Goal: Use online tool/utility: Utilize a website feature to perform a specific function

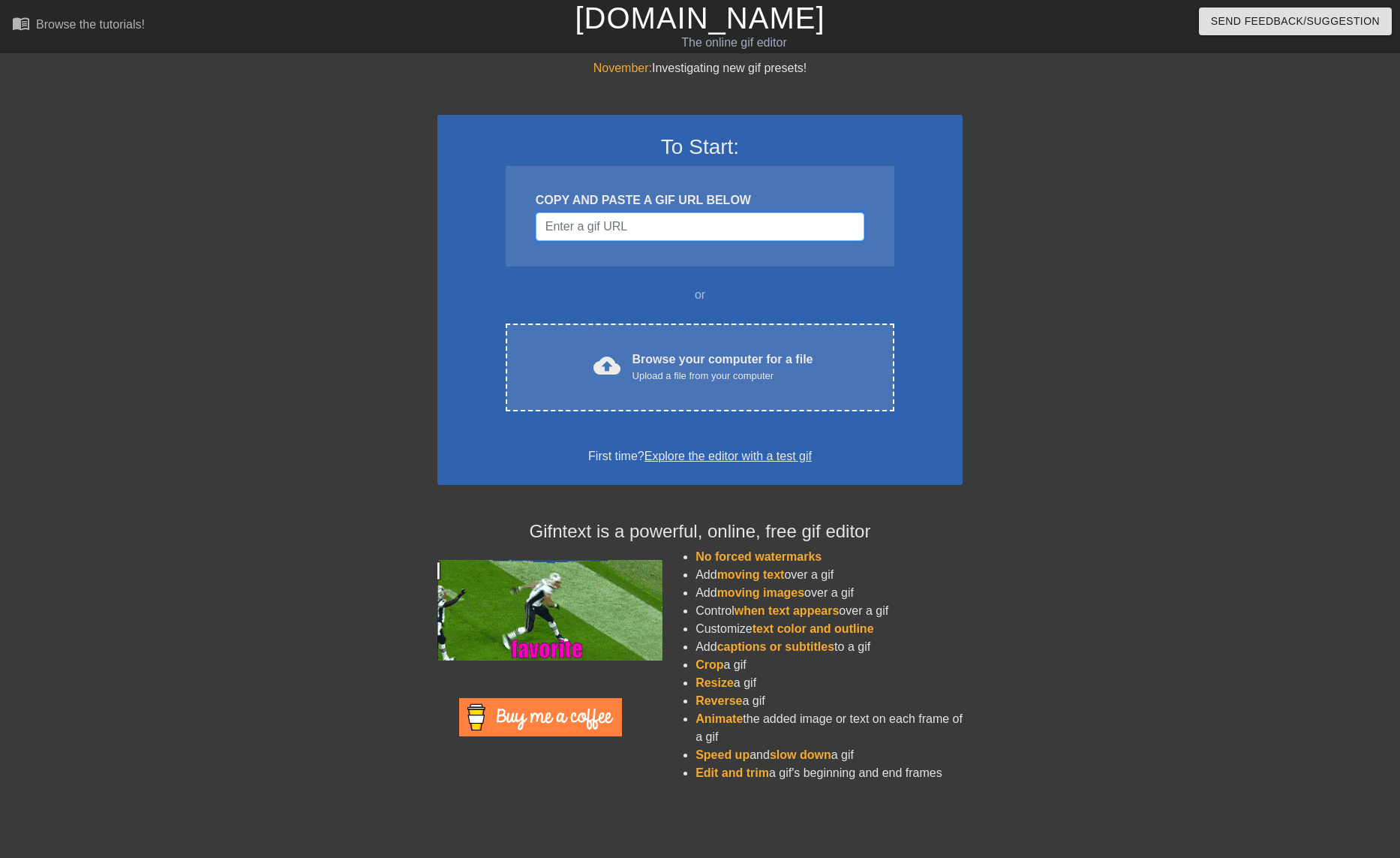
click at [636, 230] on input "Username" at bounding box center [700, 226] width 329 height 28
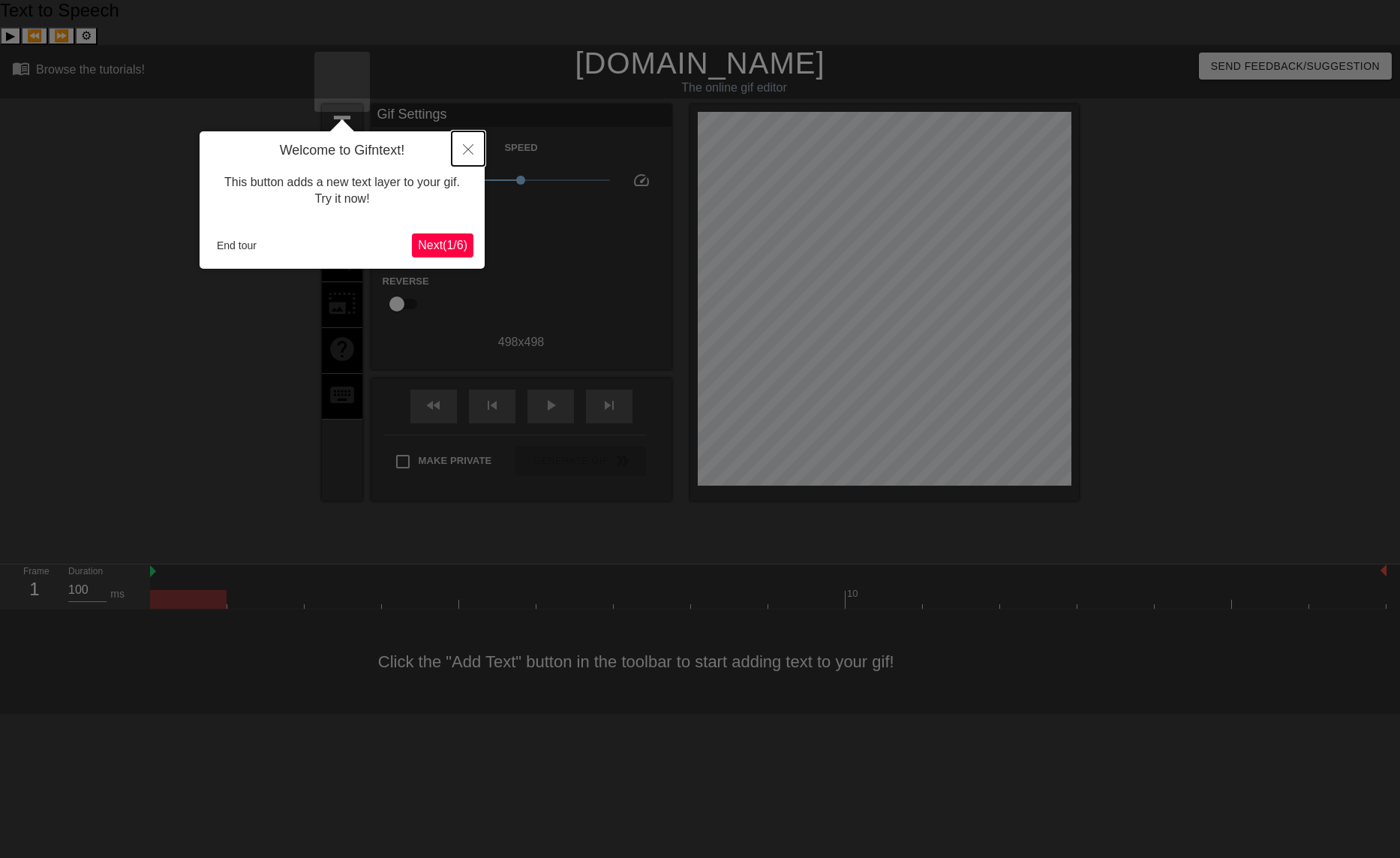
click at [471, 147] on icon "Close" at bounding box center [468, 149] width 11 height 11
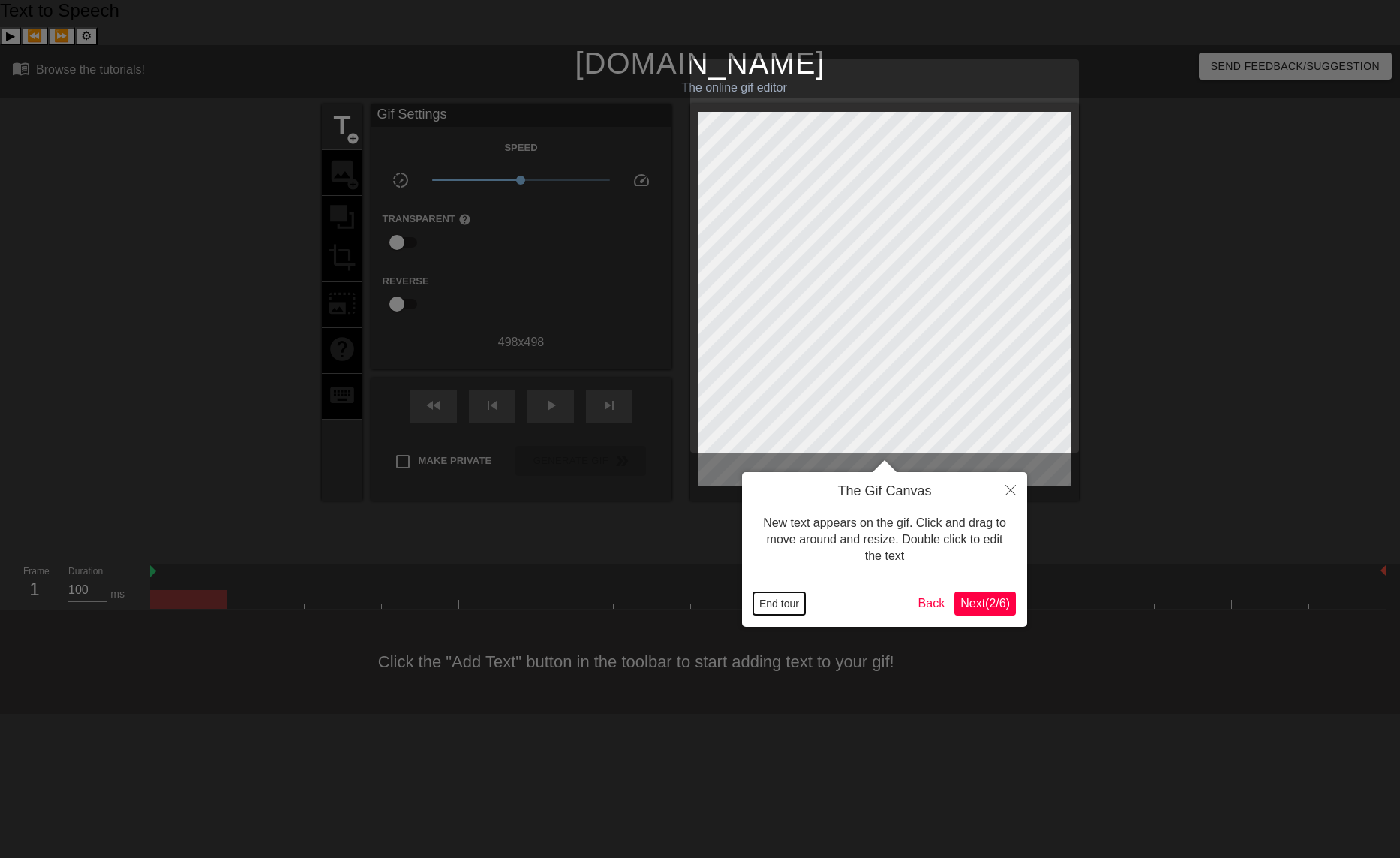
click at [776, 602] on button "End tour" at bounding box center [779, 603] width 52 height 22
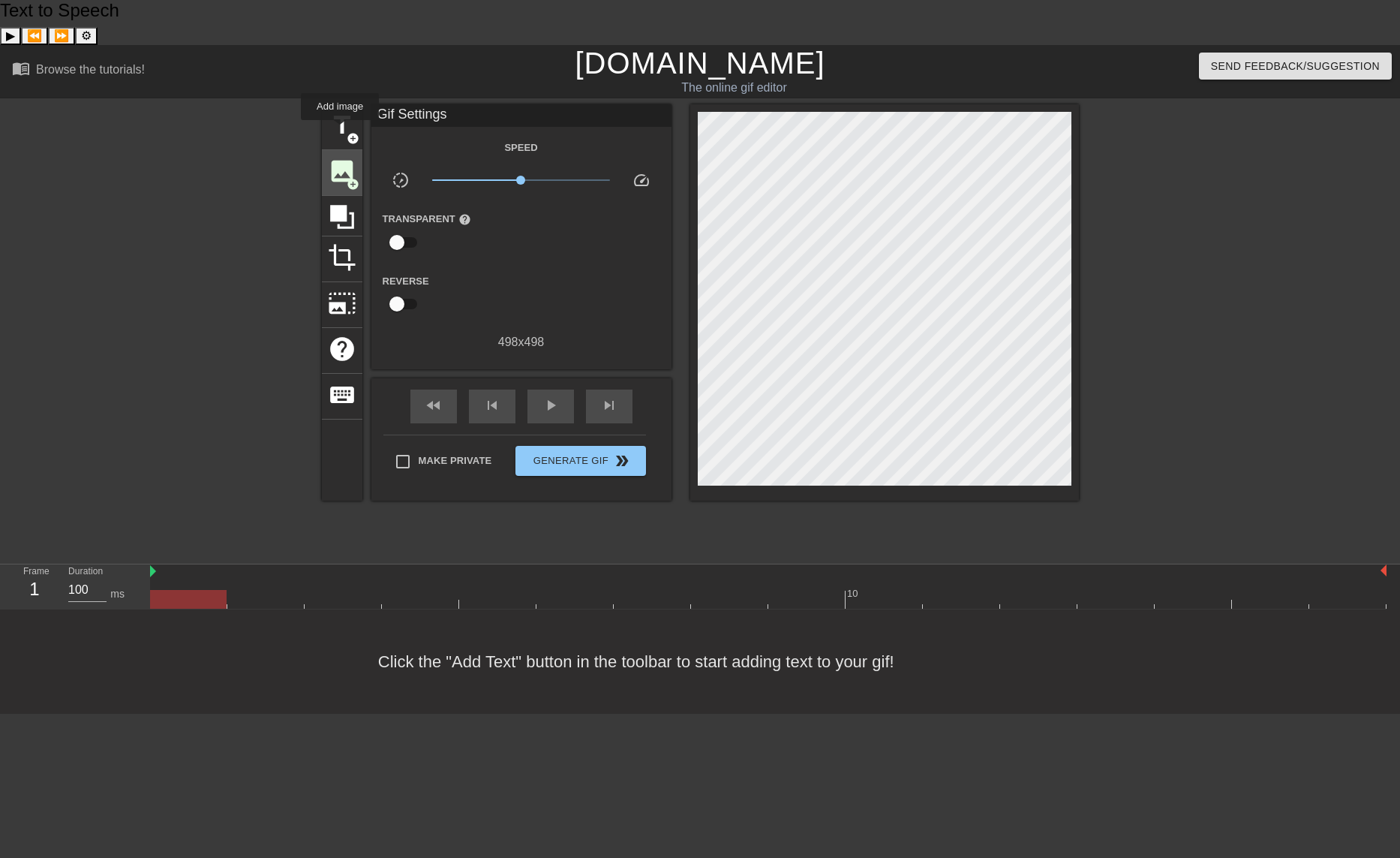
click at [340, 157] on span "image" at bounding box center [342, 171] width 28 height 28
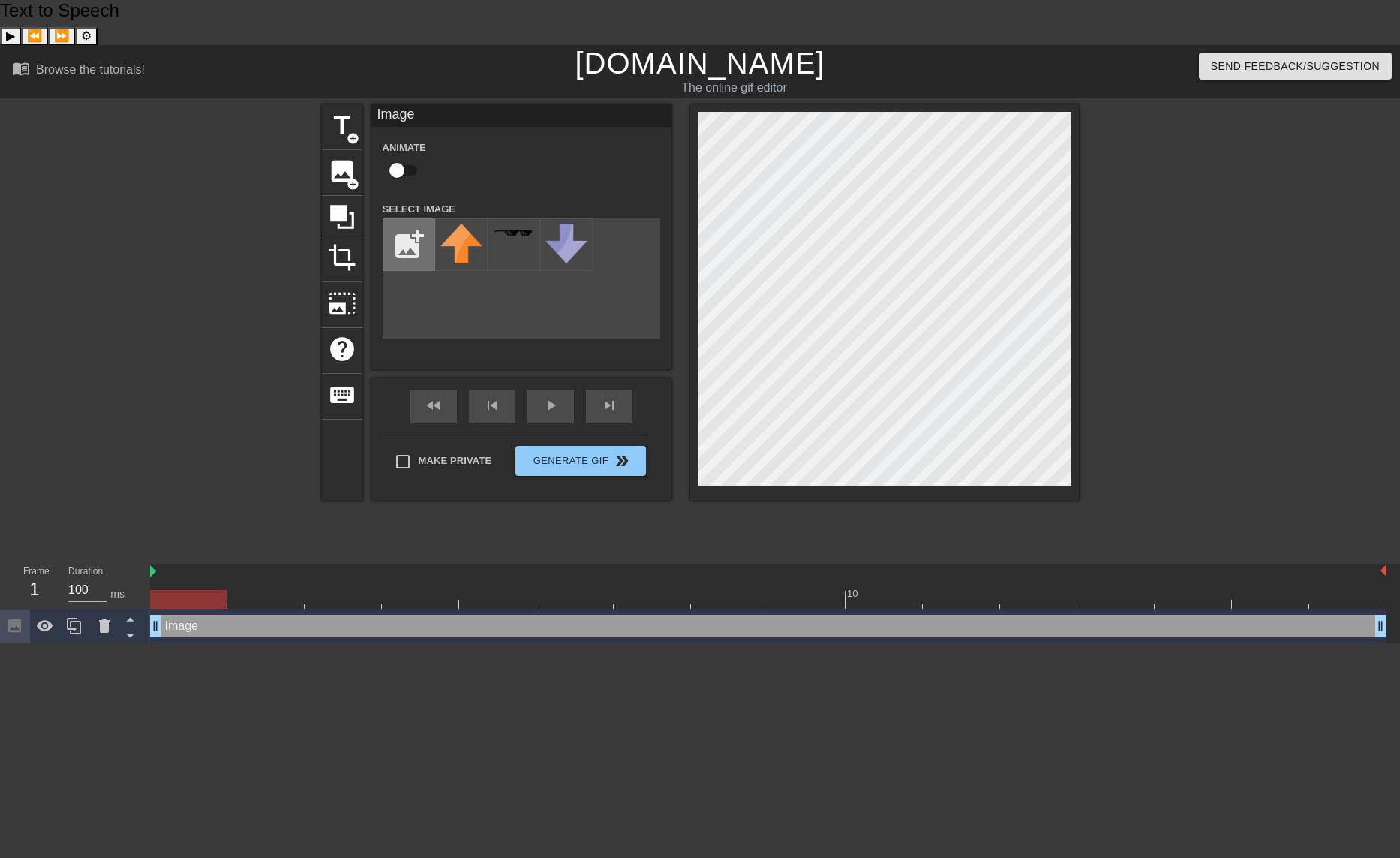
click at [397, 219] on input "file" at bounding box center [409, 245] width 51 height 51
type input "C:\fakepath\rock thrush flipped image chaos.png"
click at [456, 218] on div at bounding box center [461, 244] width 52 height 52
click at [685, 192] on div "title add_circle image add_circle crop photo_size_select_large help keyboard Im…" at bounding box center [700, 302] width 757 height 397
click at [670, 206] on div "title add_circle image add_circle crop photo_size_select_large help keyboard Im…" at bounding box center [700, 302] width 757 height 397
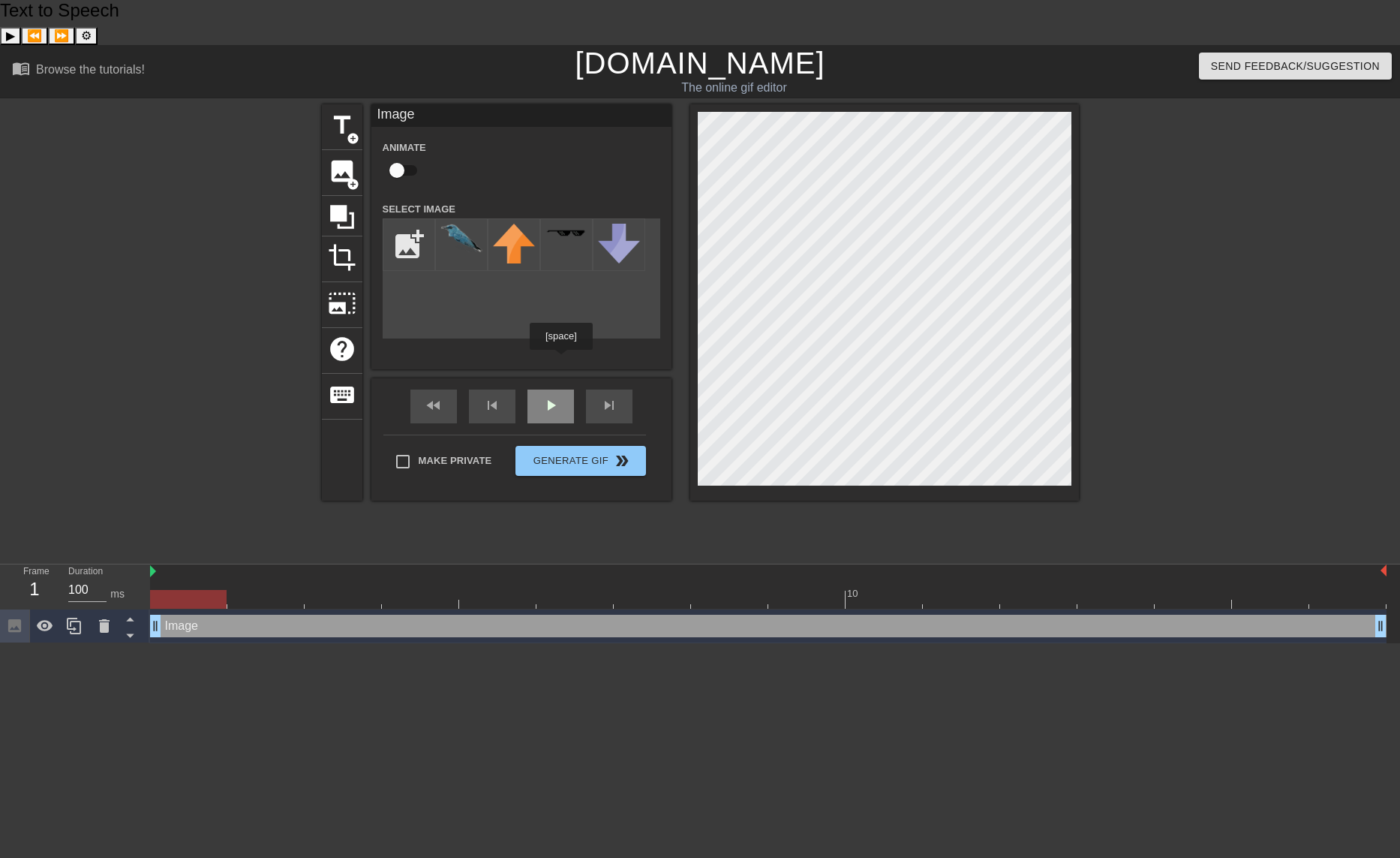
click at [560, 390] on div "play_arrow" at bounding box center [550, 406] width 47 height 34
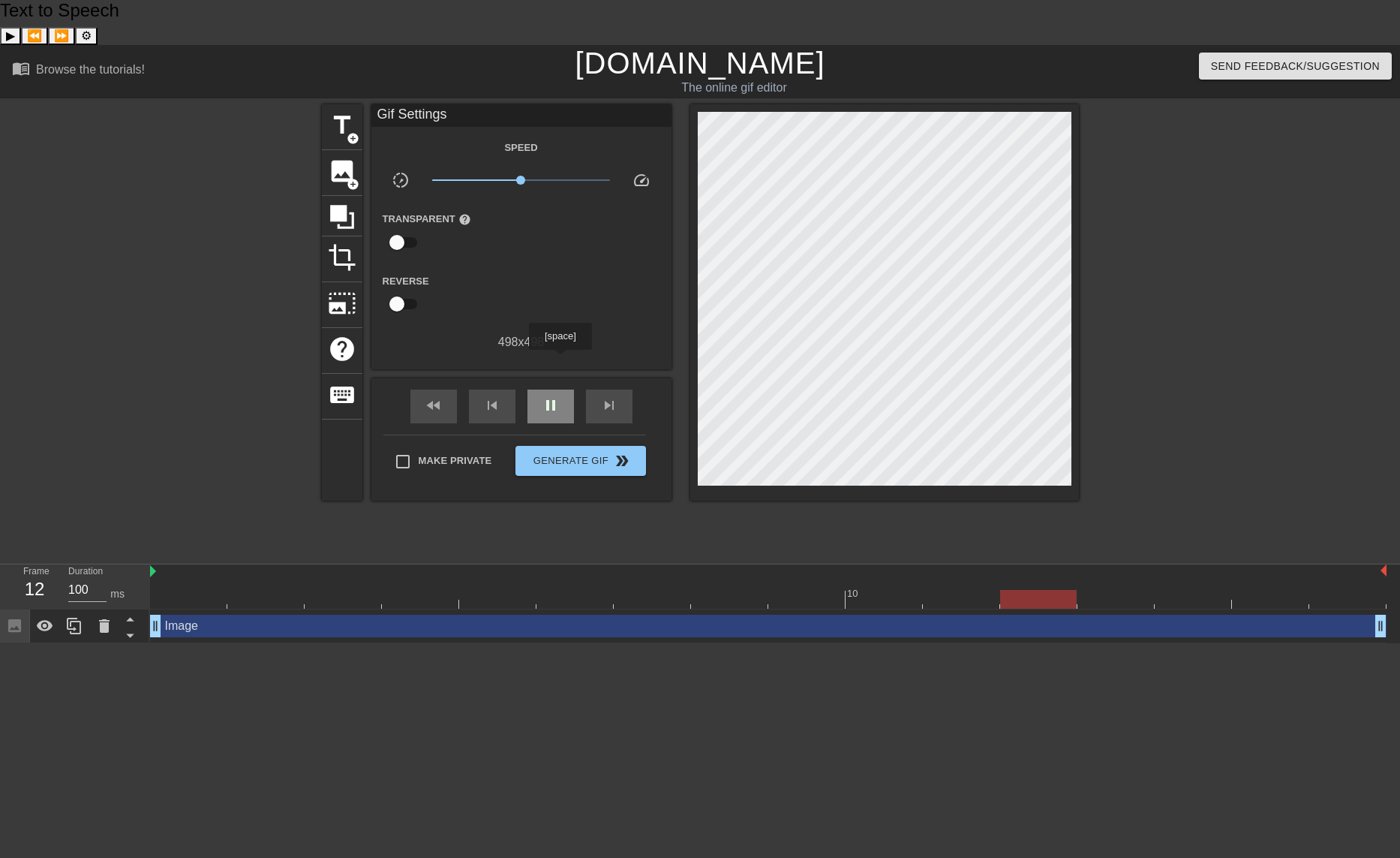
click at [560, 390] on div "pause" at bounding box center [550, 406] width 47 height 34
click at [345, 157] on span "image" at bounding box center [342, 171] width 28 height 28
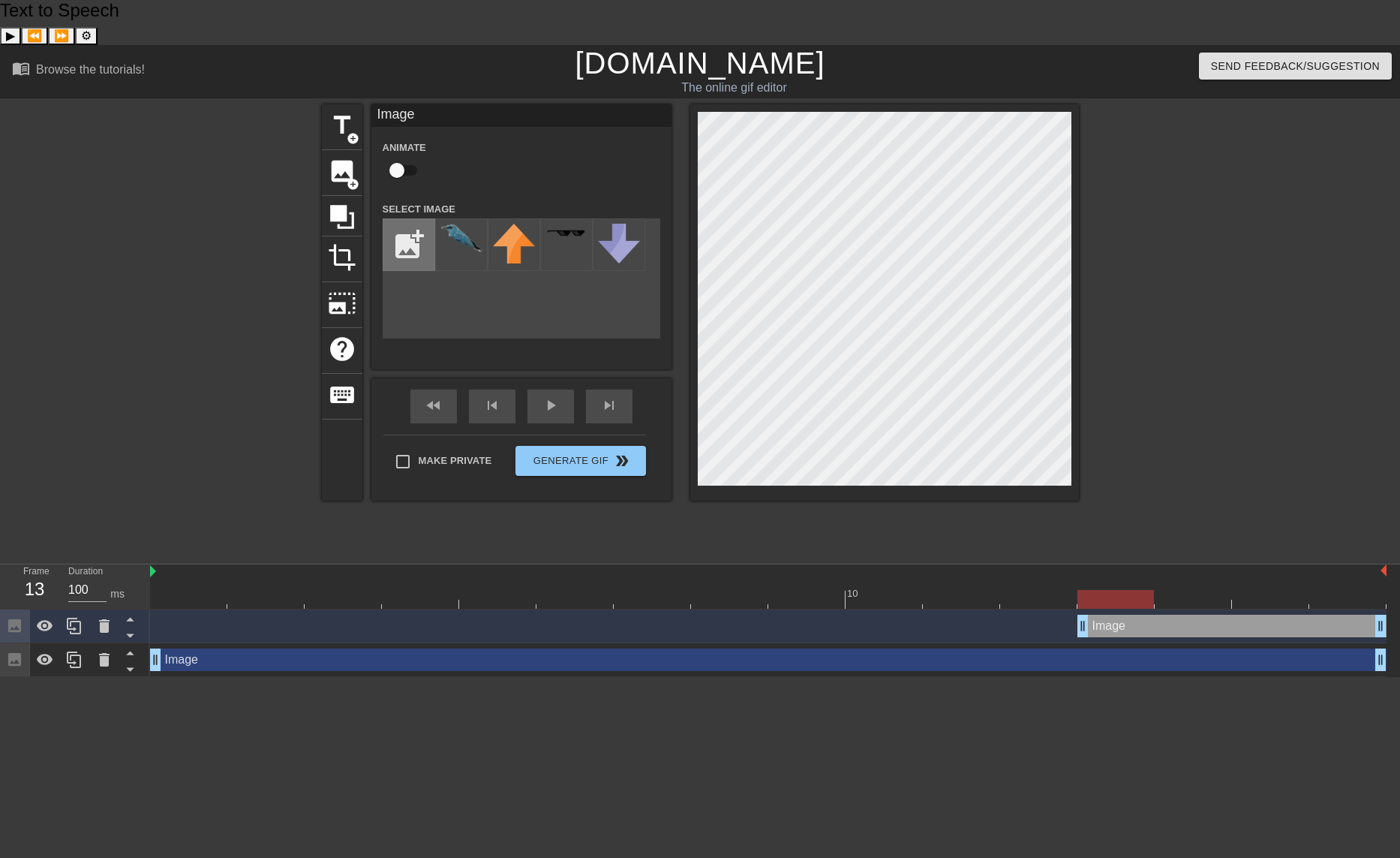
click at [406, 219] on input "file" at bounding box center [409, 245] width 51 height 51
type input "C:\fakepath\rock thrush flipped image chaos.png"
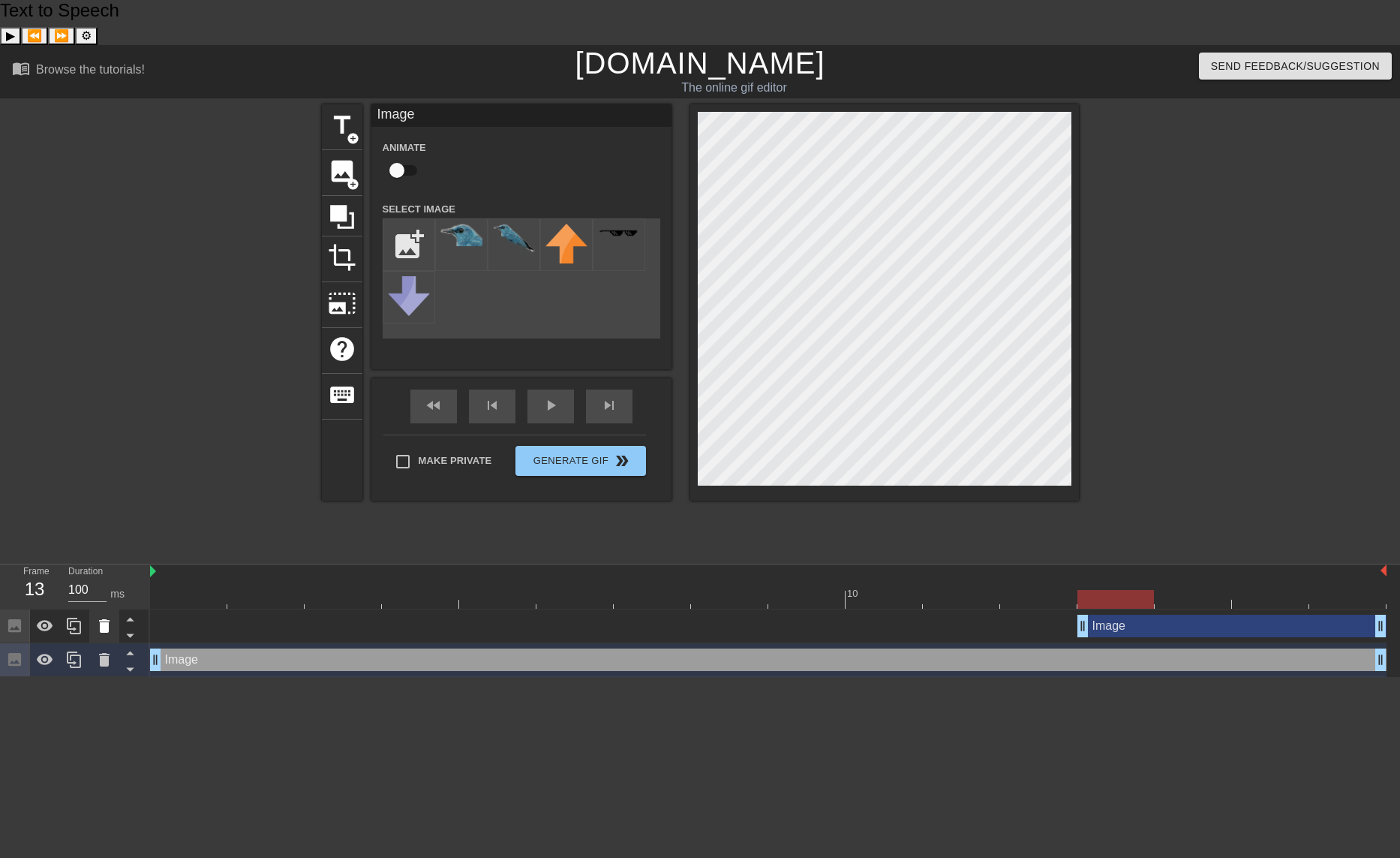
click at [102, 619] on icon at bounding box center [104, 626] width 11 height 13
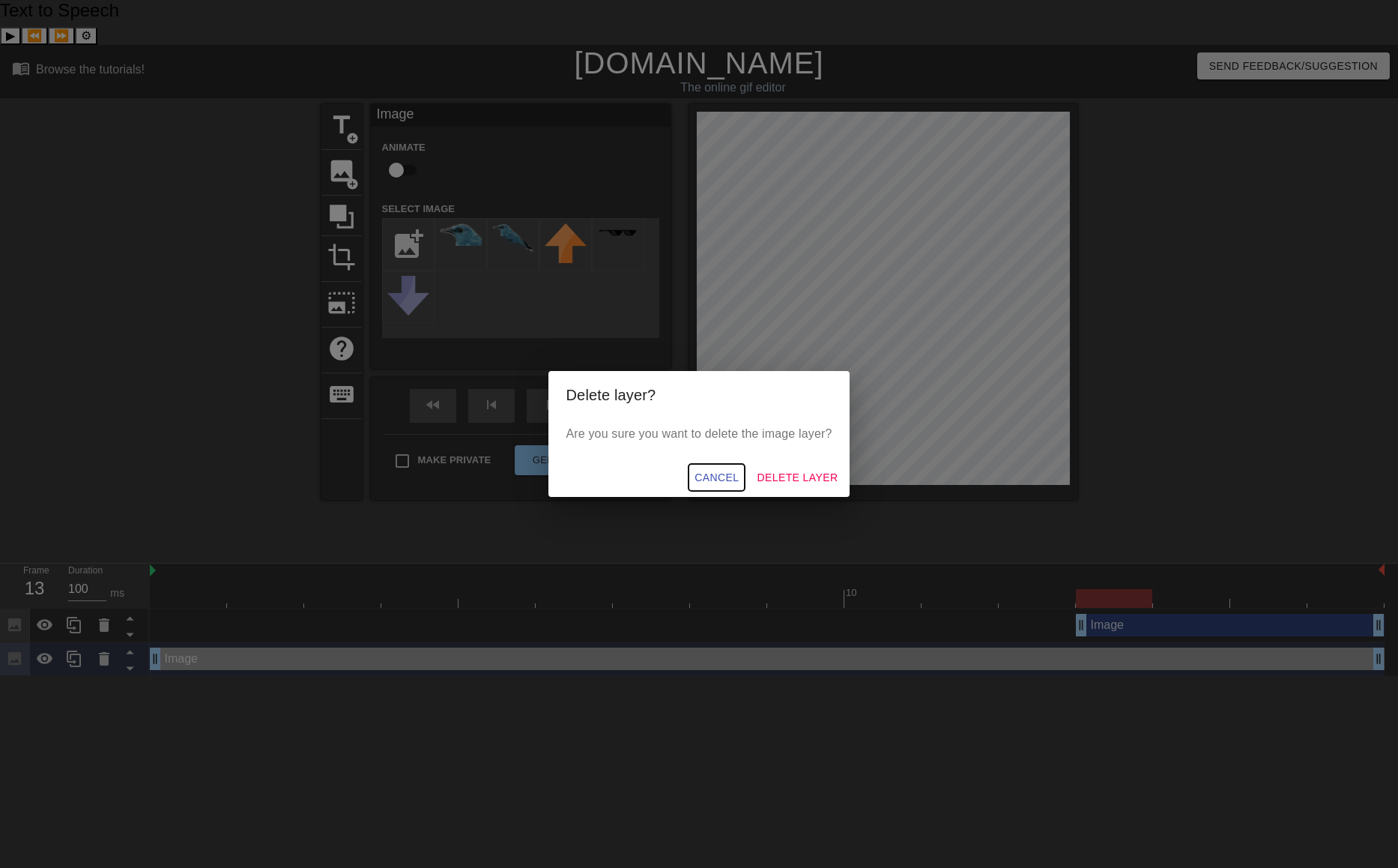
click at [721, 475] on span "Cancel" at bounding box center [716, 477] width 44 height 19
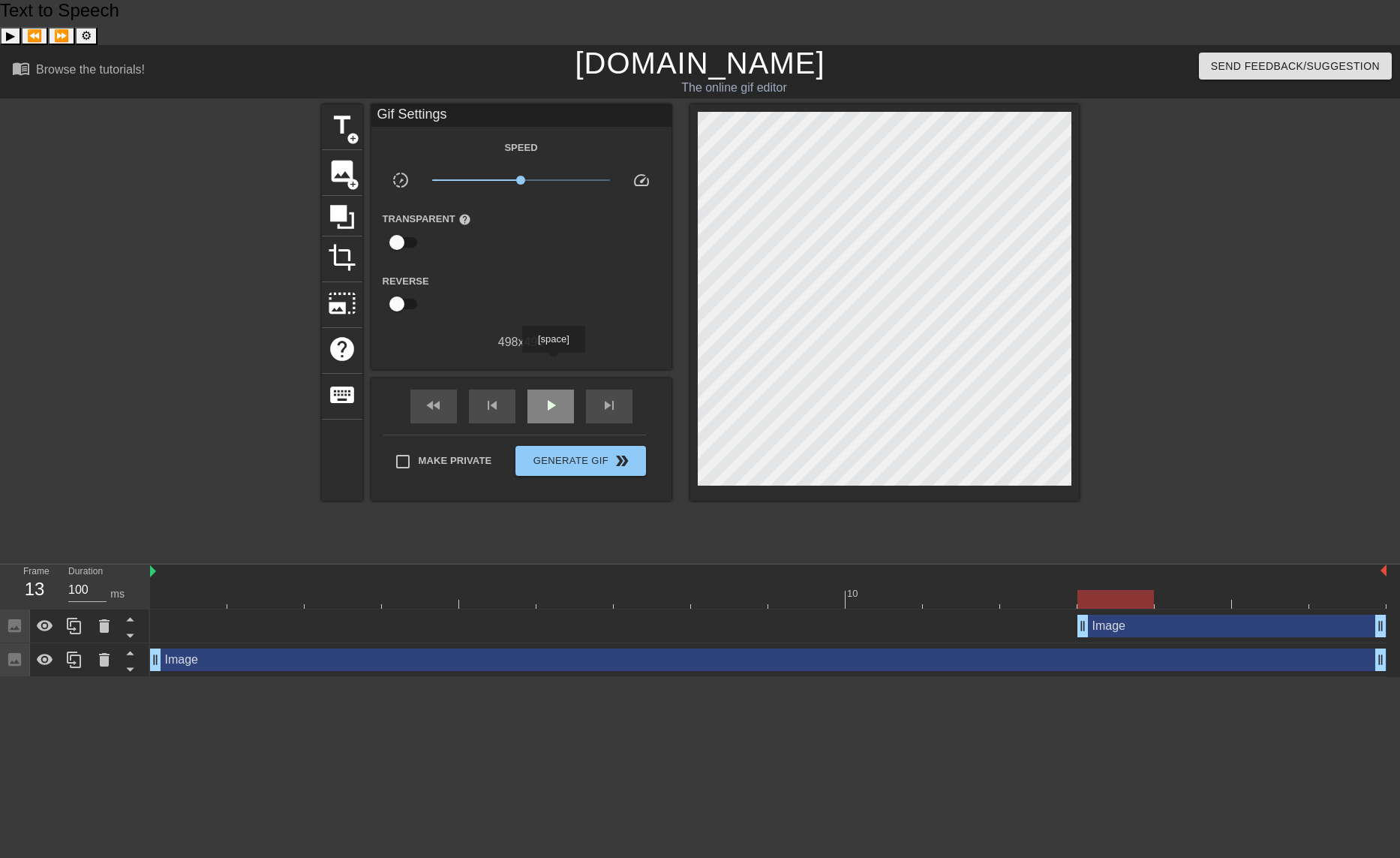
click at [553, 397] on span "play_arrow" at bounding box center [550, 406] width 18 height 18
click at [553, 397] on span "pause" at bounding box center [550, 406] width 18 height 18
click at [104, 619] on icon at bounding box center [104, 626] width 11 height 13
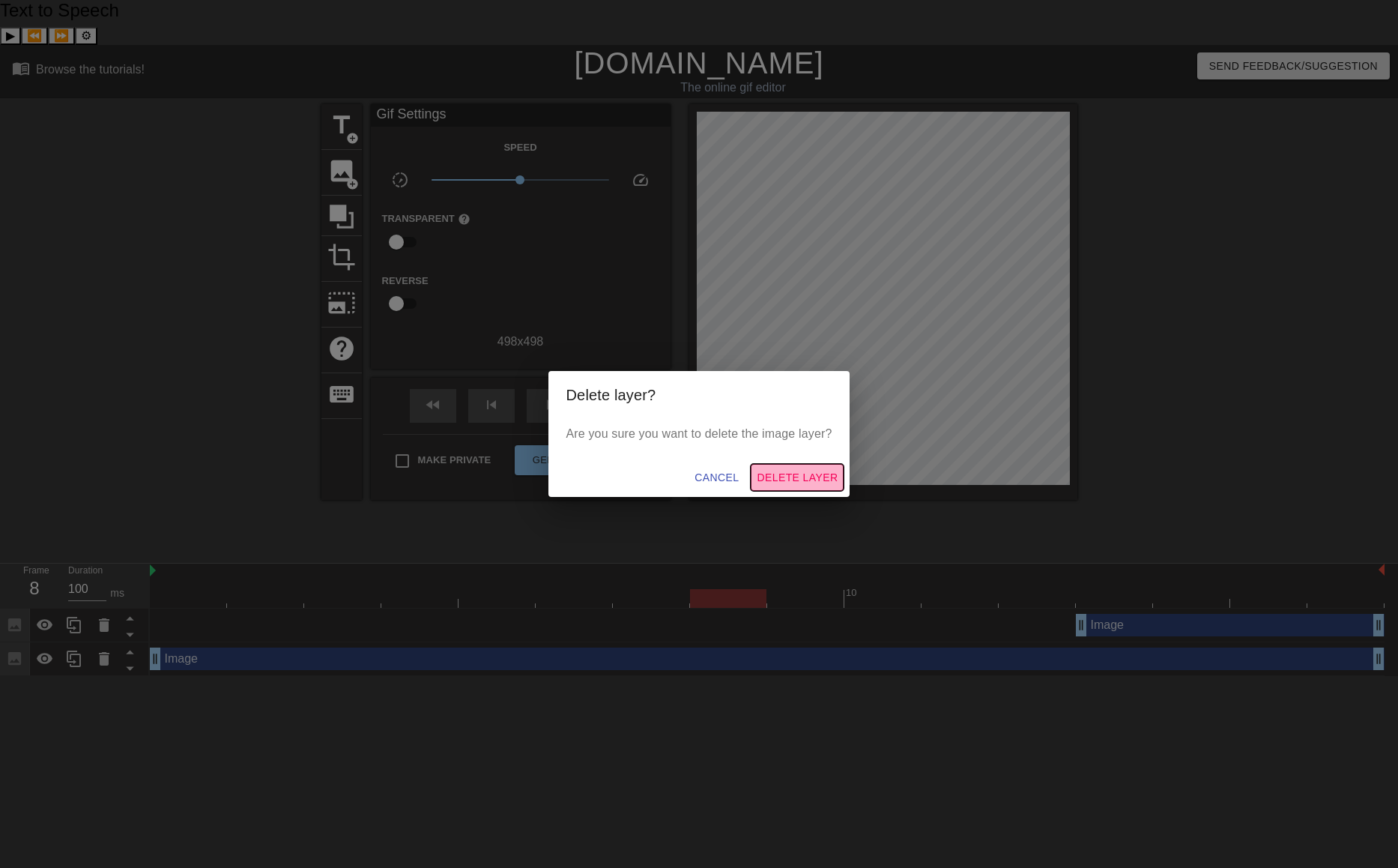
click at [799, 483] on span "Delete Layer" at bounding box center [797, 477] width 81 height 19
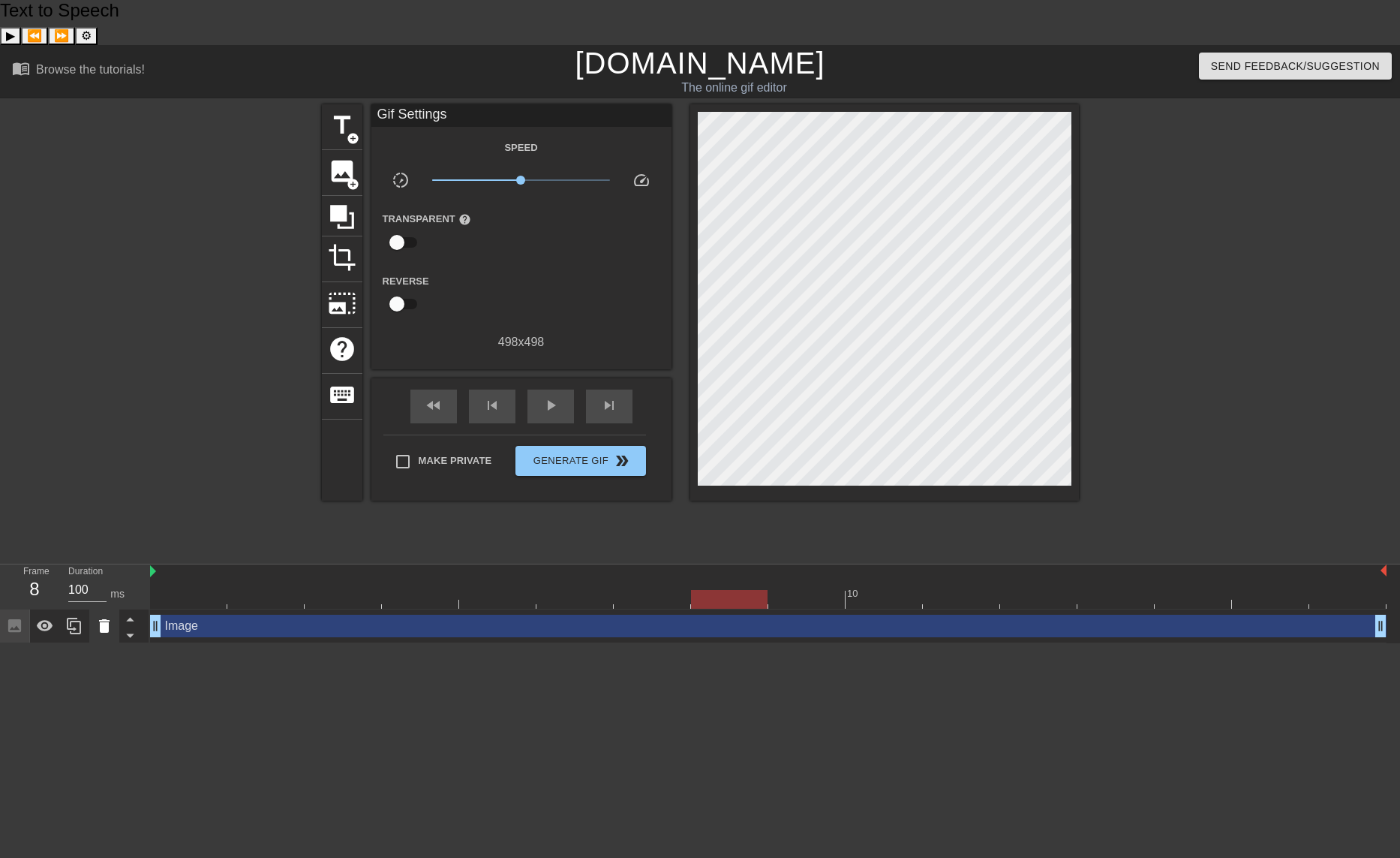
click at [103, 619] on icon at bounding box center [104, 626] width 11 height 13
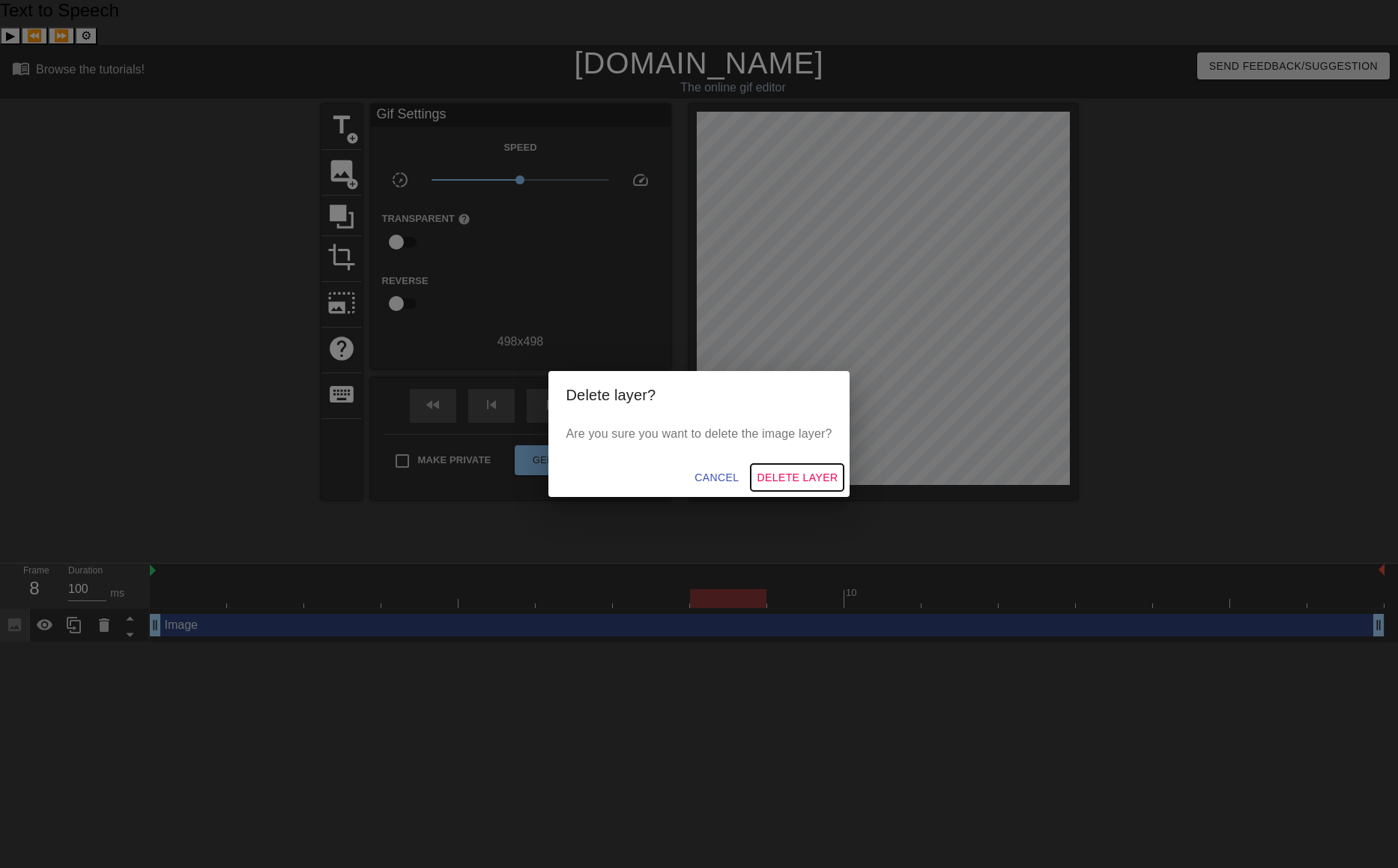
click at [789, 483] on span "Delete Layer" at bounding box center [797, 477] width 81 height 19
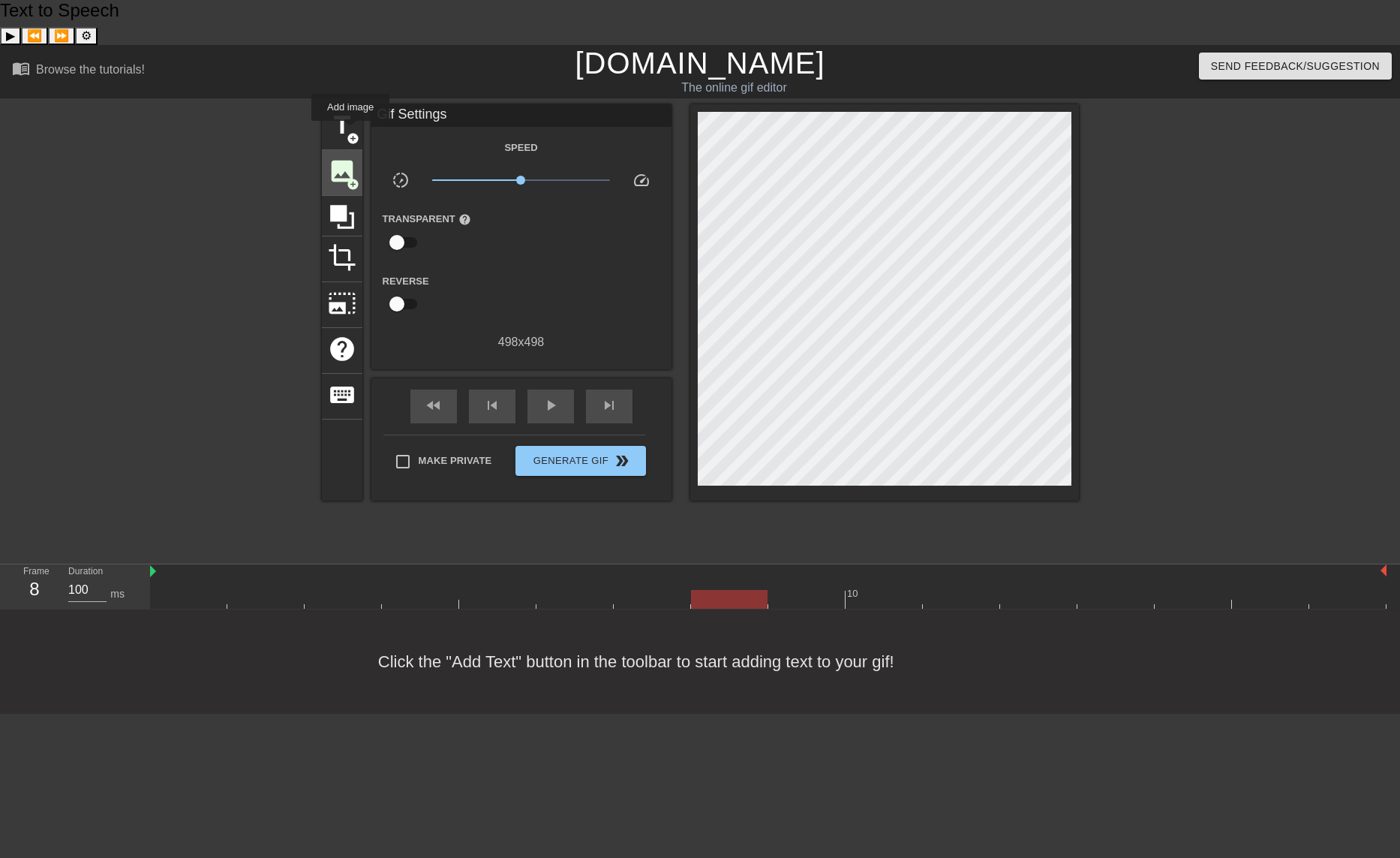
click at [353, 157] on span "image" at bounding box center [342, 171] width 28 height 28
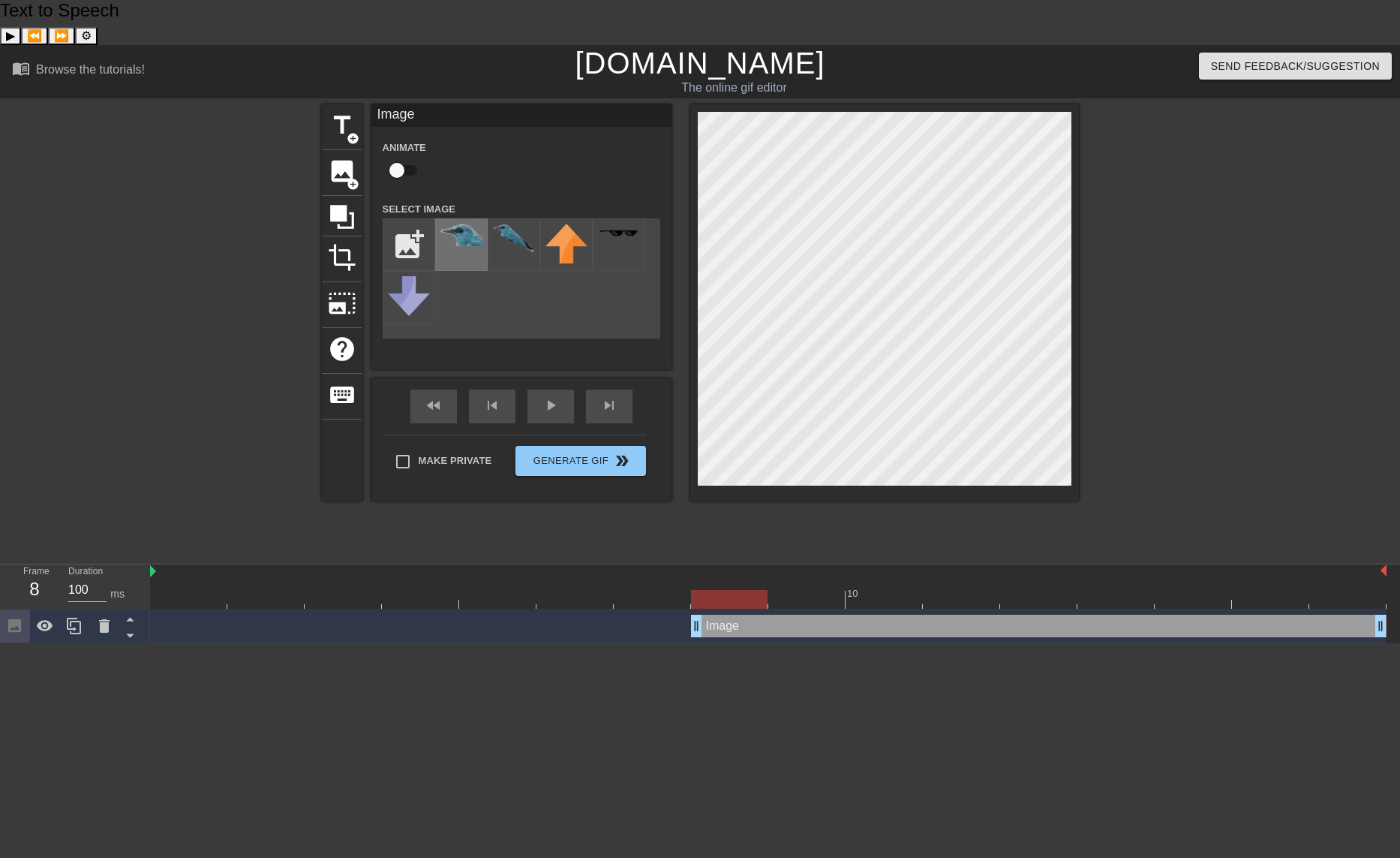
click at [465, 224] on img at bounding box center [462, 234] width 42 height 22
click at [670, 242] on div "title add_circle image add_circle crop photo_size_select_large help keyboard Im…" at bounding box center [700, 302] width 757 height 397
click at [537, 390] on div "play_arrow" at bounding box center [550, 406] width 47 height 34
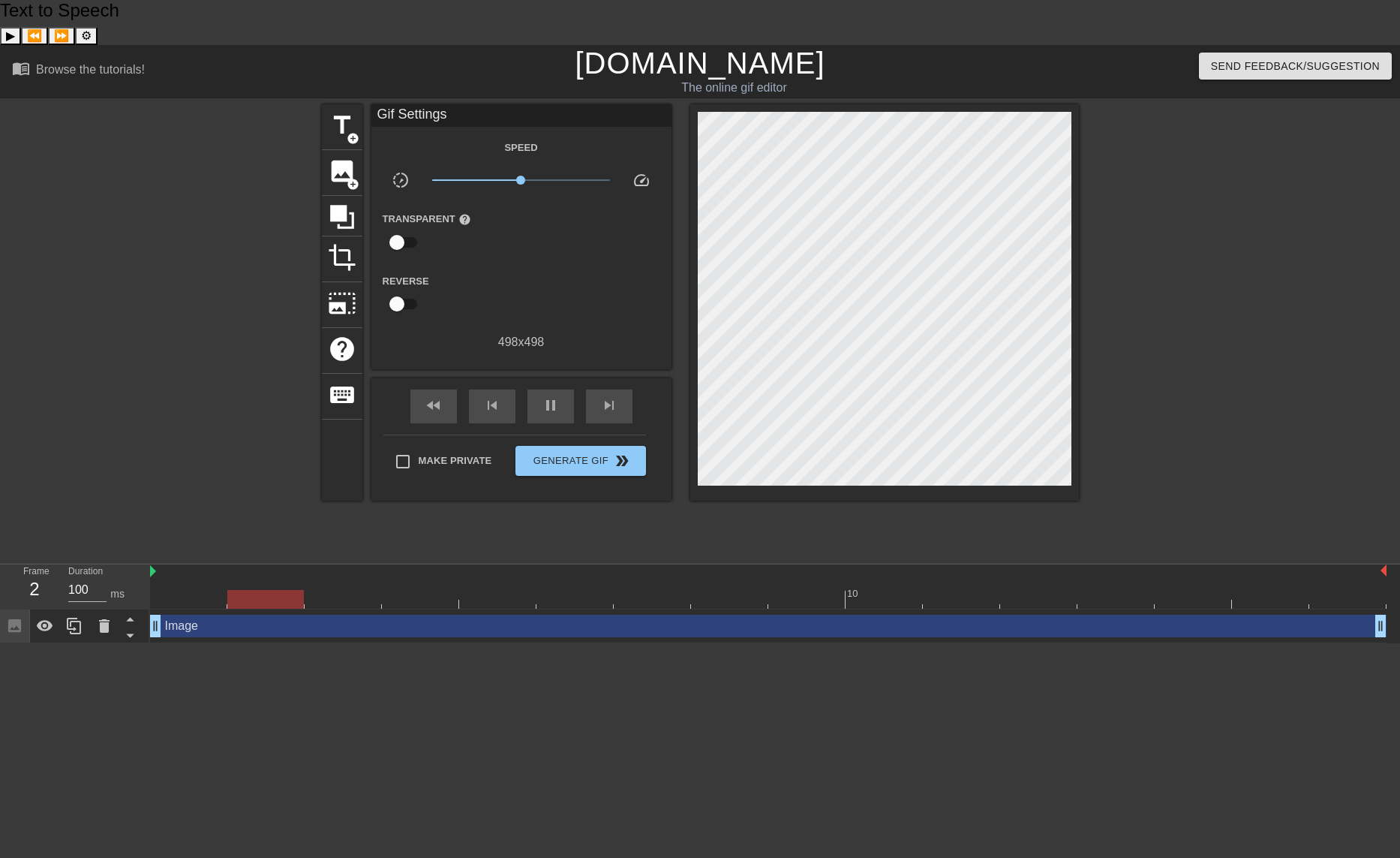
drag, startPoint x: 699, startPoint y: 580, endPoint x: 159, endPoint y: 565, distance: 540.2
click at [159, 610] on div "Image drag_handle drag_handle" at bounding box center [768, 626] width 1237 height 34
click at [554, 397] on span "pause" at bounding box center [550, 406] width 18 height 18
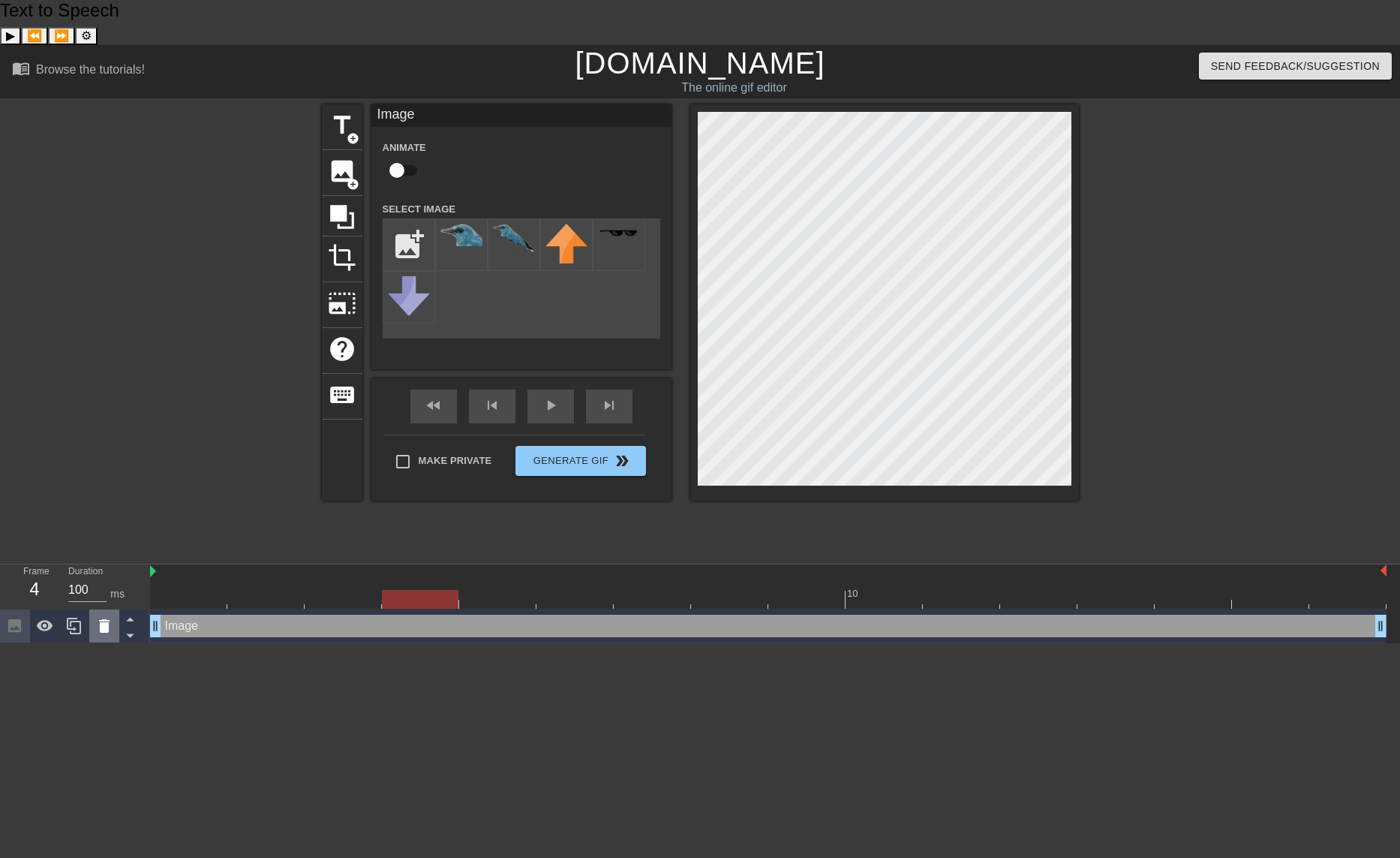
click at [110, 617] on icon at bounding box center [104, 626] width 18 height 18
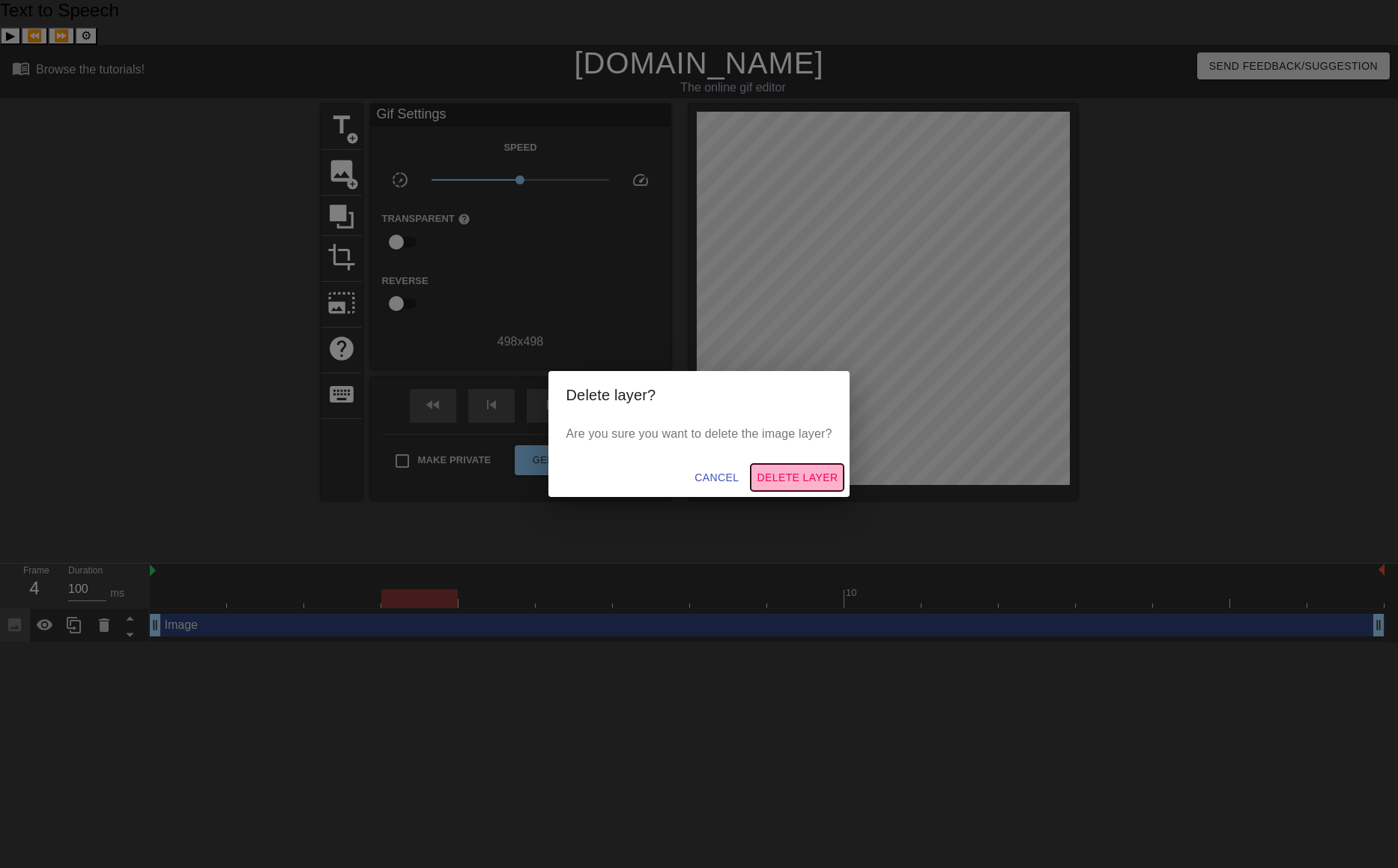
click at [774, 470] on span "Delete Layer" at bounding box center [797, 477] width 81 height 19
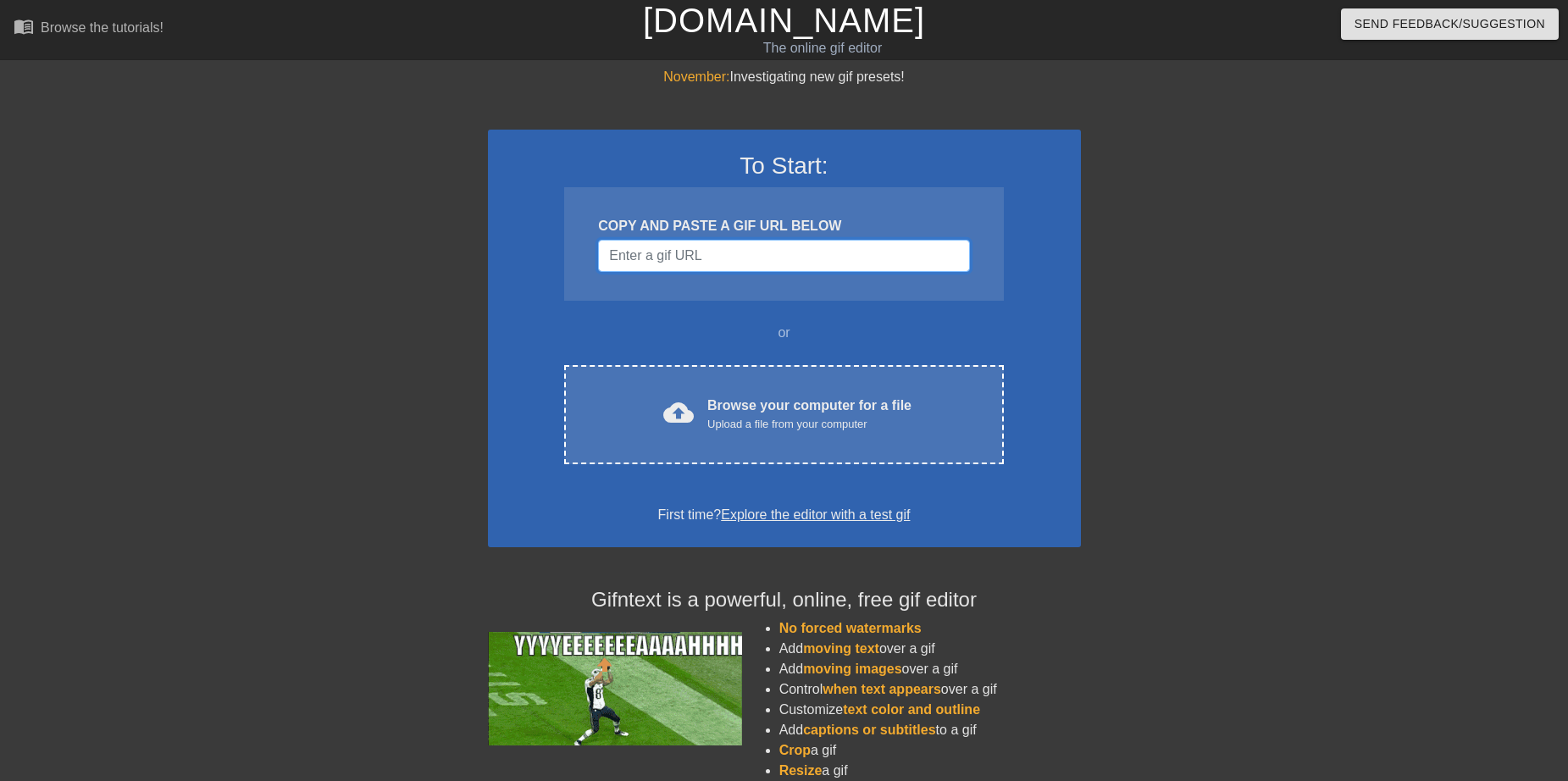
click at [703, 257] on input "Username" at bounding box center [784, 255] width 371 height 32
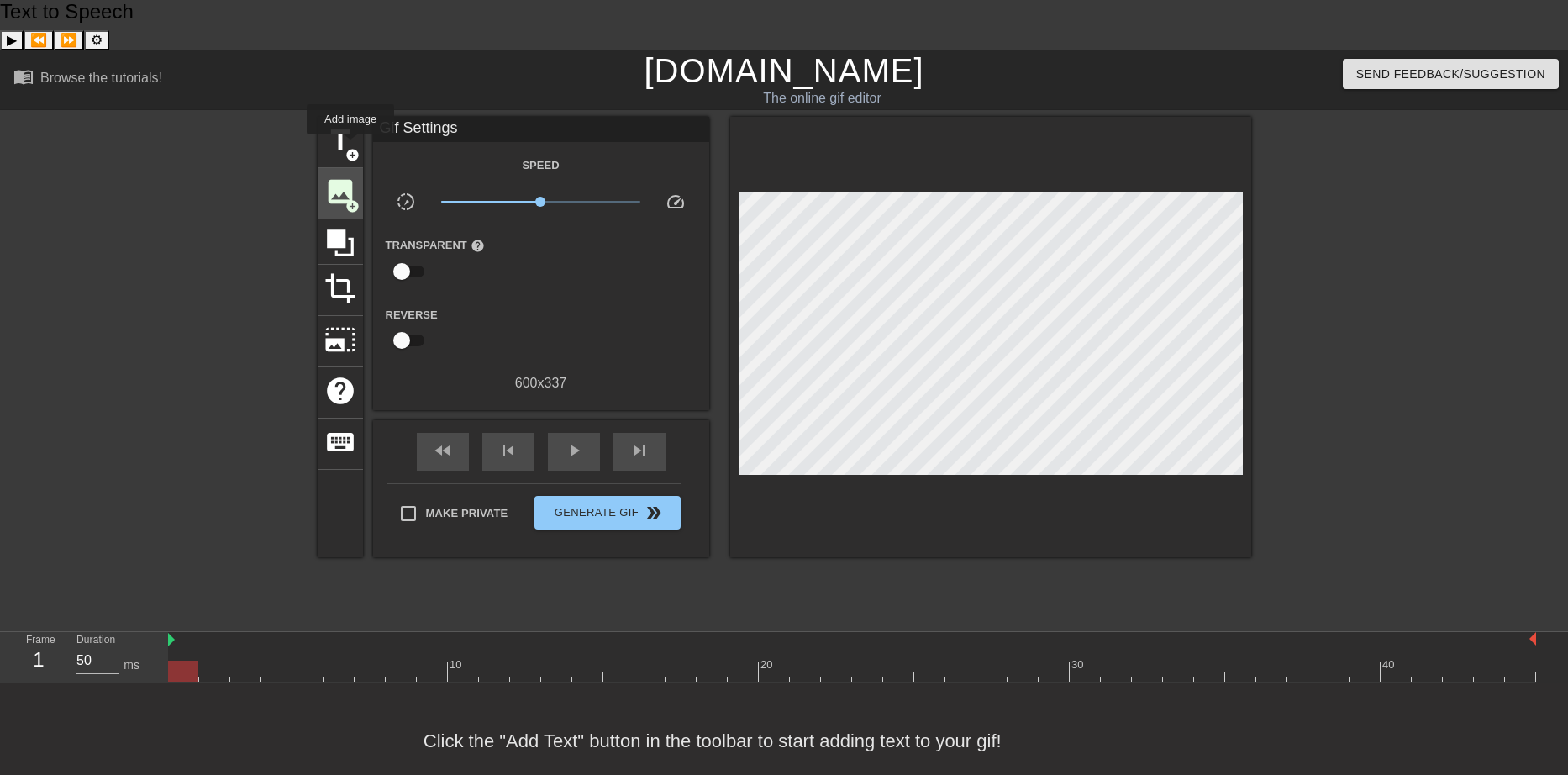
click at [350, 176] on span "image" at bounding box center [340, 192] width 32 height 32
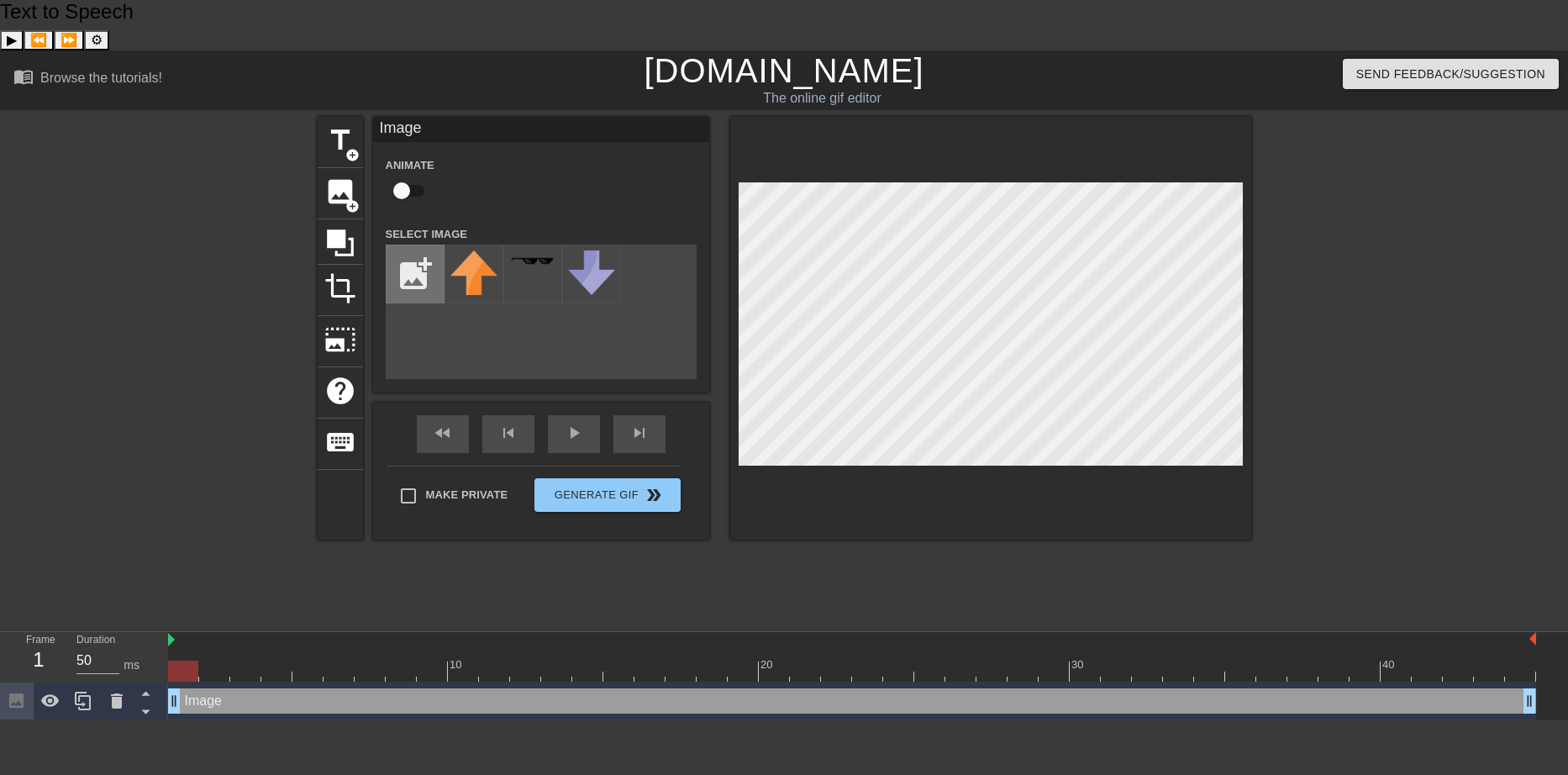
click at [406, 245] on input "file" at bounding box center [415, 274] width 57 height 57
type input "C:\fakepath\rock thrush image chaos.png"
click at [484, 250] on img at bounding box center [474, 271] width 47 height 42
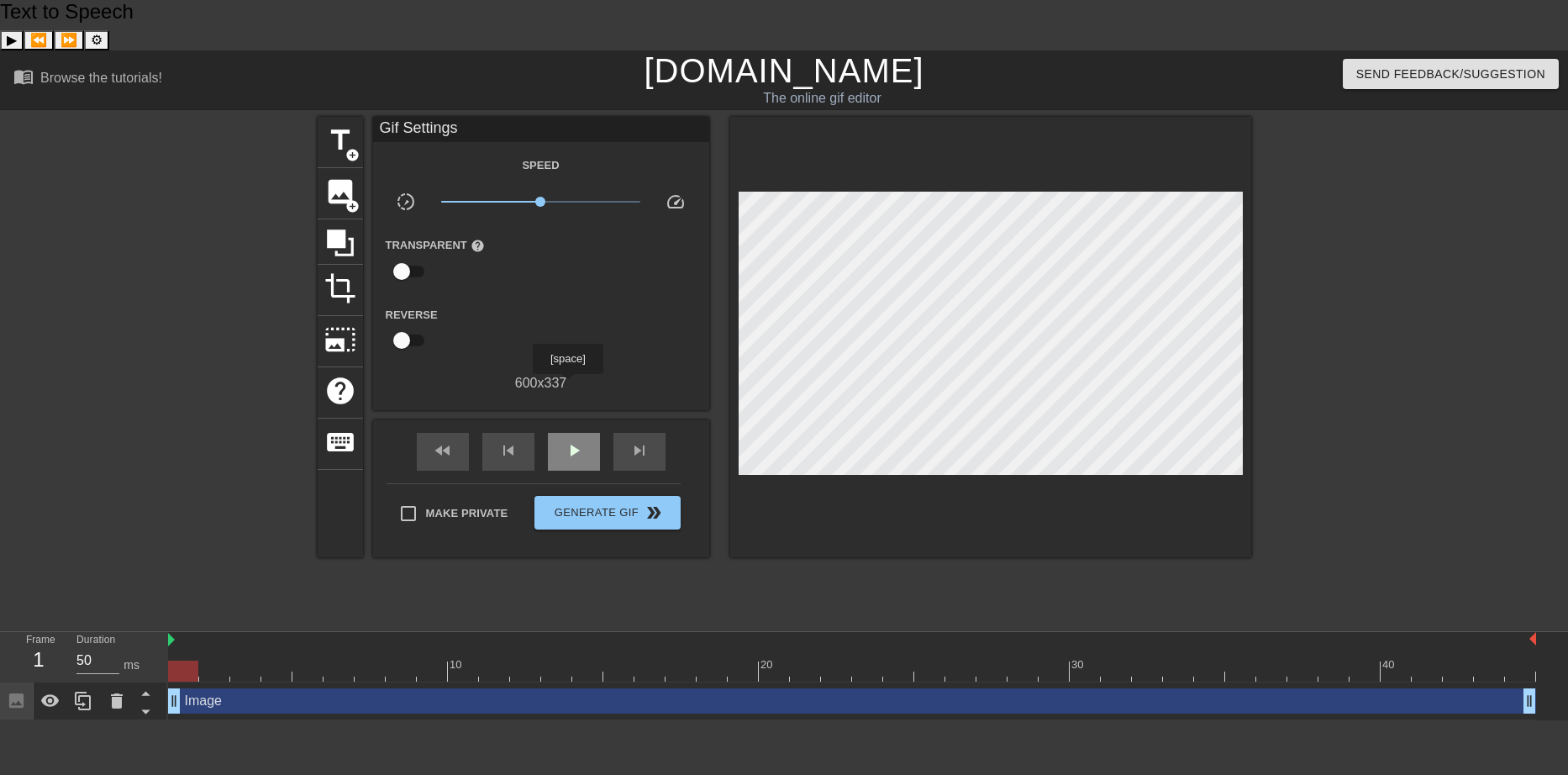
click at [567, 433] on div "play_arrow" at bounding box center [574, 451] width 52 height 38
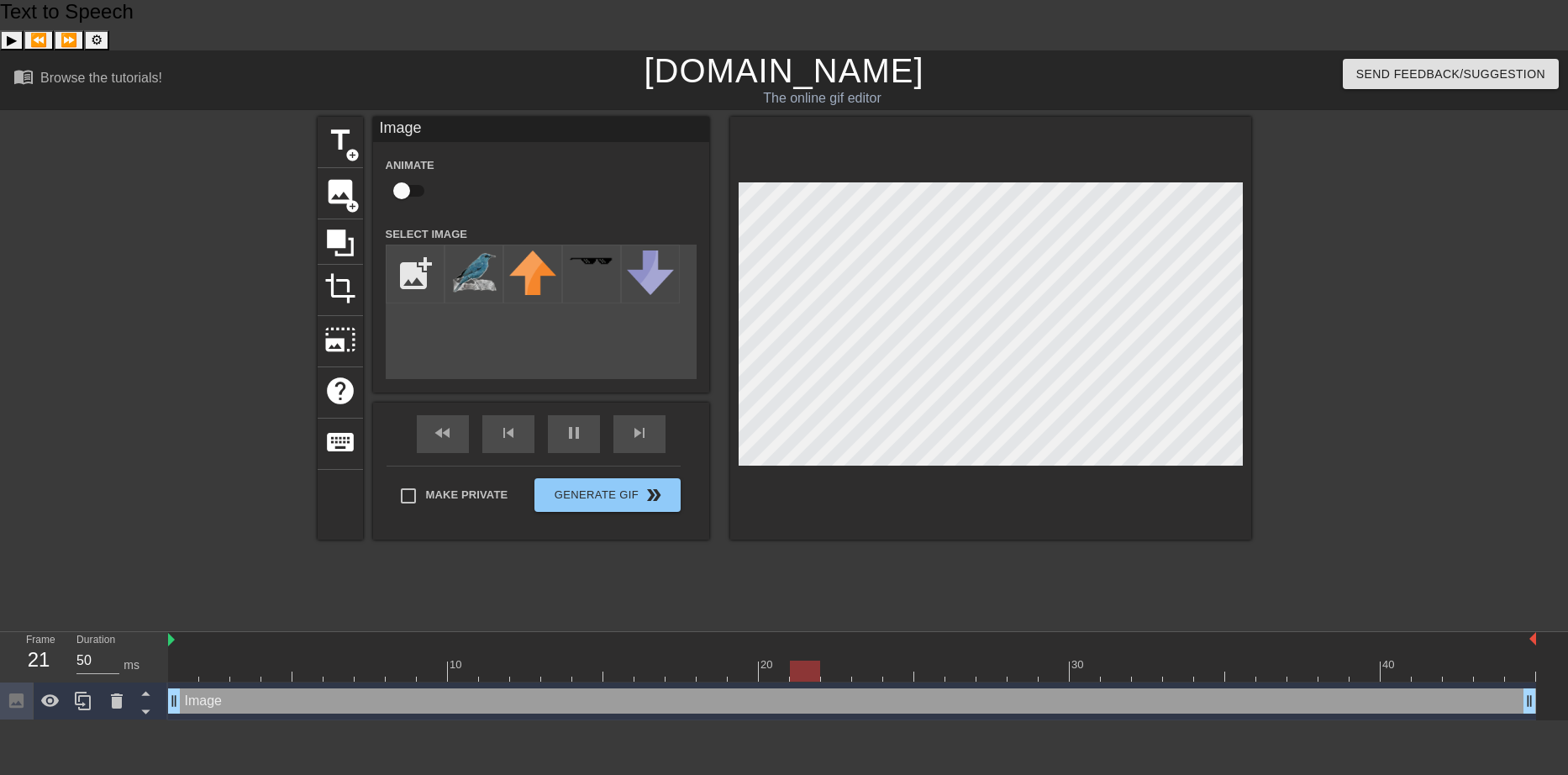
click at [1183, 426] on div at bounding box center [990, 328] width 521 height 423
click at [1098, 127] on div at bounding box center [990, 328] width 521 height 423
click at [562, 416] on div "pause" at bounding box center [574, 435] width 52 height 38
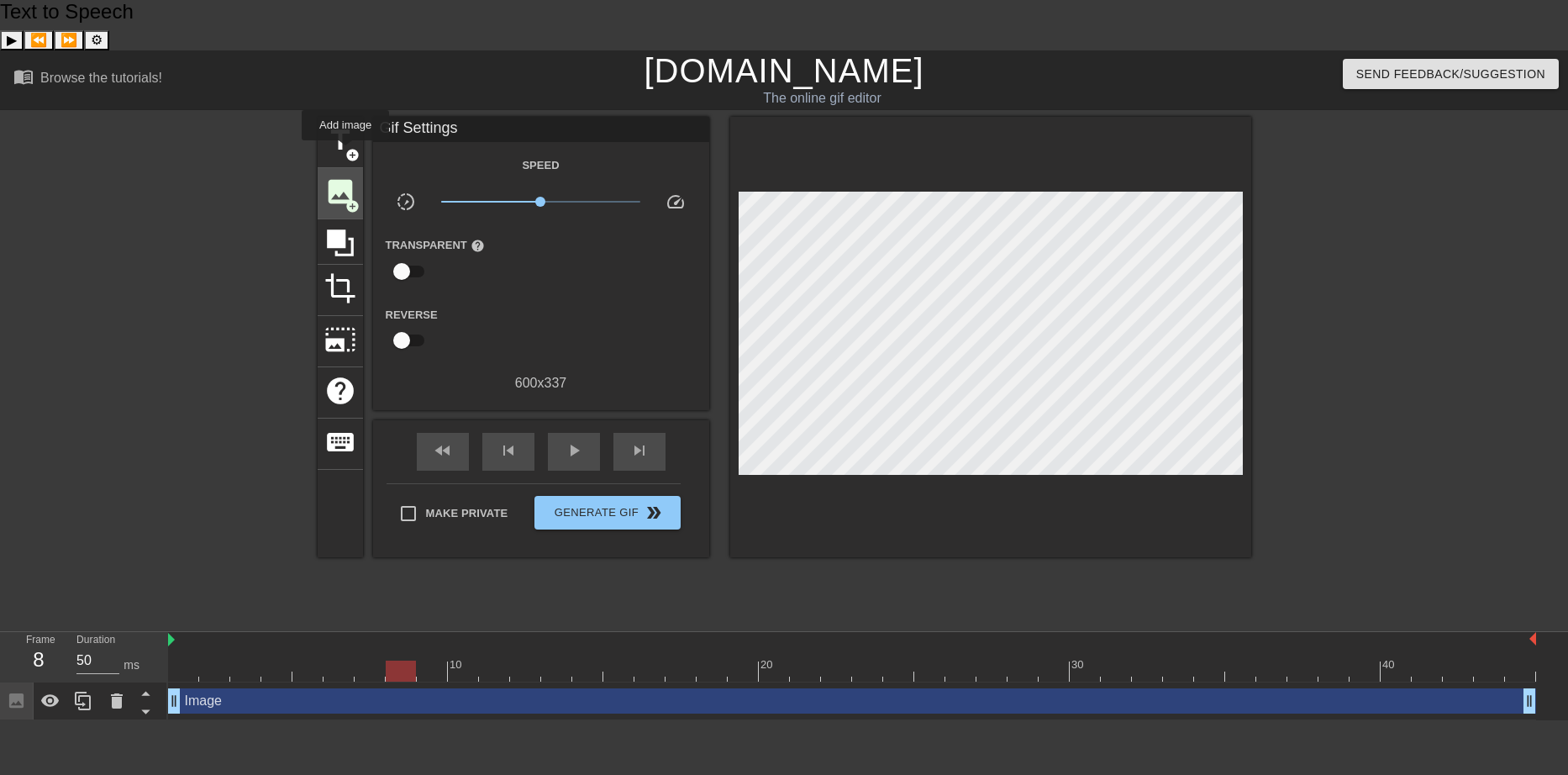
click at [345, 199] on span "add_circle" at bounding box center [352, 206] width 14 height 14
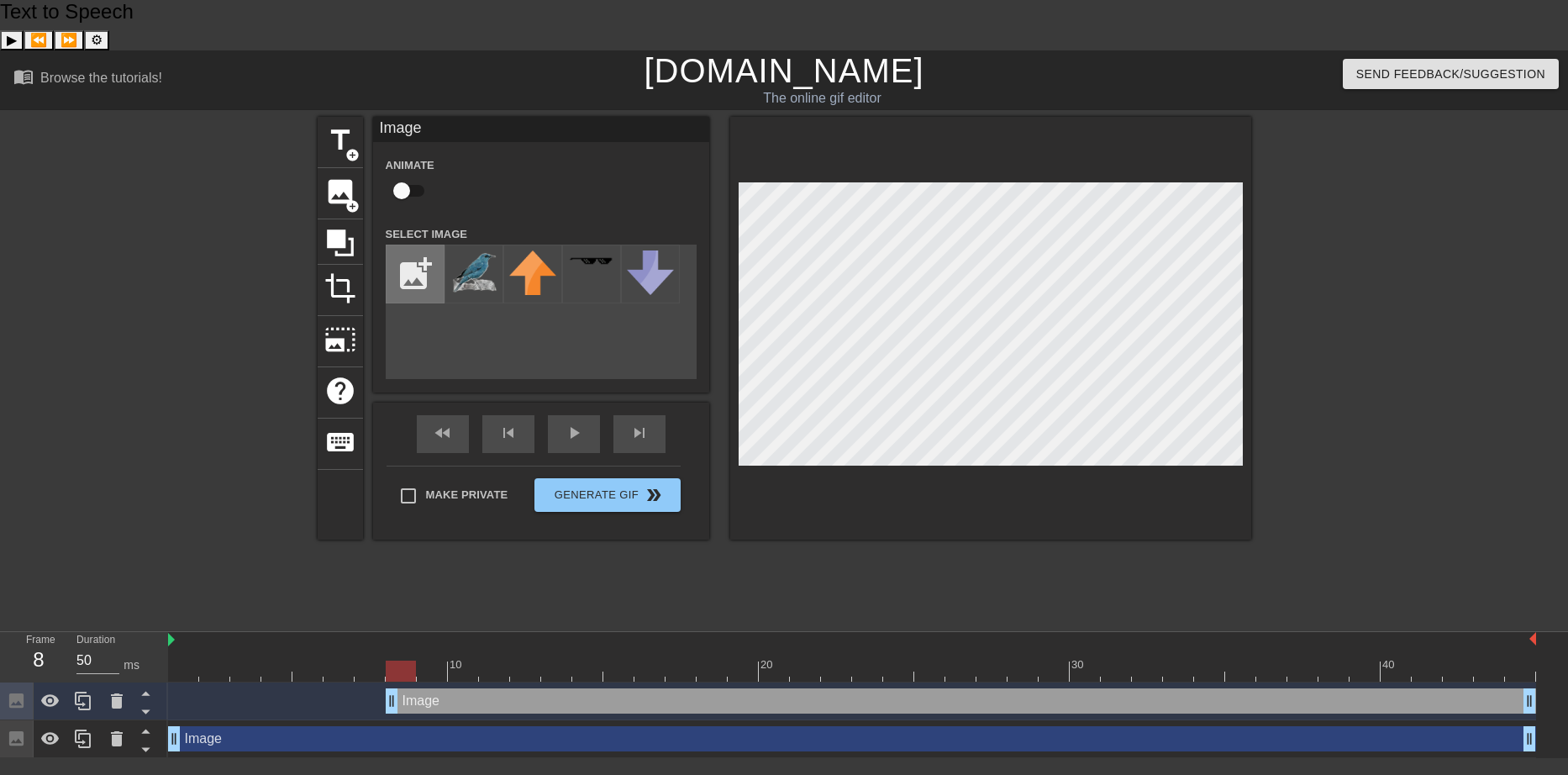
click at [413, 245] on input "file" at bounding box center [415, 274] width 57 height 57
type input "C:\fakepath\rock thrush image chaos2.png"
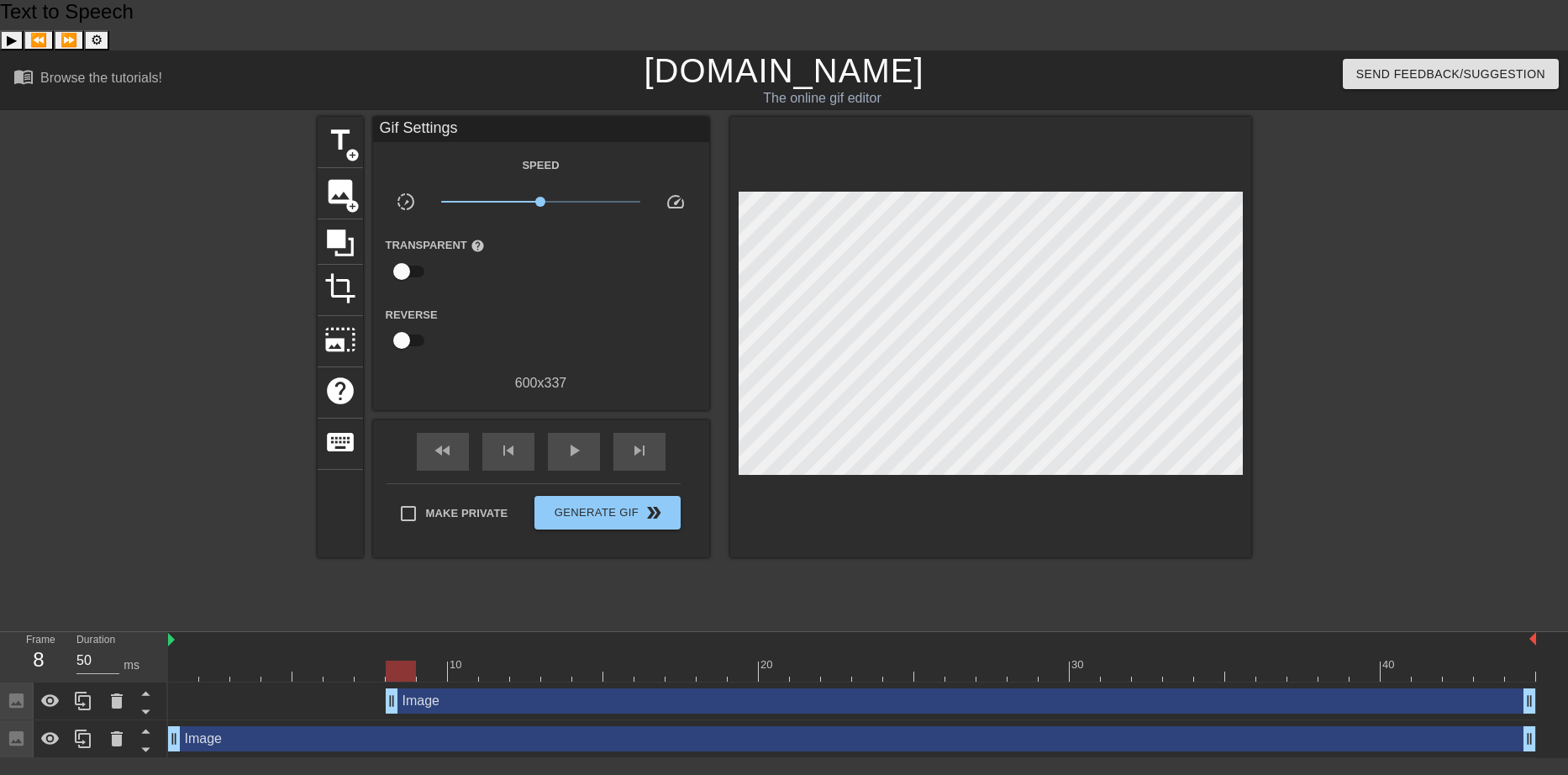
click at [280, 689] on div "Image drag_handle drag_handle" at bounding box center [852, 701] width 1368 height 25
click at [110, 691] on icon at bounding box center [117, 701] width 20 height 20
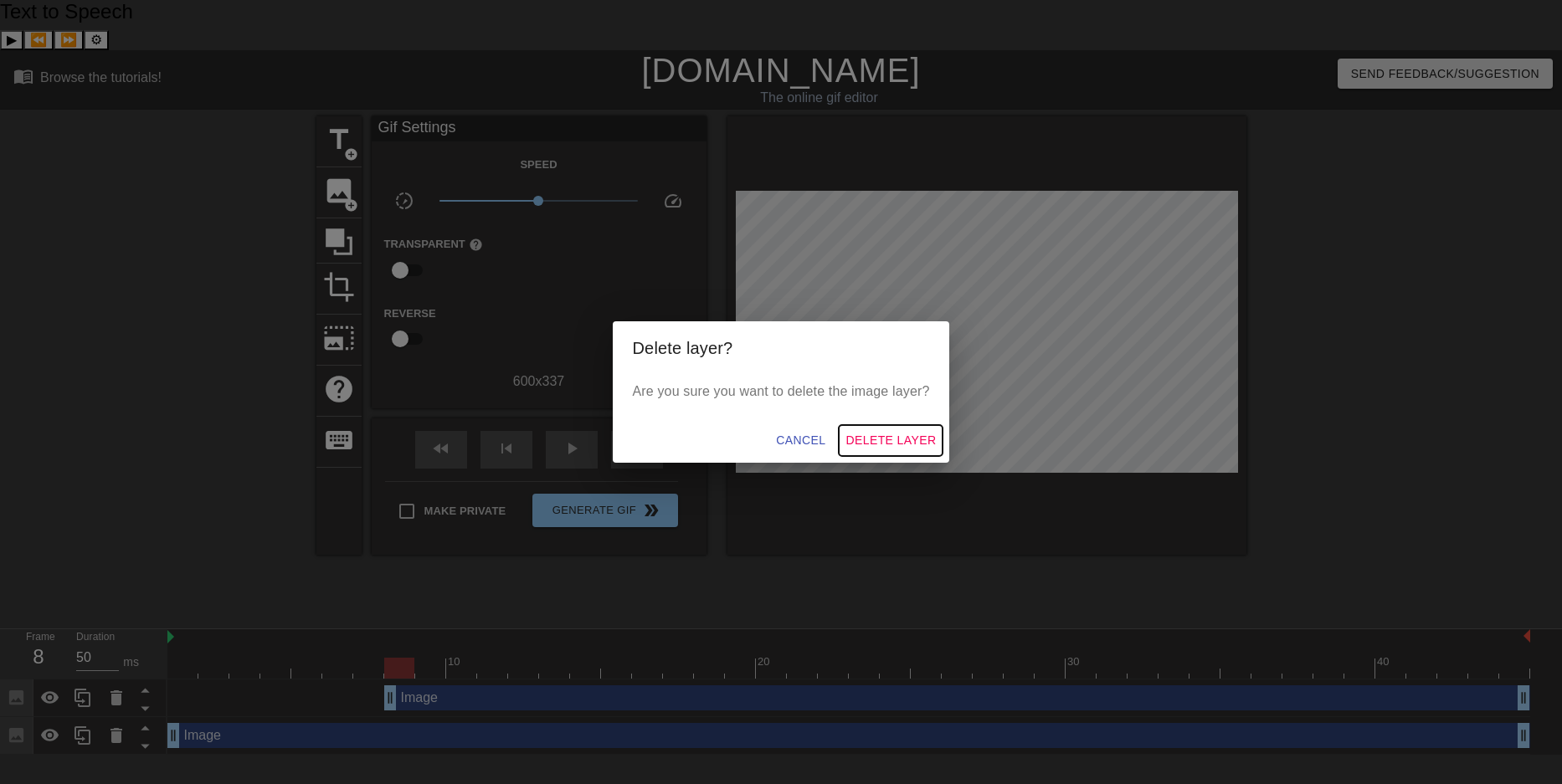
click at [888, 449] on span "Delete Layer" at bounding box center [891, 440] width 91 height 21
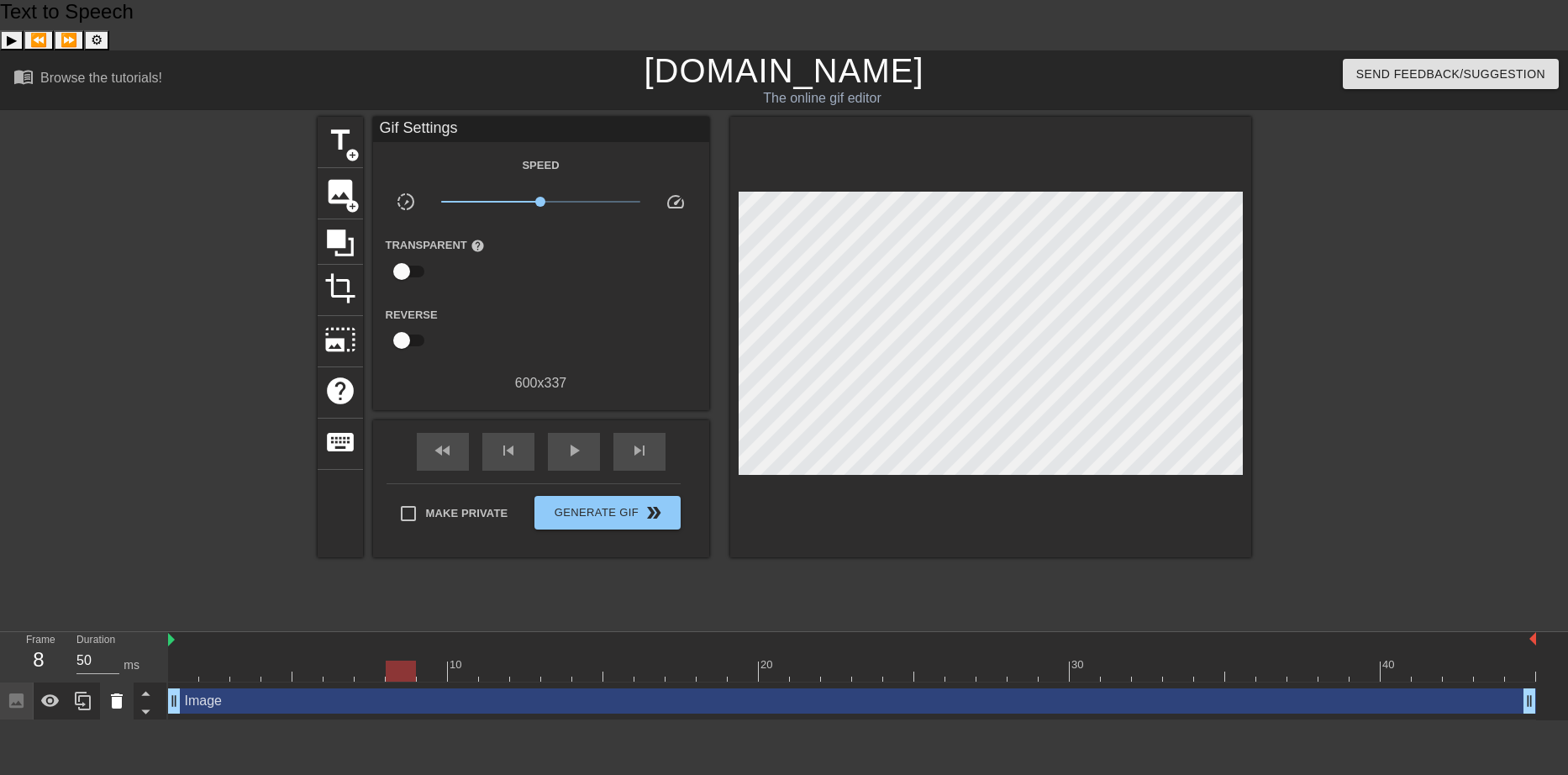
click at [122, 691] on icon at bounding box center [117, 701] width 20 height 20
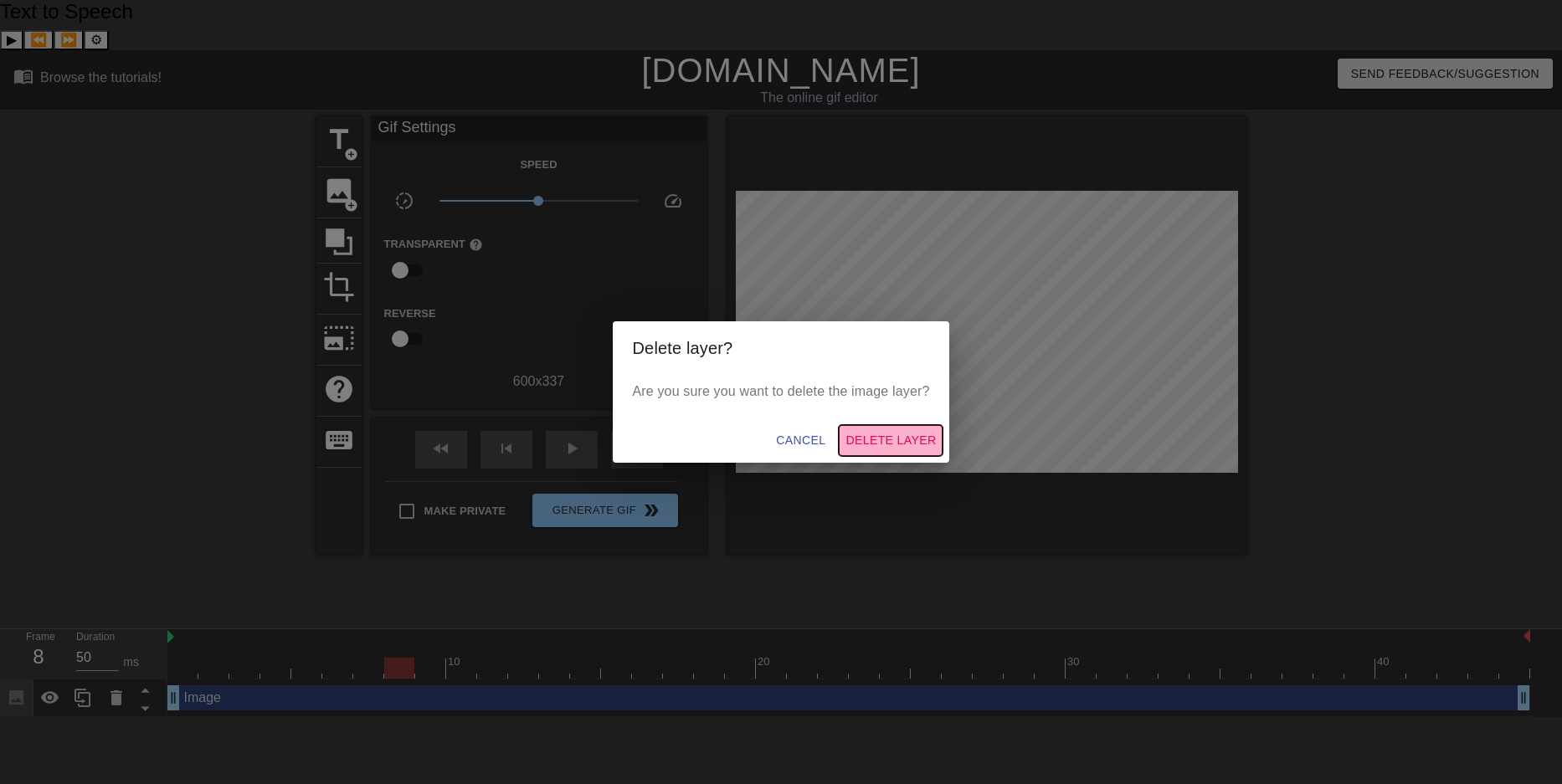
click at [904, 439] on span "Delete Layer" at bounding box center [891, 440] width 91 height 21
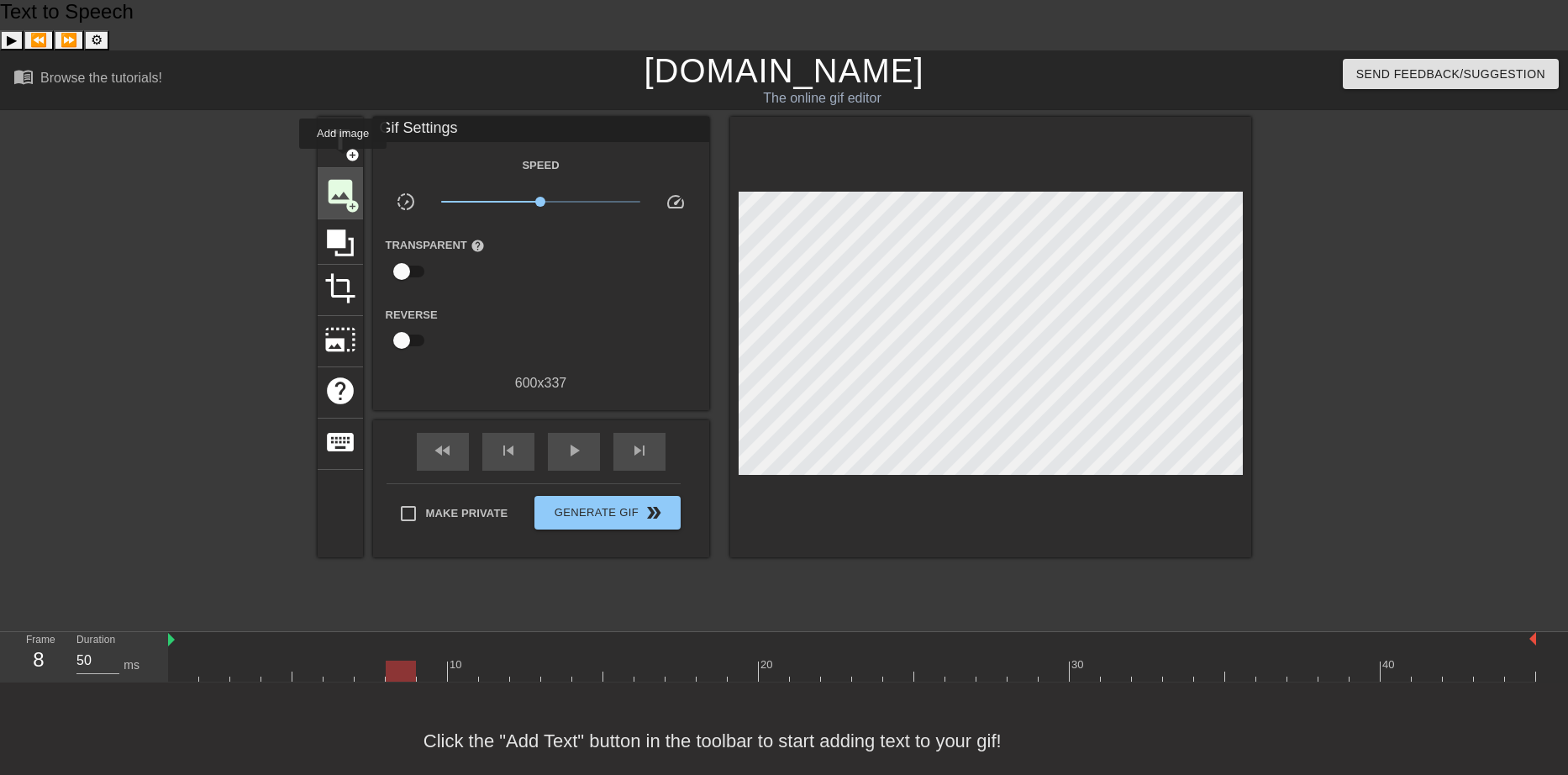
click at [343, 168] on div "image add_circle" at bounding box center [340, 194] width 46 height 51
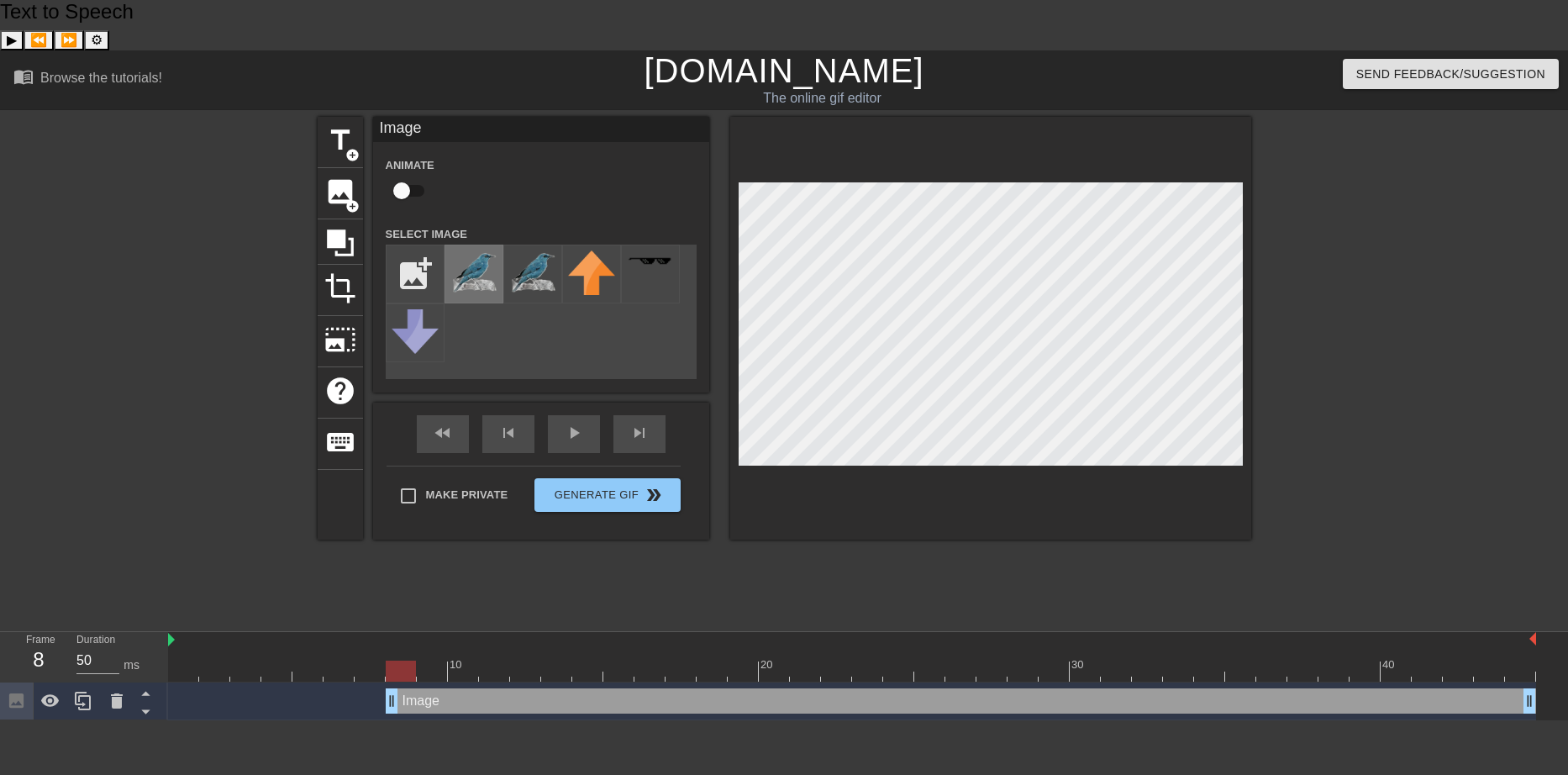
click at [470, 250] on img at bounding box center [474, 271] width 47 height 42
click at [609, 540] on div "title add_circle image add_circle crop photo_size_select_large help keyboard Im…" at bounding box center [784, 369] width 934 height 505
click at [569, 416] on div "play_arrow" at bounding box center [574, 435] width 52 height 38
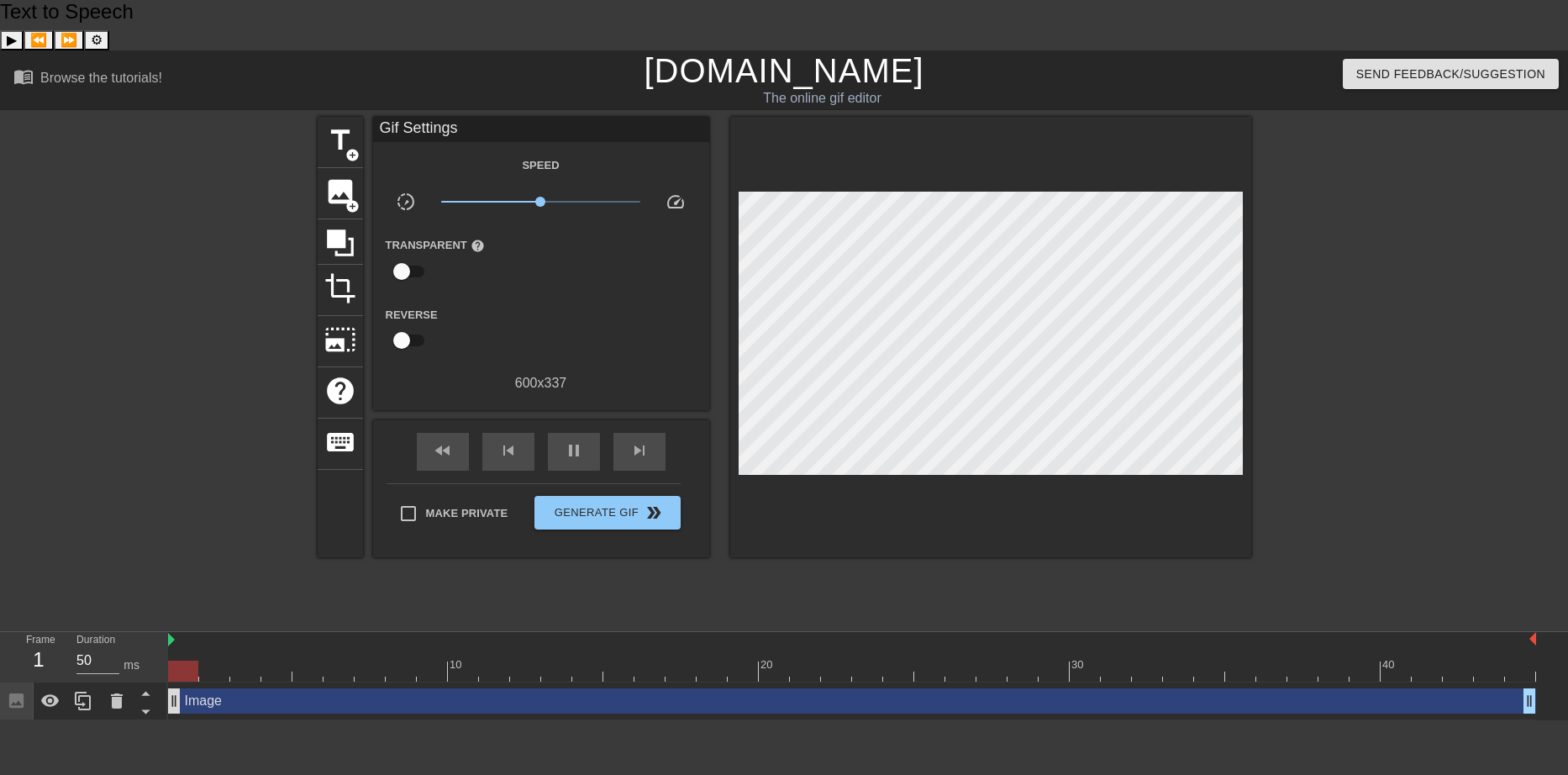
drag, startPoint x: 388, startPoint y: 645, endPoint x: 172, endPoint y: 649, distance: 216.0
click at [176, 153] on div at bounding box center [171, 369] width 252 height 505
click at [116, 691] on icon at bounding box center [117, 701] width 20 height 20
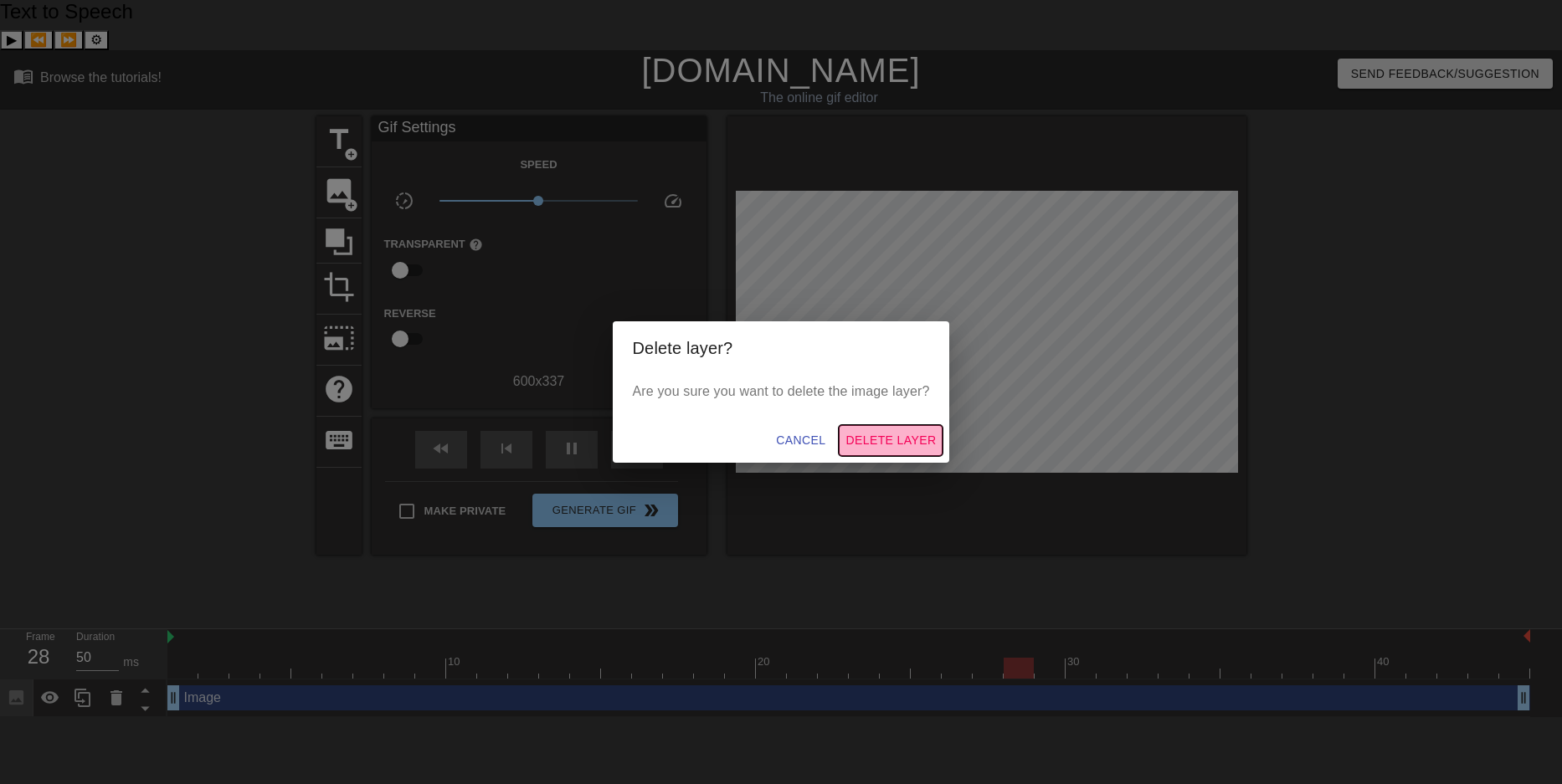
click at [893, 433] on span "Delete Layer" at bounding box center [891, 440] width 91 height 21
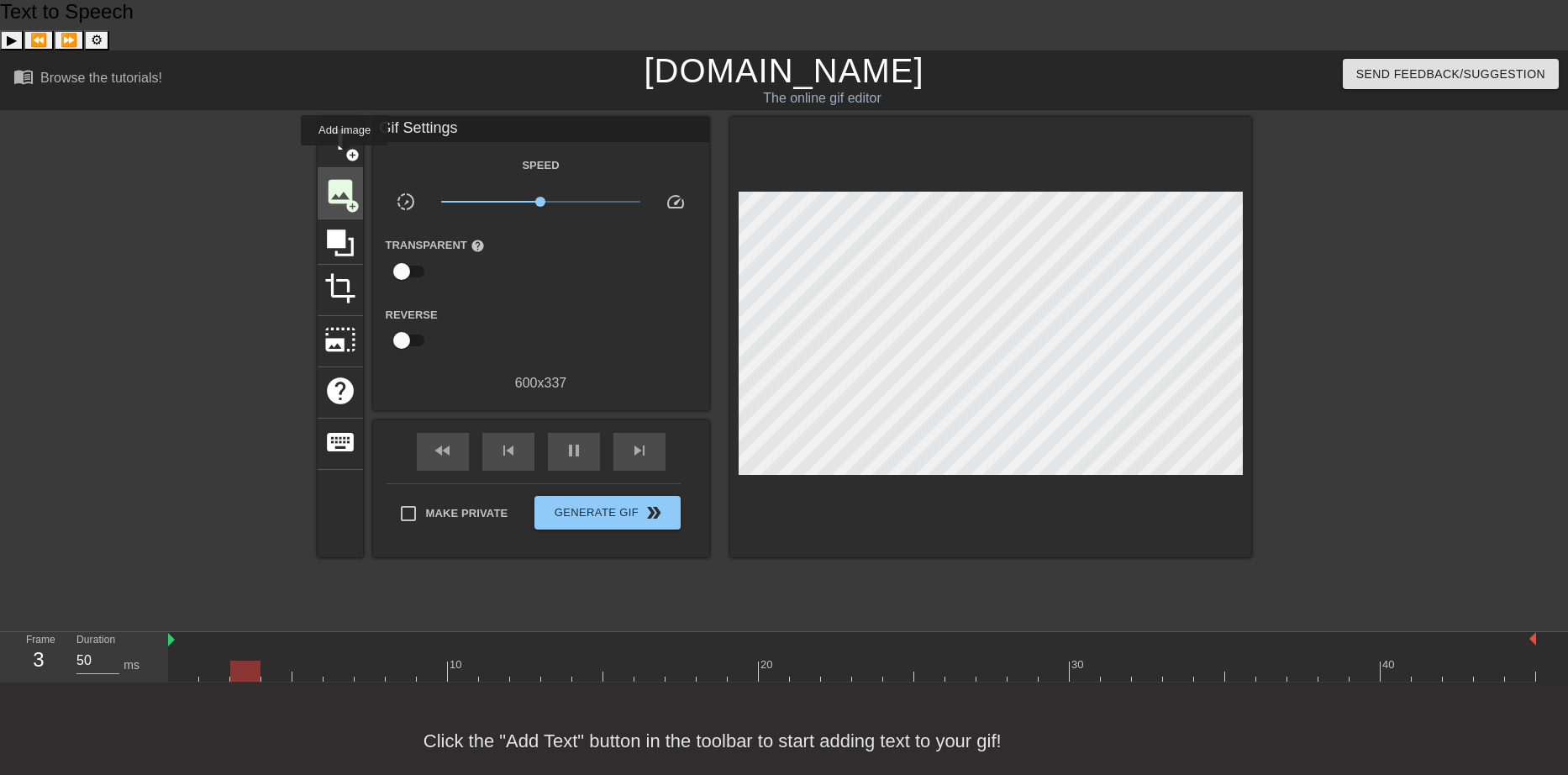
click at [345, 199] on span "add_circle" at bounding box center [352, 206] width 14 height 14
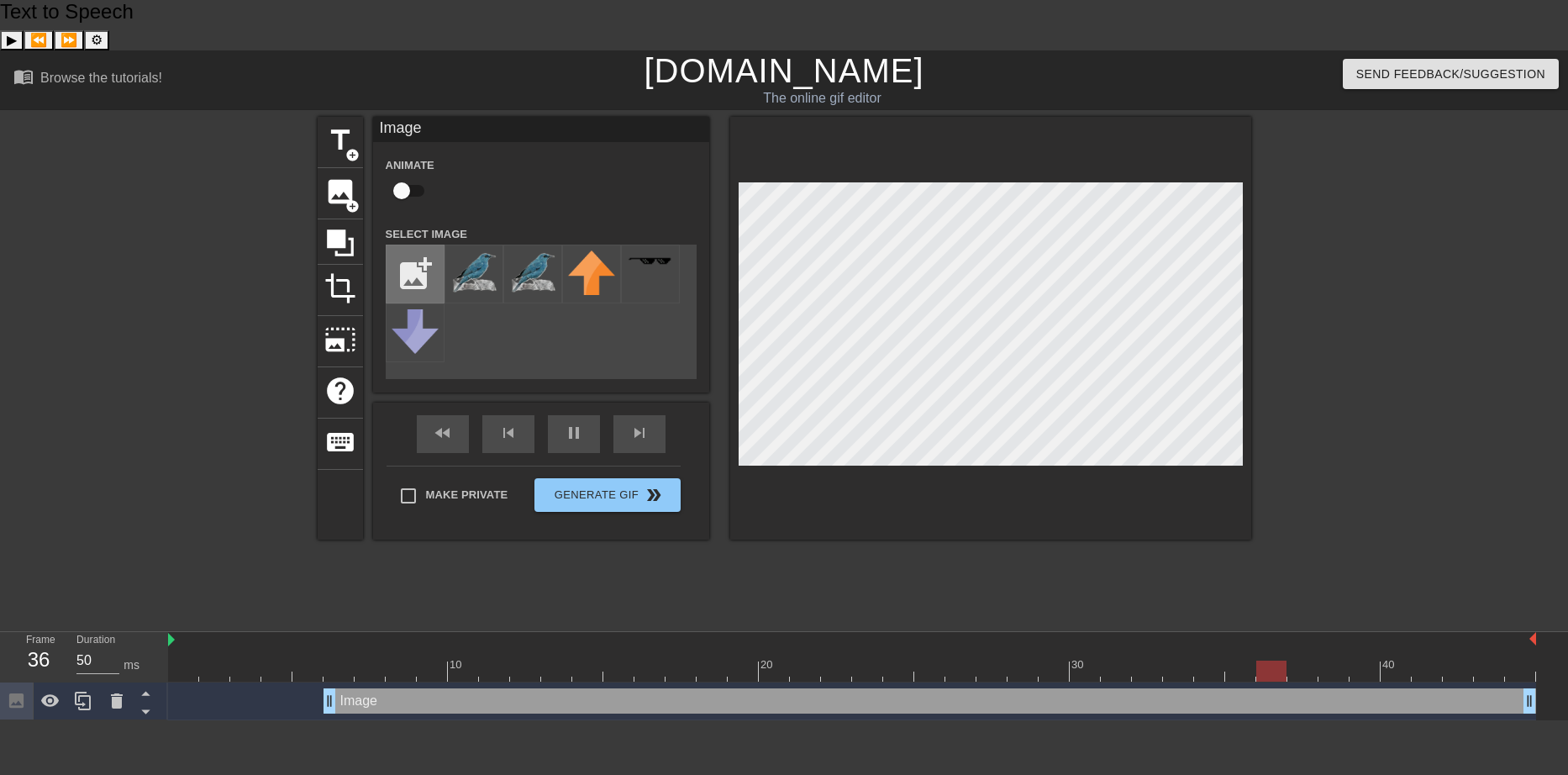
click at [407, 245] on input "file" at bounding box center [415, 274] width 57 height 57
type input "C:\fakepath\rock thrush image chaos2.png"
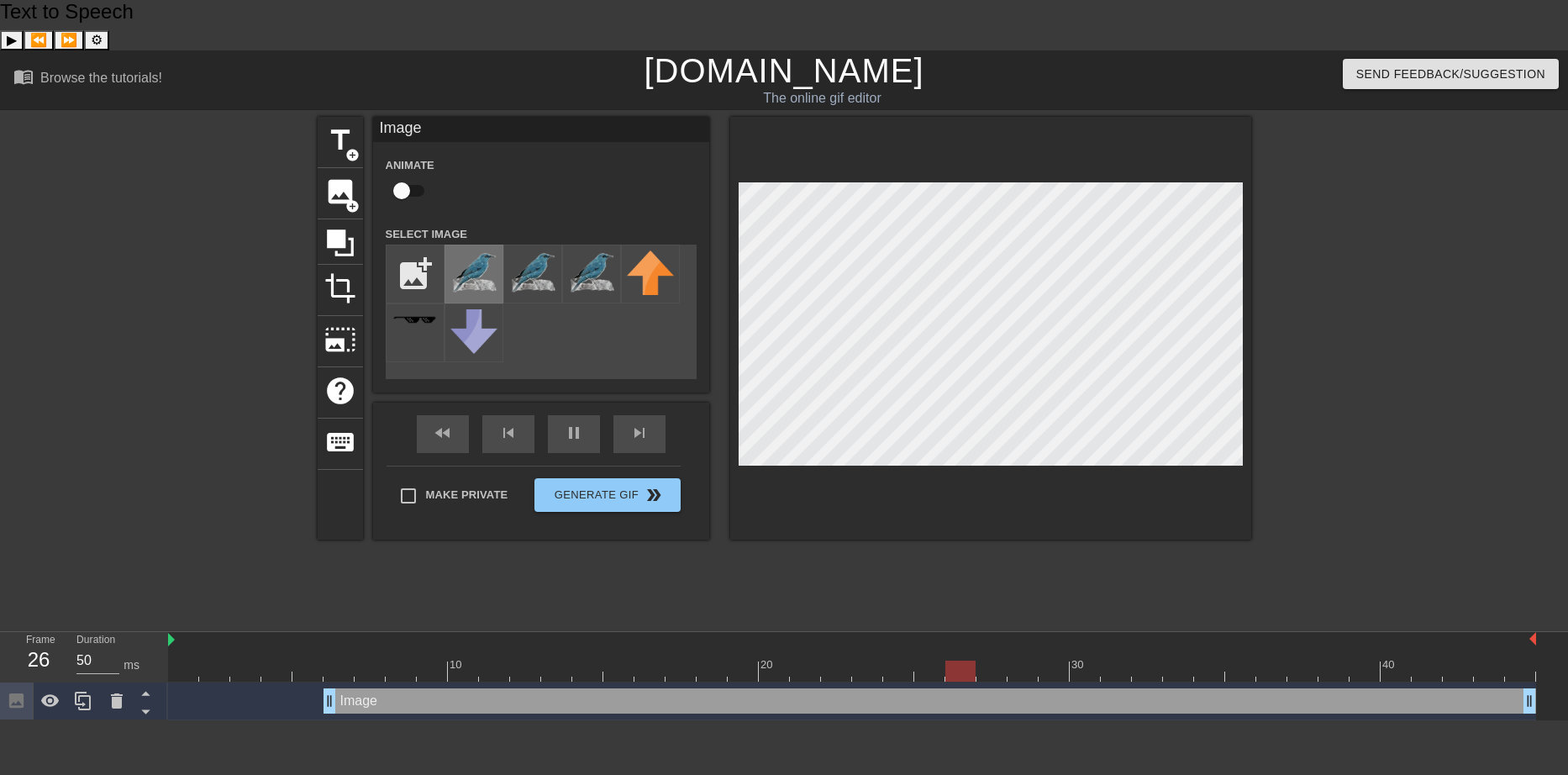
click at [464, 250] on img at bounding box center [474, 271] width 47 height 42
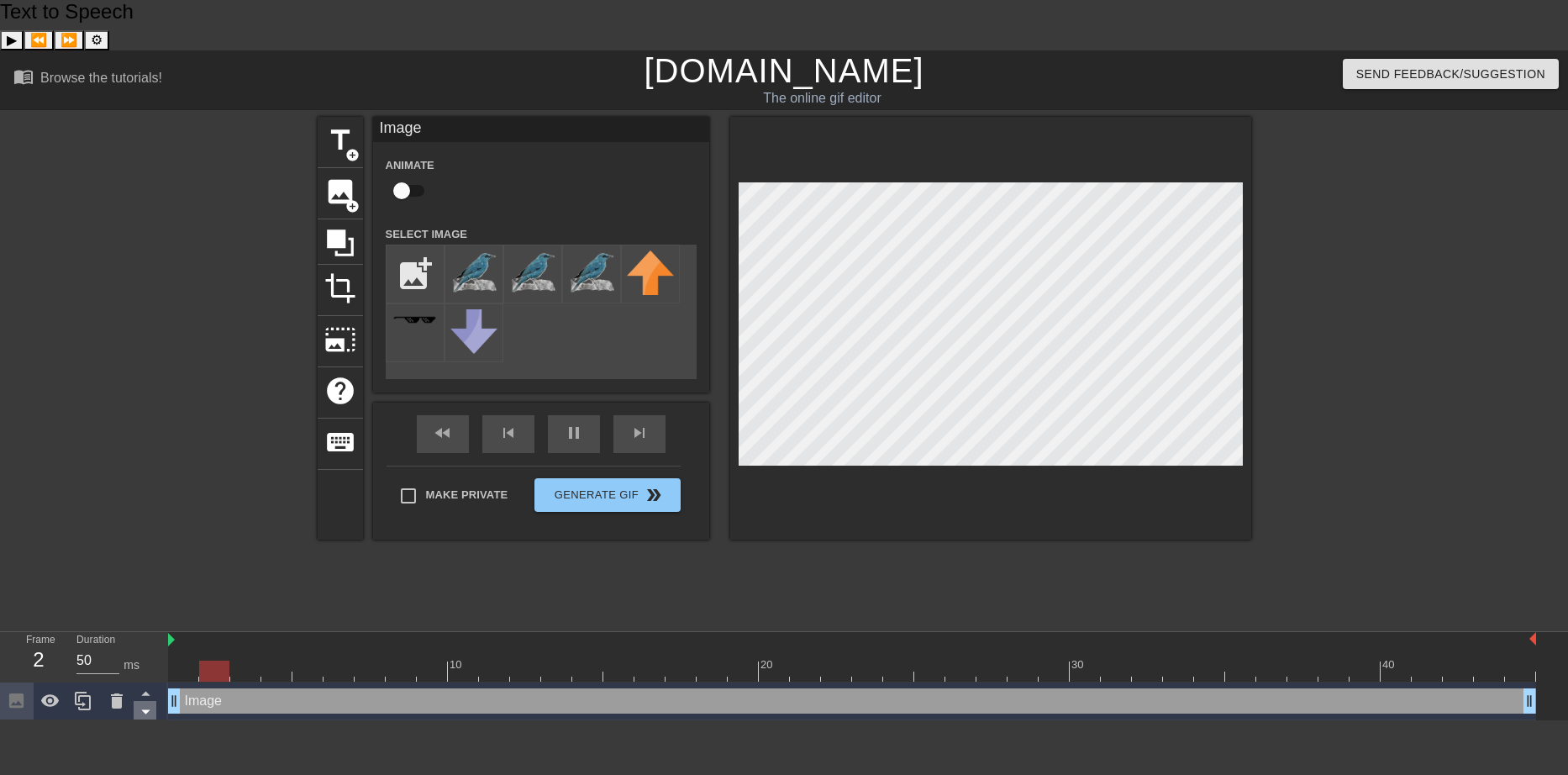
drag, startPoint x: 326, startPoint y: 654, endPoint x: 144, endPoint y: 658, distance: 182.0
click at [144, 658] on div "Frame 2 Duration 50 ms 10 20 30 40 Image drag_handle drag_handle" at bounding box center [784, 676] width 1568 height 88
click at [114, 694] on icon at bounding box center [117, 701] width 12 height 15
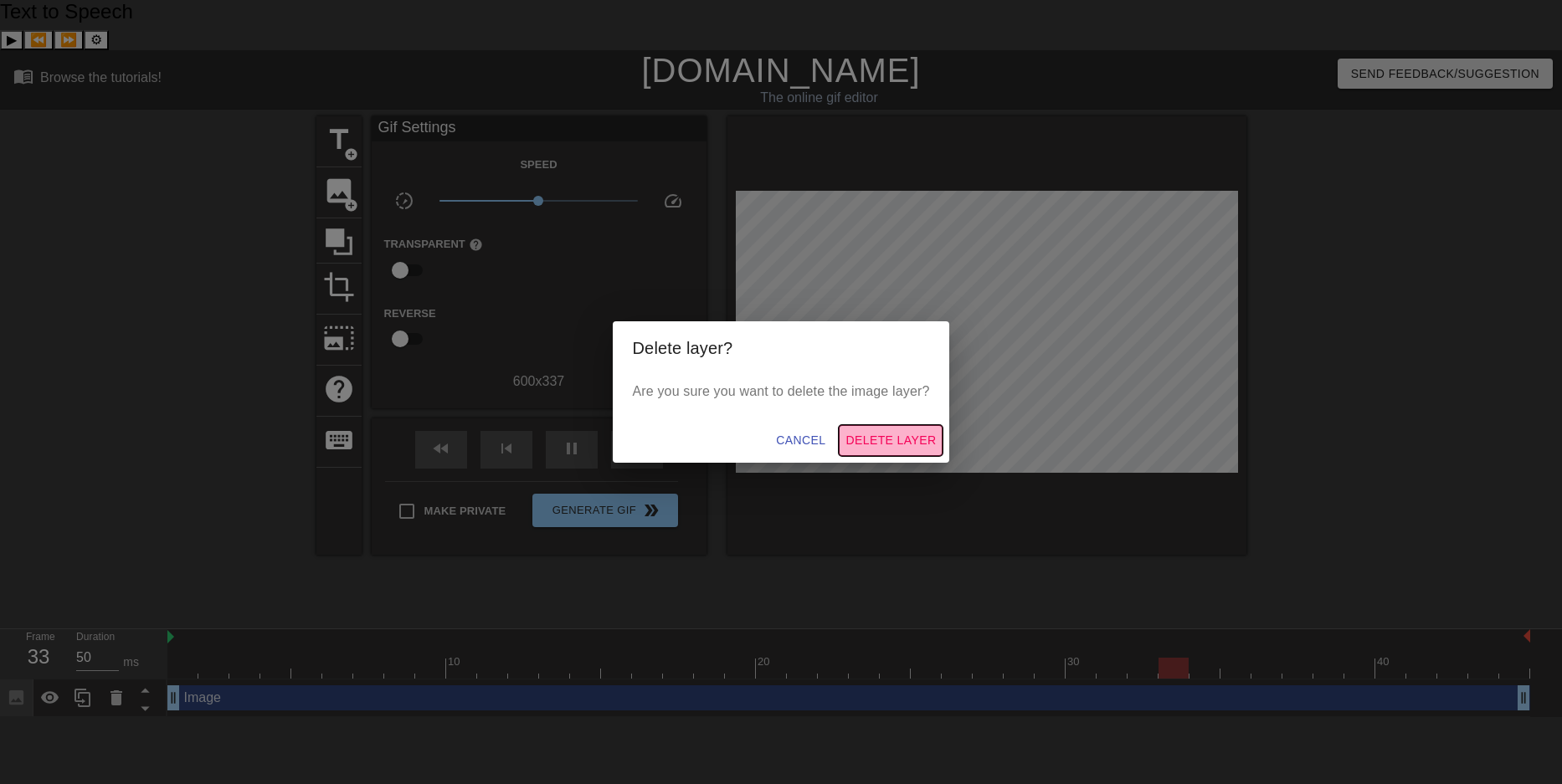
click at [859, 438] on span "Delete Layer" at bounding box center [891, 440] width 91 height 21
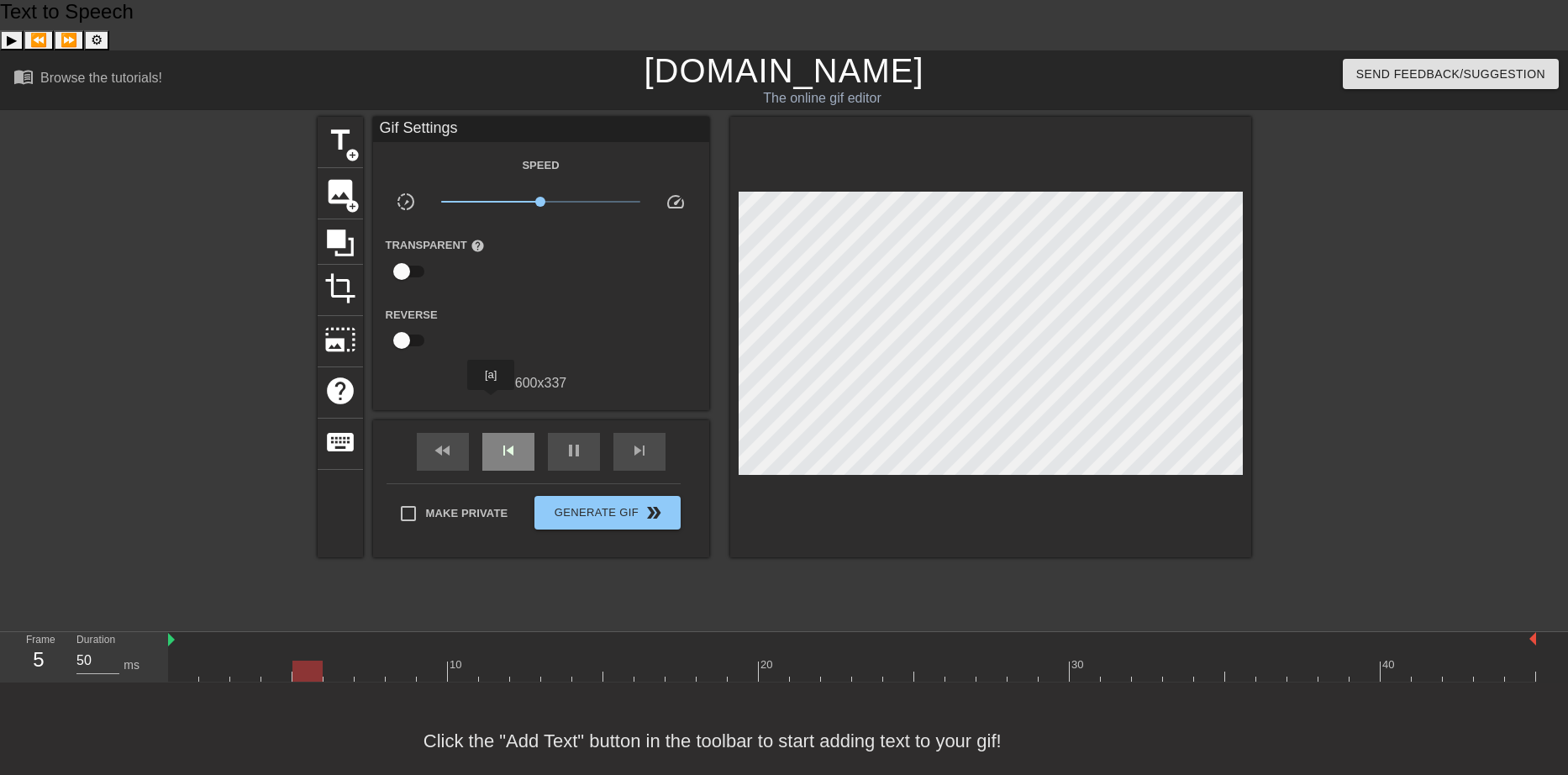
click at [499, 440] on span "skip_previous" at bounding box center [508, 450] width 20 height 20
click at [571, 440] on span "pause" at bounding box center [574, 450] width 20 height 20
click at [510, 440] on span "skip_previous" at bounding box center [508, 450] width 20 height 20
drag, startPoint x: 650, startPoint y: 629, endPoint x: 120, endPoint y: 629, distance: 530.0
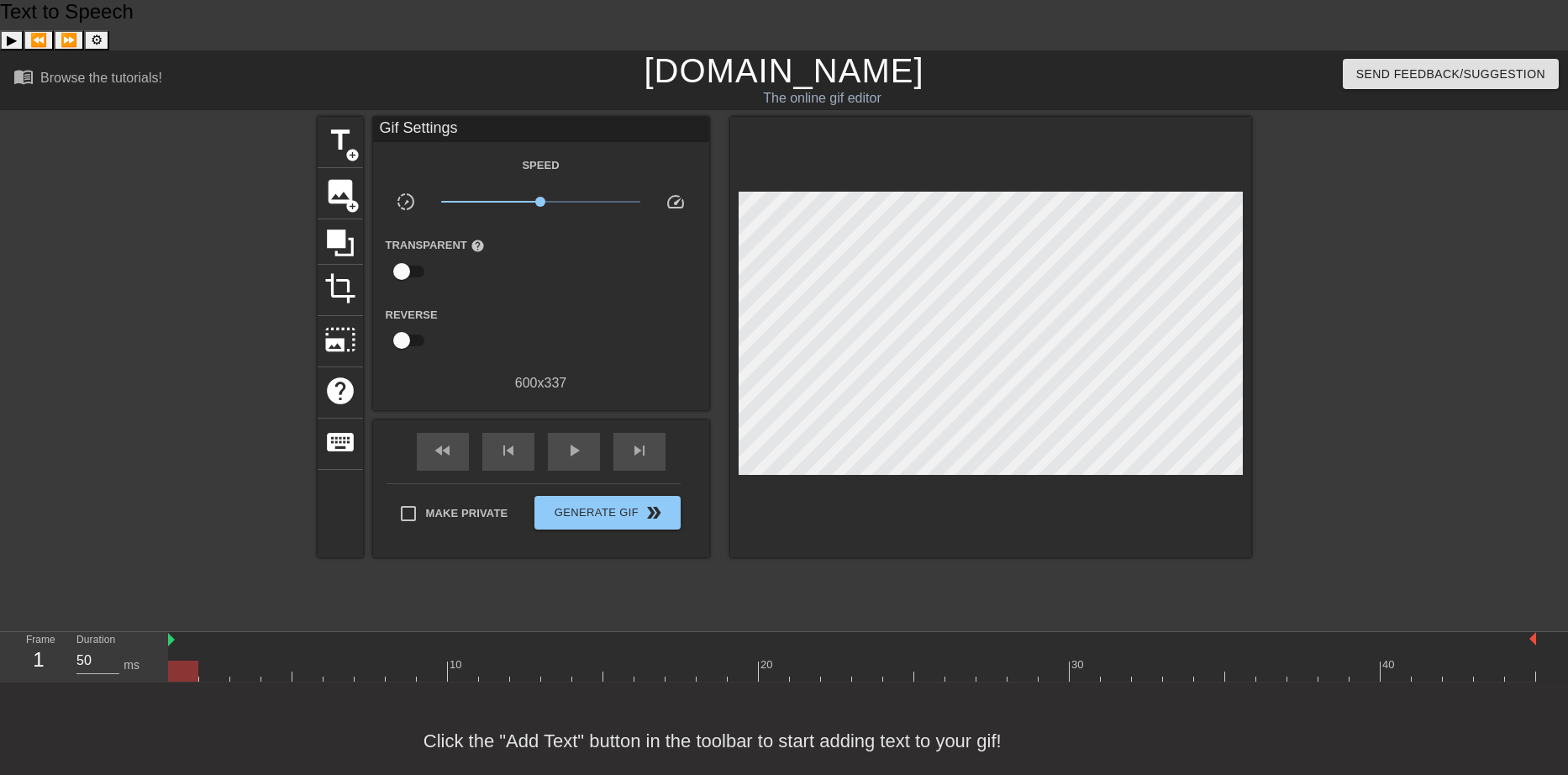
click at [120, 632] on div "Frame 1 Duration 50 ms 10 20 30 40" at bounding box center [784, 657] width 1568 height 50
click at [343, 176] on span "image" at bounding box center [340, 192] width 32 height 32
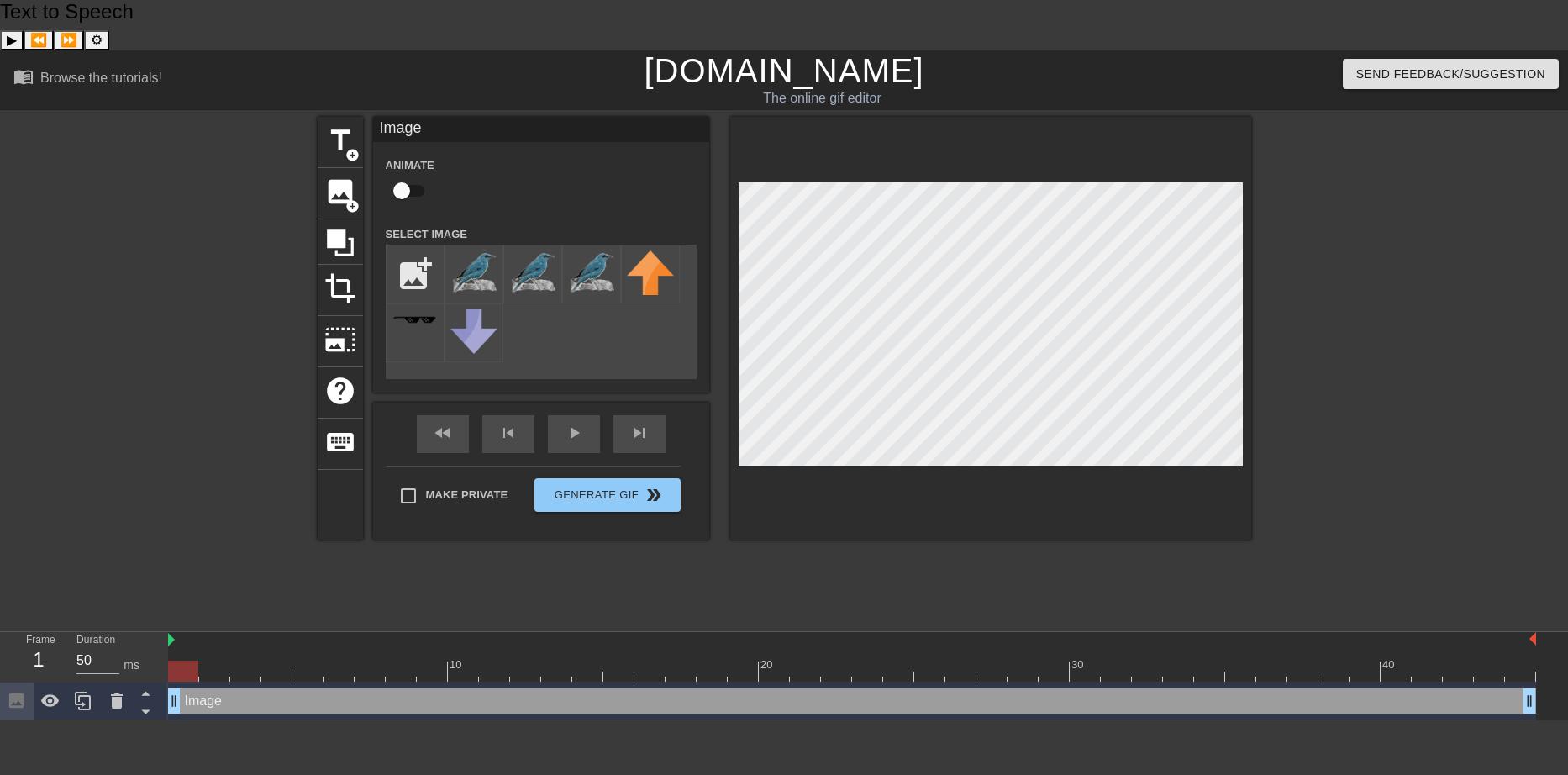
drag, startPoint x: 481, startPoint y: 238, endPoint x: 526, endPoint y: 138, distance: 109.7
click at [526, 154] on div "Animate" at bounding box center [541, 181] width 336 height 53
click at [409, 245] on input "file" at bounding box center [415, 274] width 57 height 57
type input "C:\fakepath\rock thrush image chaos2.png"
click at [478, 250] on img at bounding box center [474, 271] width 47 height 42
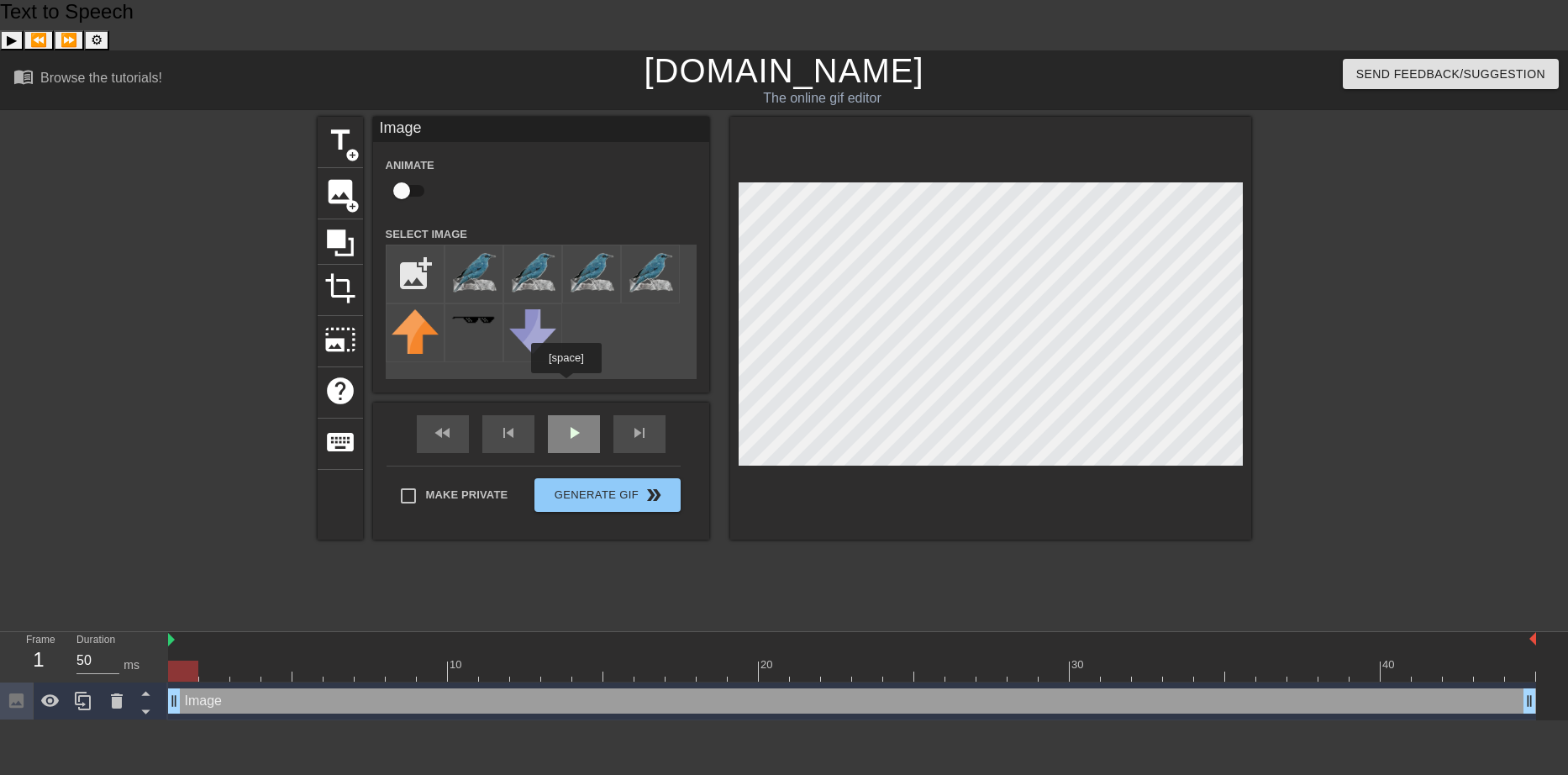
click at [567, 416] on div "play_arrow" at bounding box center [574, 435] width 52 height 38
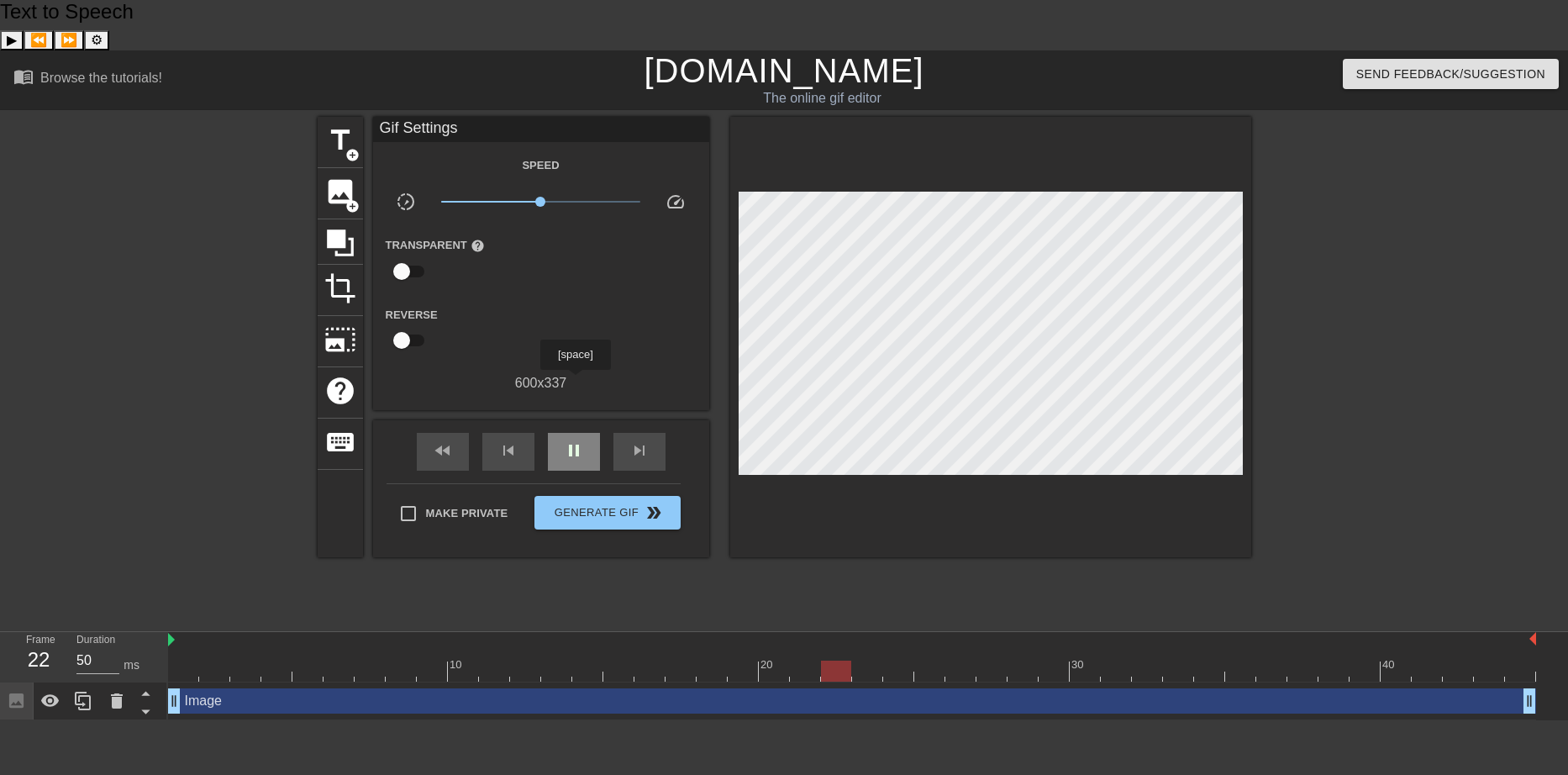
click at [575, 433] on div "pause" at bounding box center [574, 451] width 52 height 38
click at [98, 456] on div at bounding box center [171, 369] width 252 height 505
click at [109, 691] on icon at bounding box center [117, 701] width 20 height 20
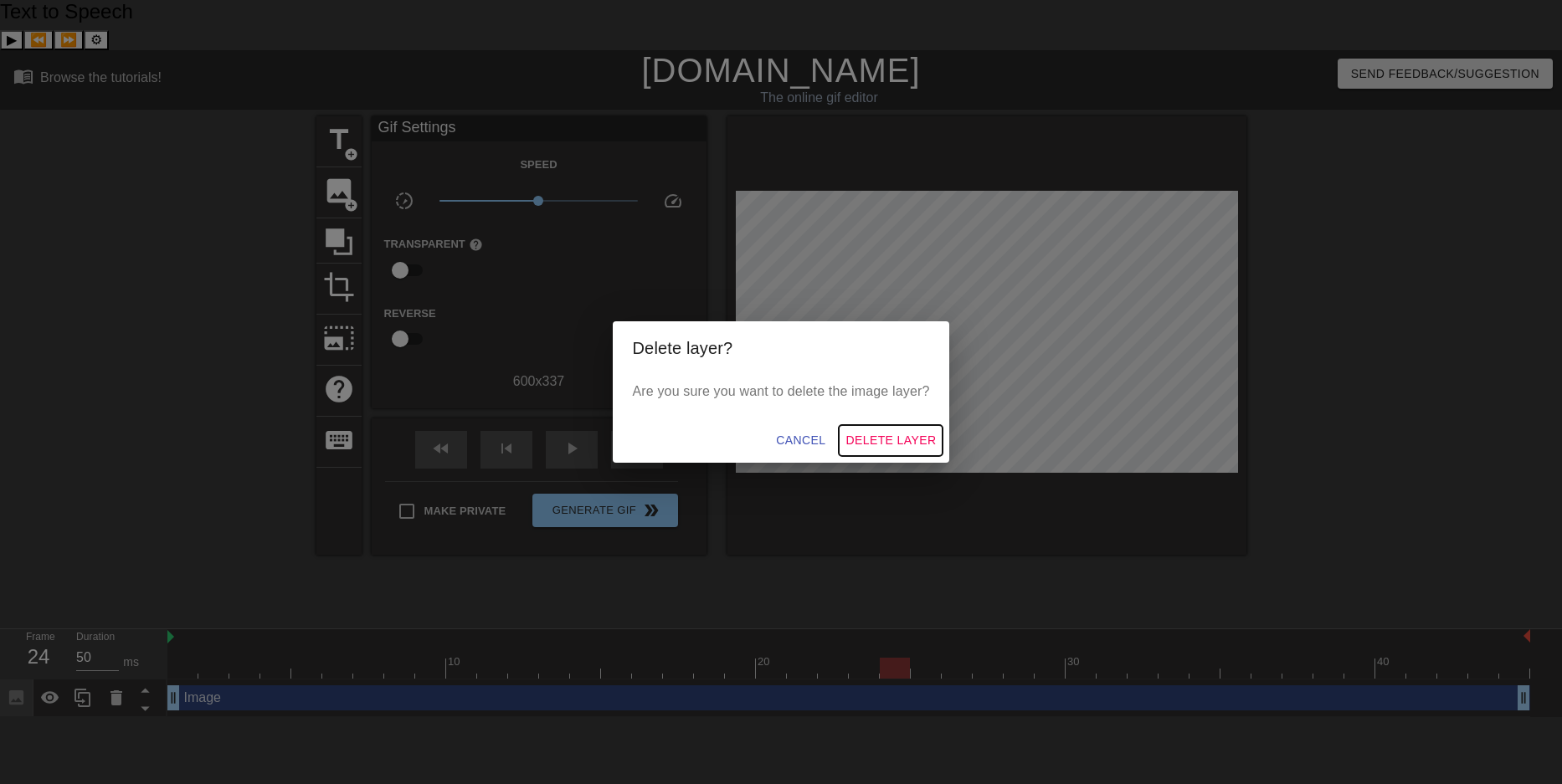
click at [868, 440] on span "Delete Layer" at bounding box center [891, 440] width 91 height 21
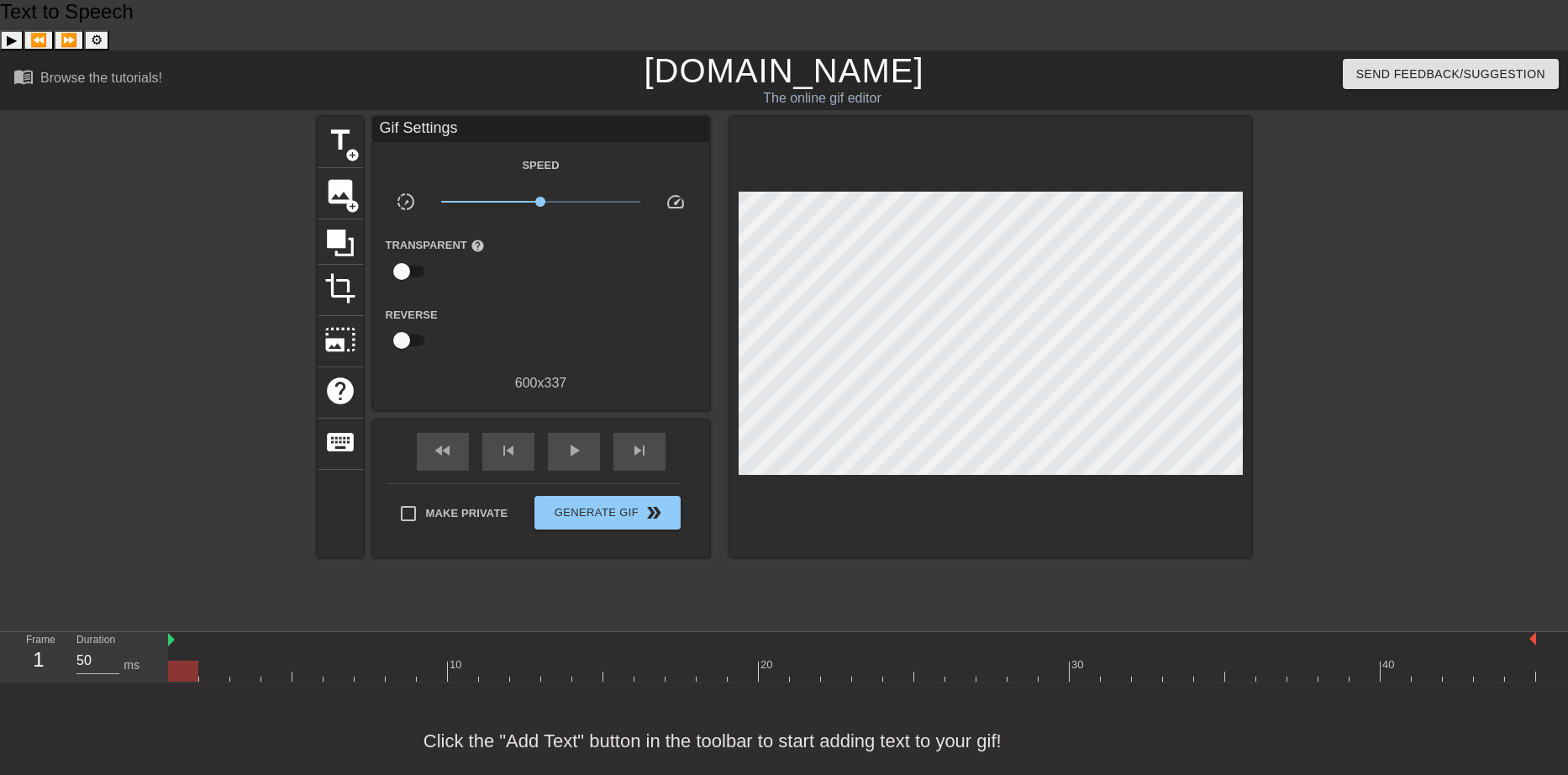
drag, startPoint x: 895, startPoint y: 620, endPoint x: 107, endPoint y: 632, distance: 788.1
click at [107, 632] on div "menu_book Browse the tutorials! Gifntext.com The online gif editor Send Feedbac…" at bounding box center [784, 425] width 1568 height 749
click at [342, 176] on span "image" at bounding box center [340, 192] width 32 height 32
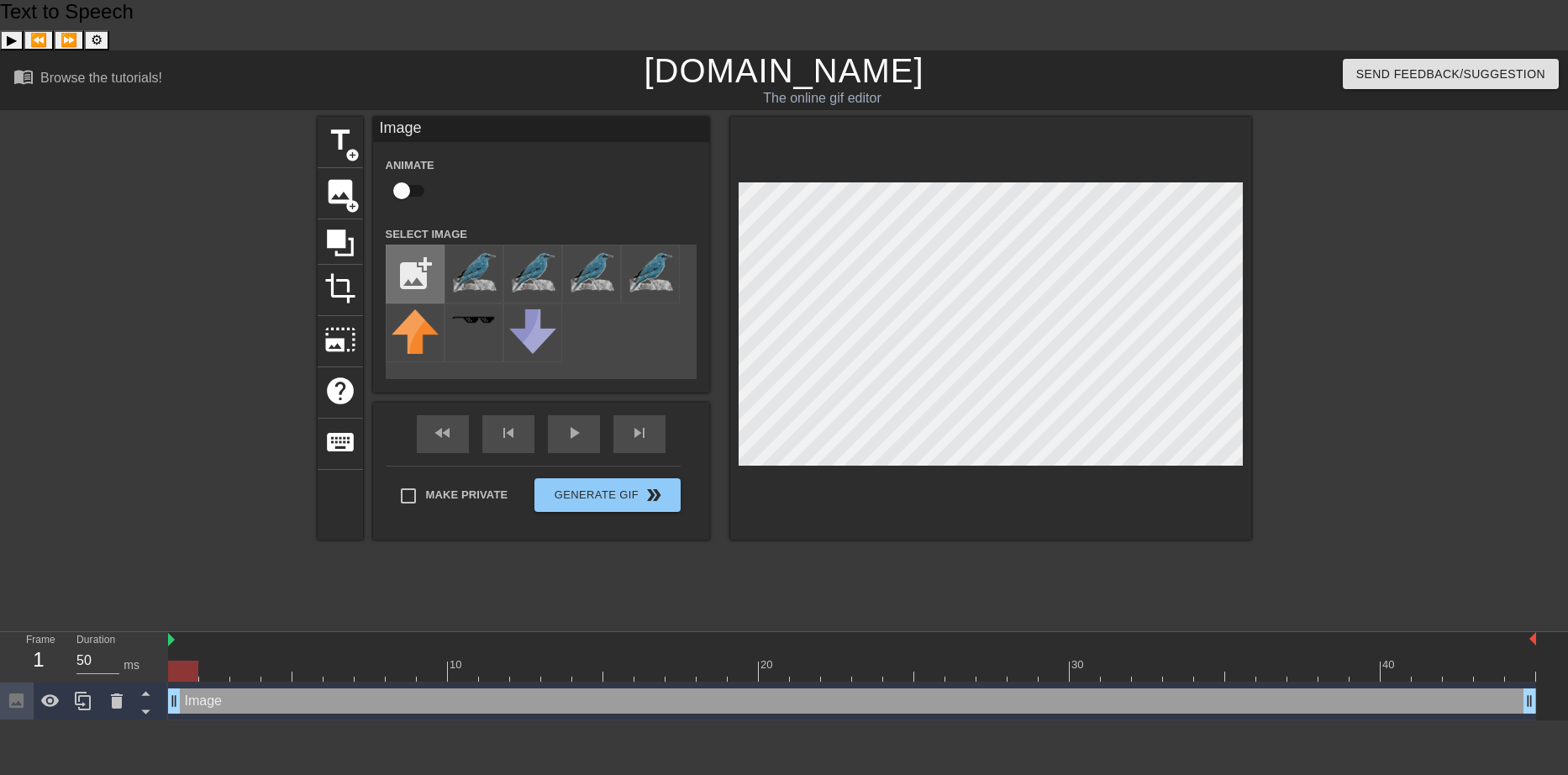
click at [418, 245] on input "file" at bounding box center [415, 274] width 57 height 57
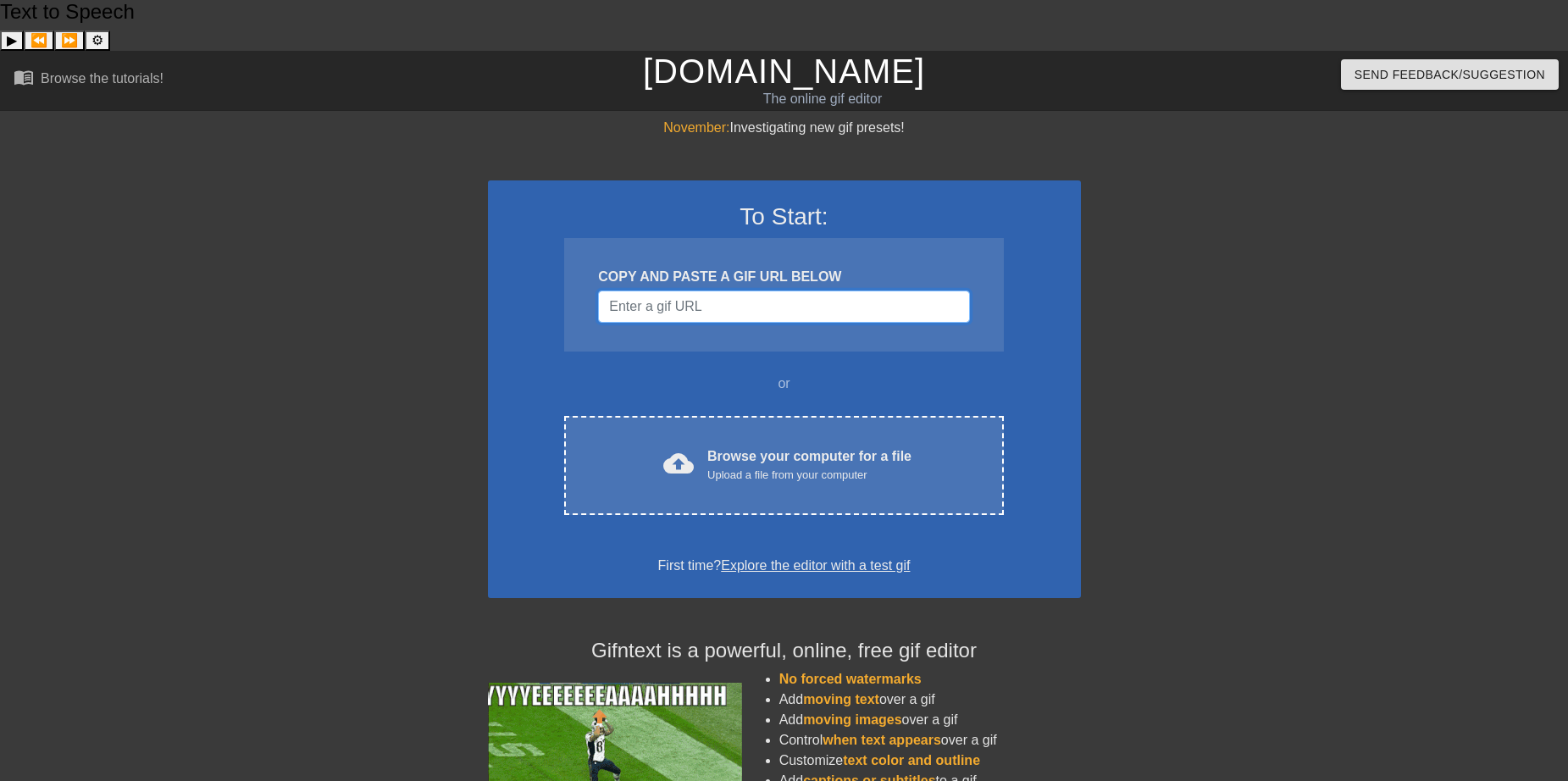
click at [846, 290] on input "Username" at bounding box center [784, 306] width 371 height 32
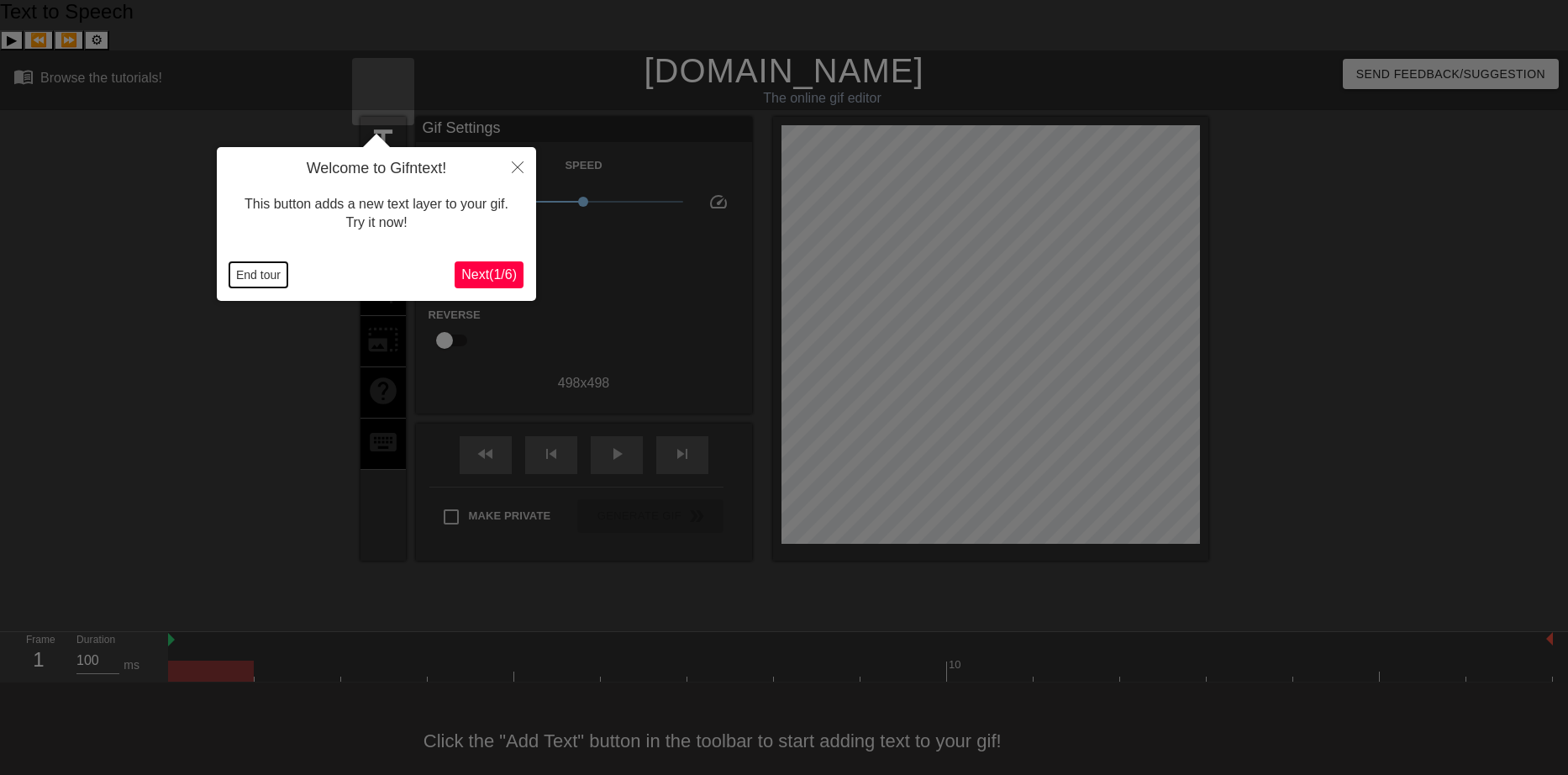
click at [254, 280] on button "End tour" at bounding box center [258, 274] width 58 height 25
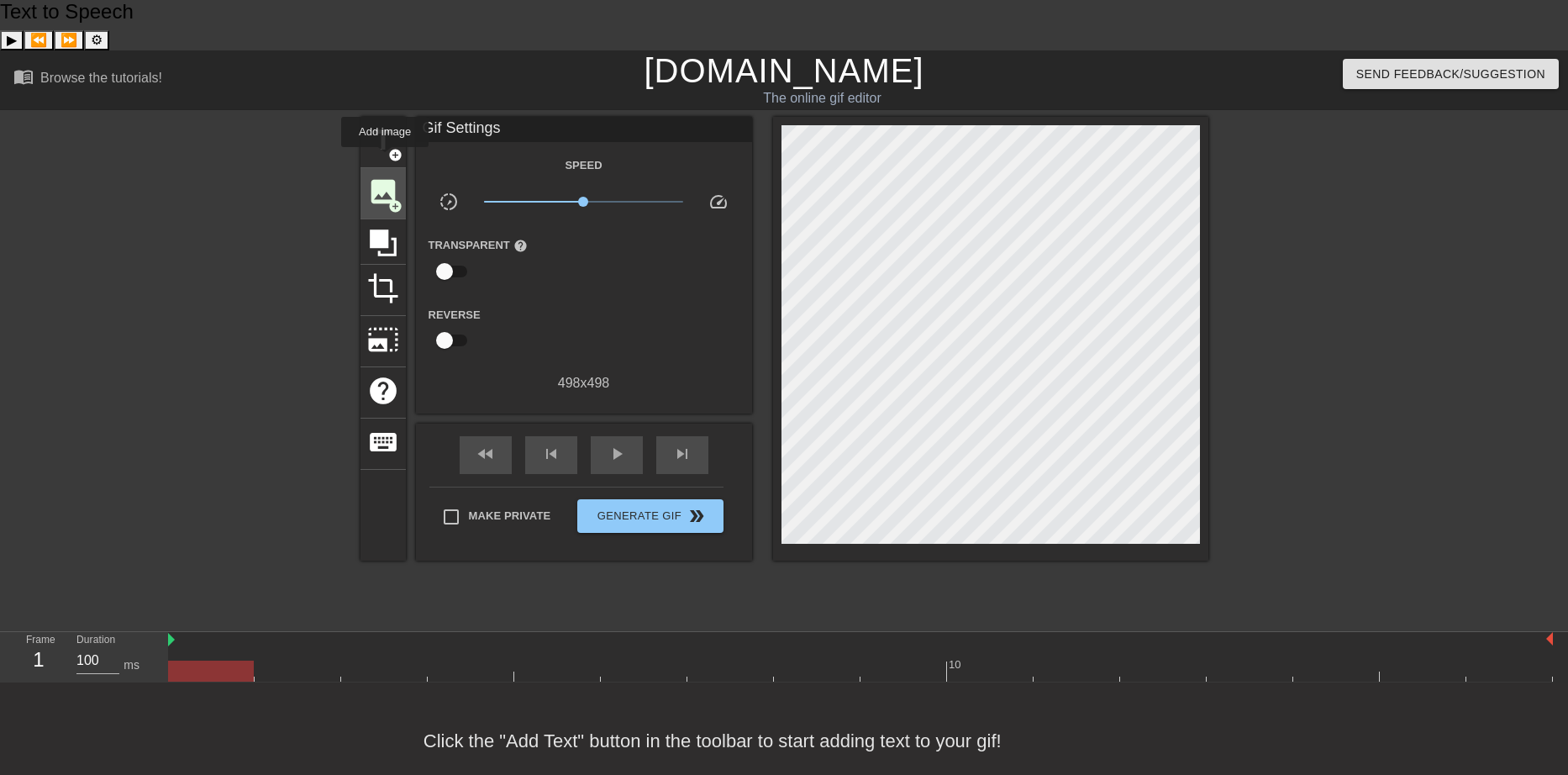
click at [385, 168] on div "image add_circle" at bounding box center [383, 194] width 46 height 51
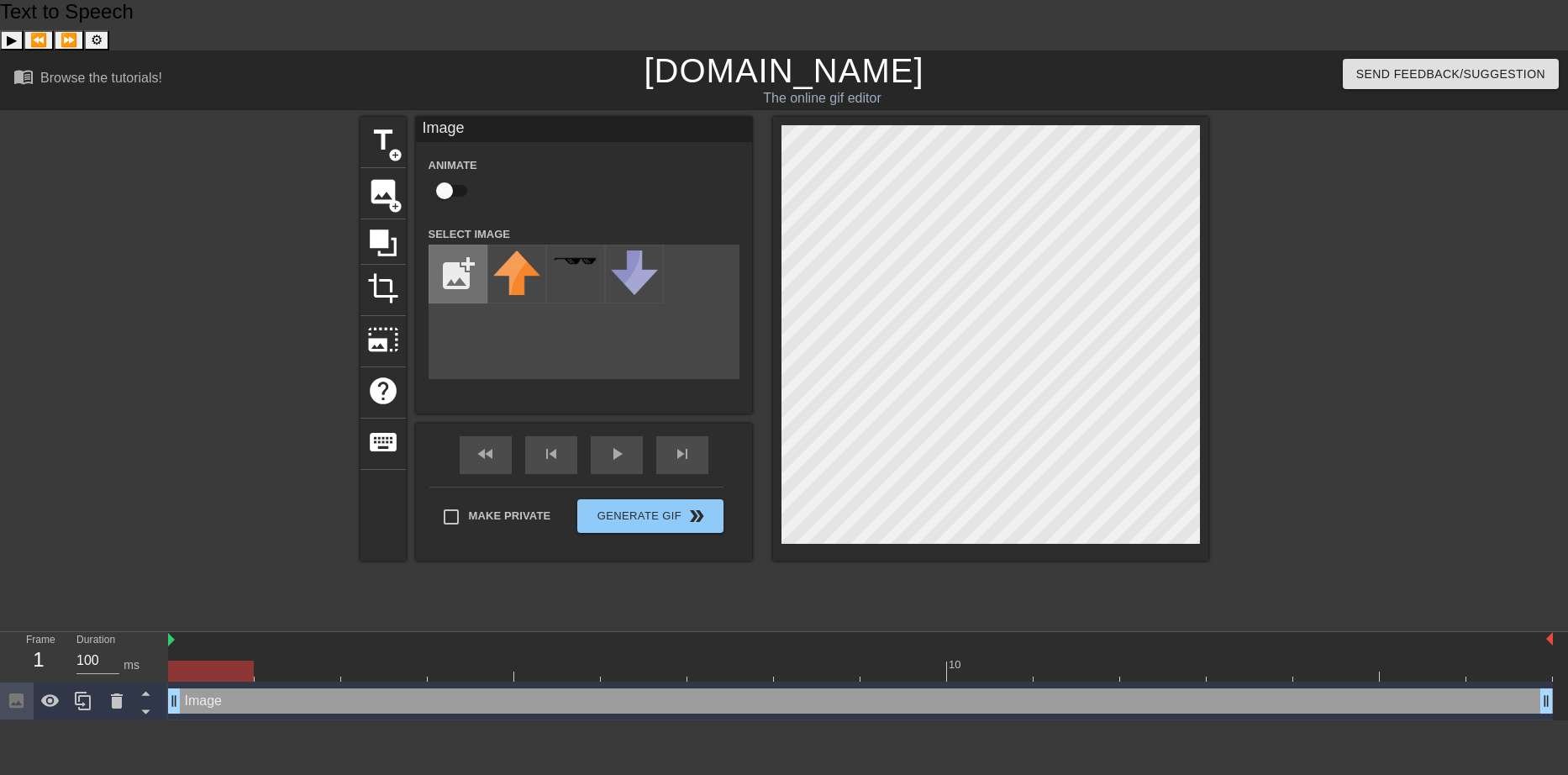
click at [461, 245] on input "file" at bounding box center [458, 274] width 57 height 57
type input "C:\fakepath\rock thrush2.png"
click at [534, 250] on img at bounding box center [517, 265] width 47 height 31
click at [1266, 333] on div at bounding box center [1354, 369] width 252 height 505
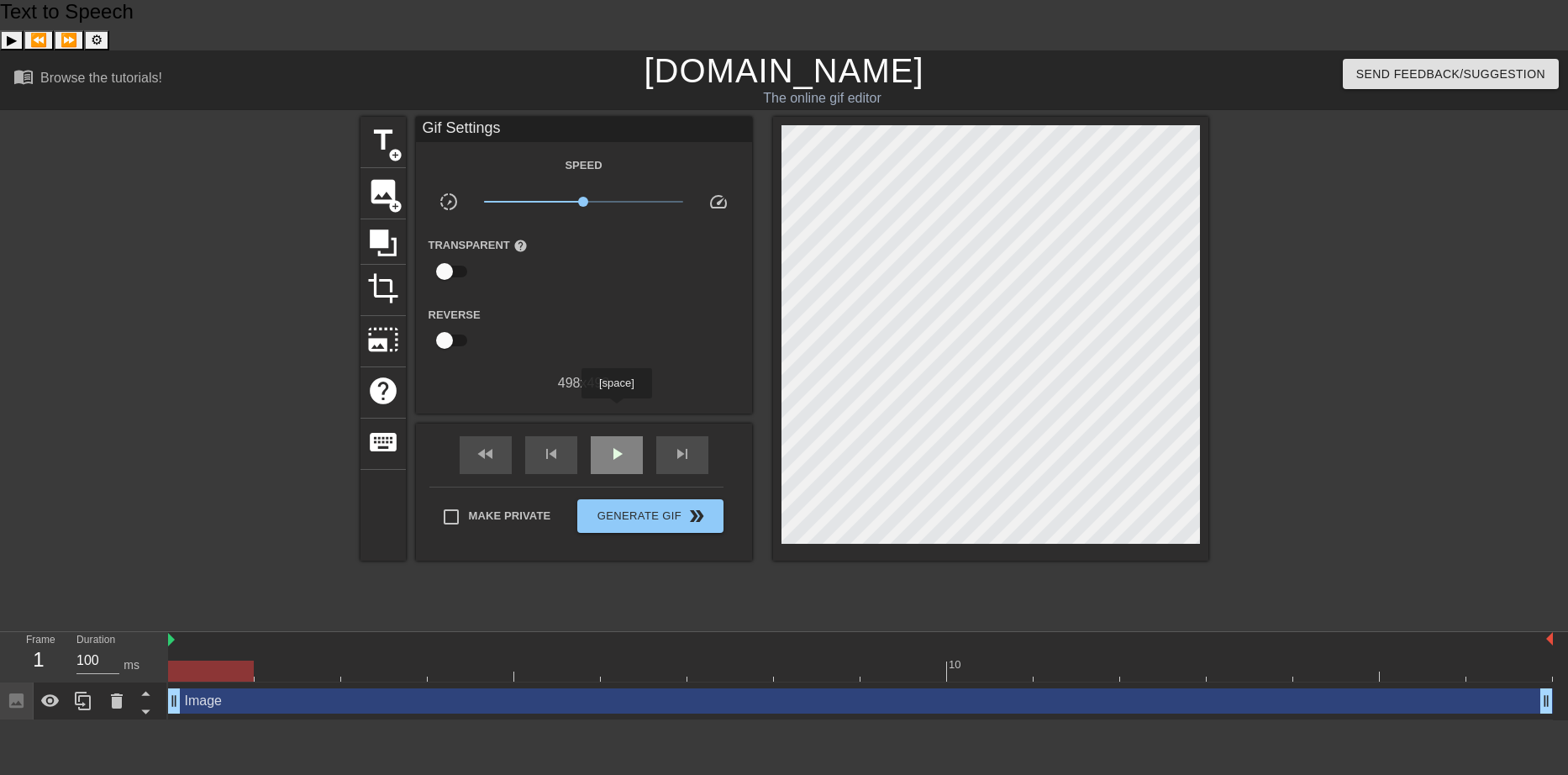
click at [616, 444] on span "play_arrow" at bounding box center [616, 454] width 20 height 20
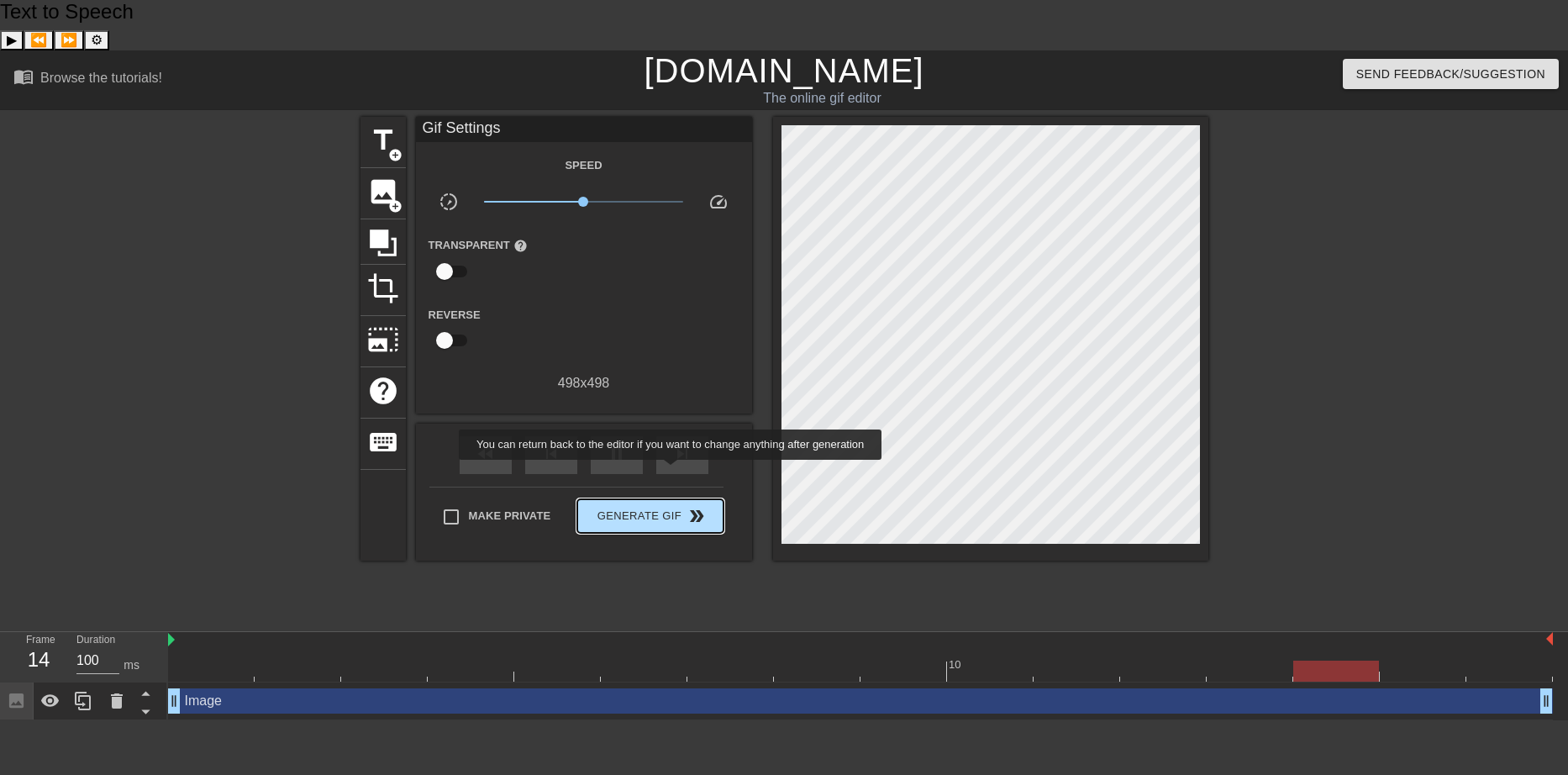
click at [673, 506] on span "Generate Gif double_arrow" at bounding box center [649, 516] width 132 height 20
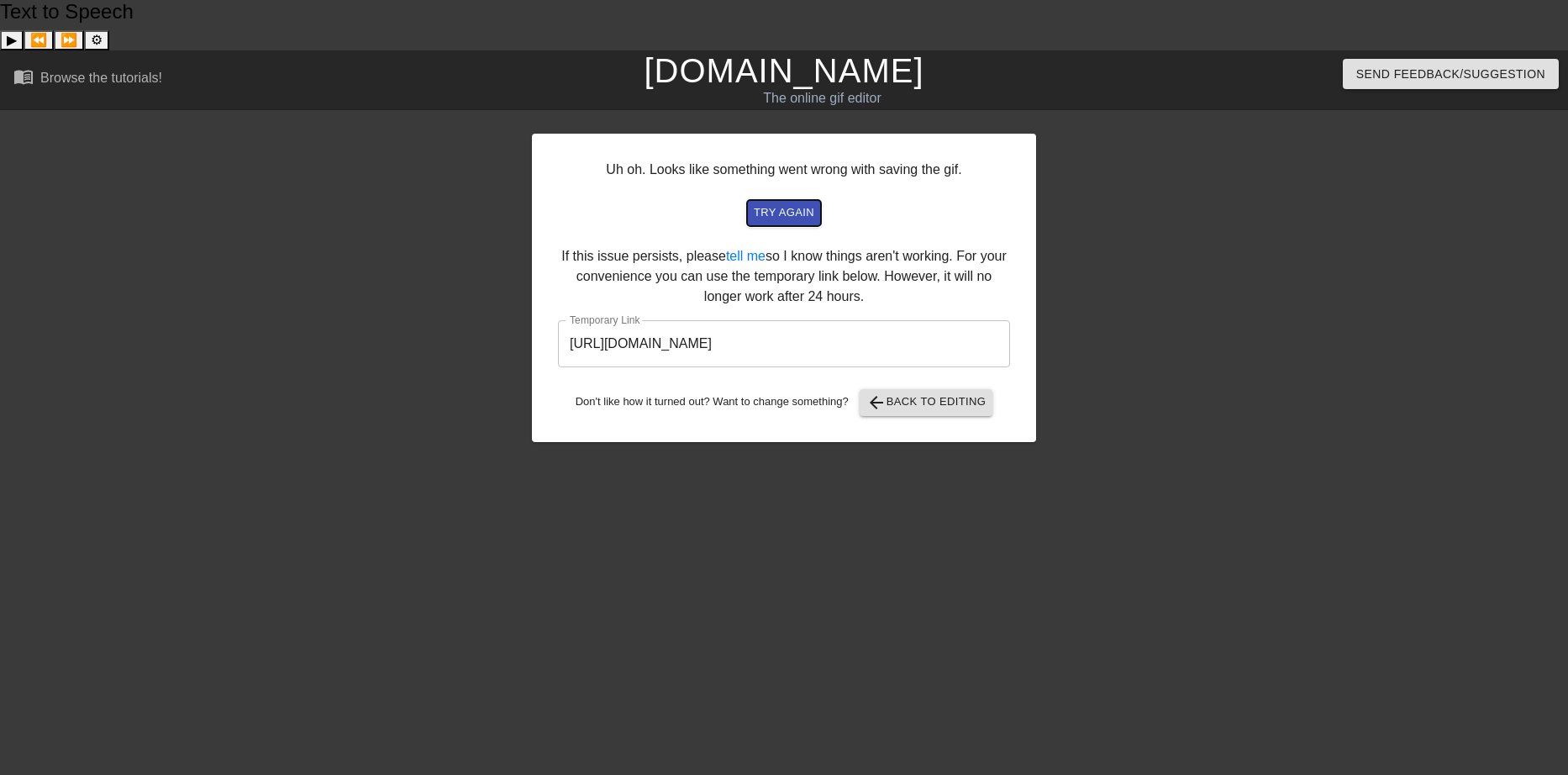
click at [784, 204] on span "try again" at bounding box center [784, 214] width 60 height 20
click at [900, 393] on span "arrow_back Back to Editing" at bounding box center [926, 403] width 120 height 20
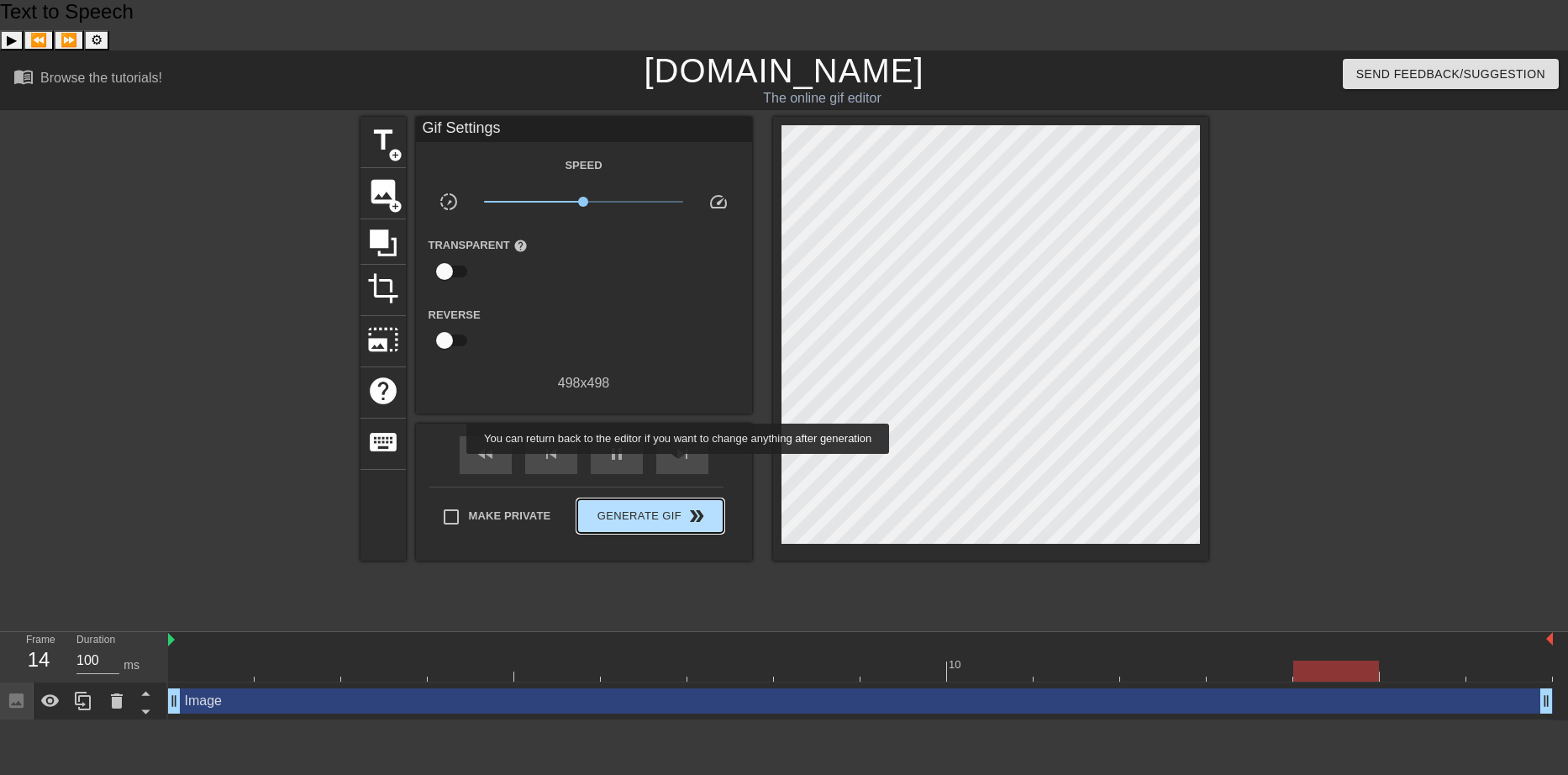
click at [680, 506] on span "Generate Gif double_arrow" at bounding box center [649, 516] width 132 height 20
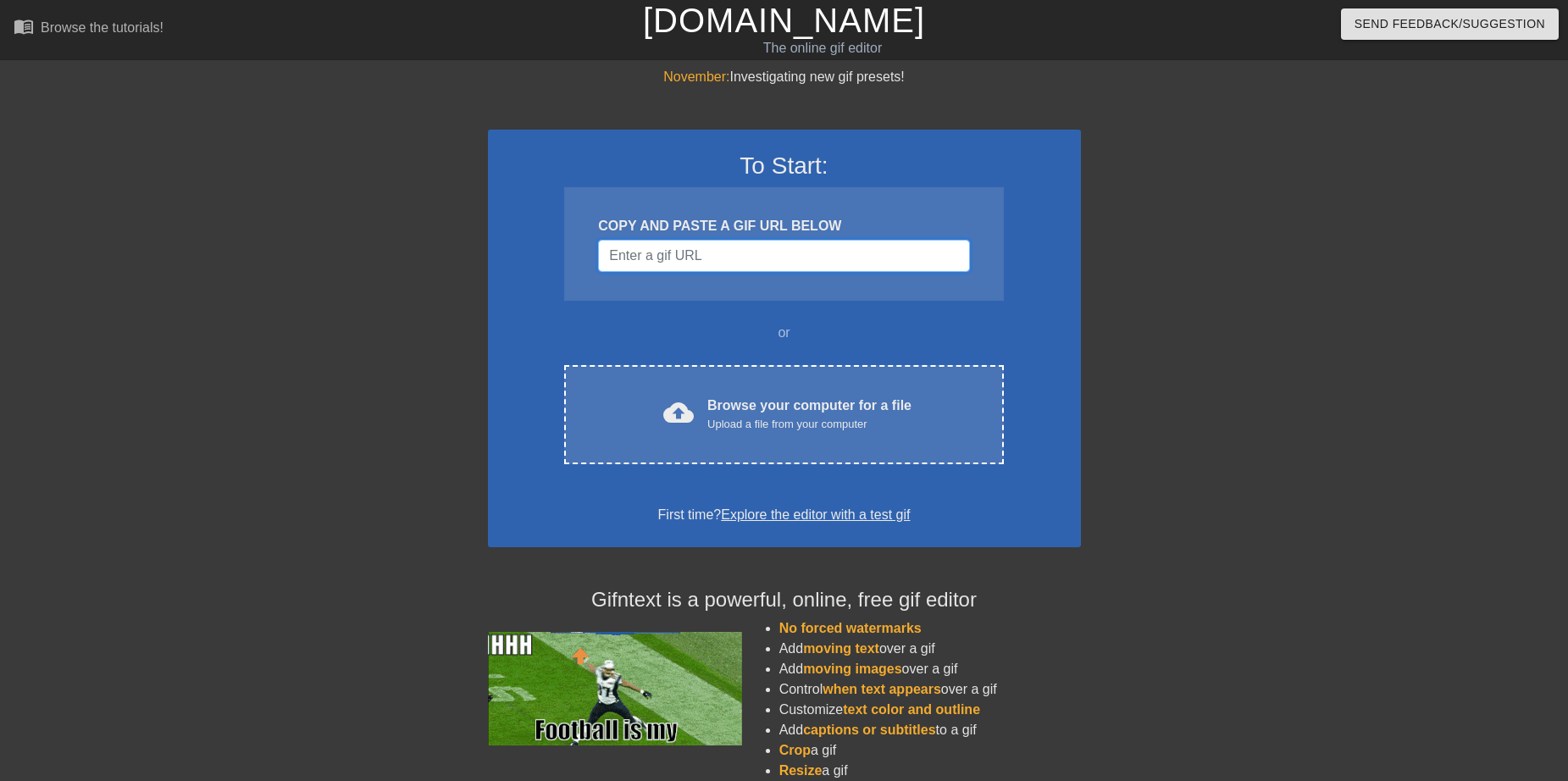
click at [644, 250] on input "Username" at bounding box center [784, 255] width 371 height 32
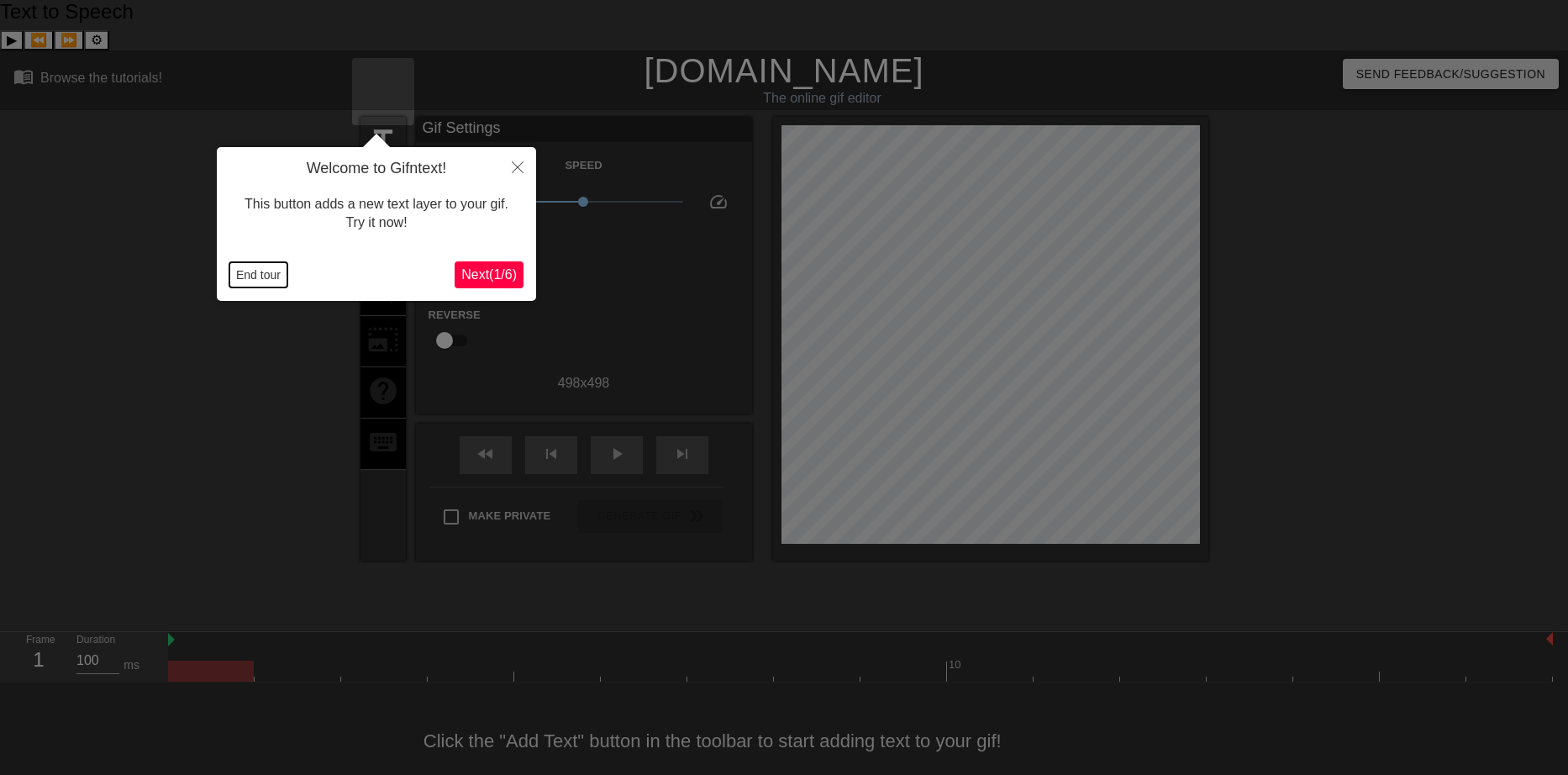
click at [257, 274] on button "End tour" at bounding box center [258, 274] width 58 height 25
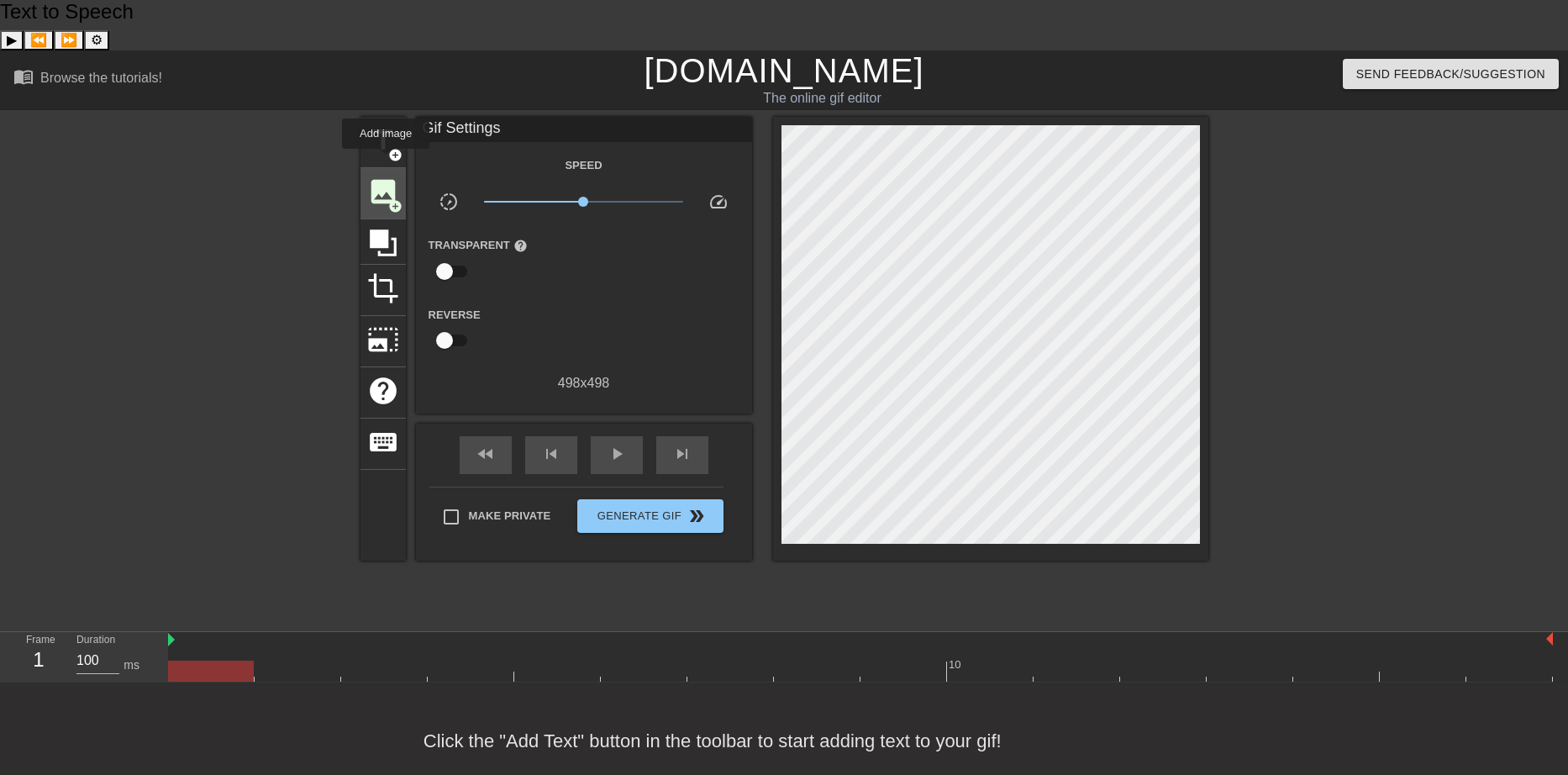
click at [386, 168] on div "image add_circle" at bounding box center [383, 194] width 46 height 51
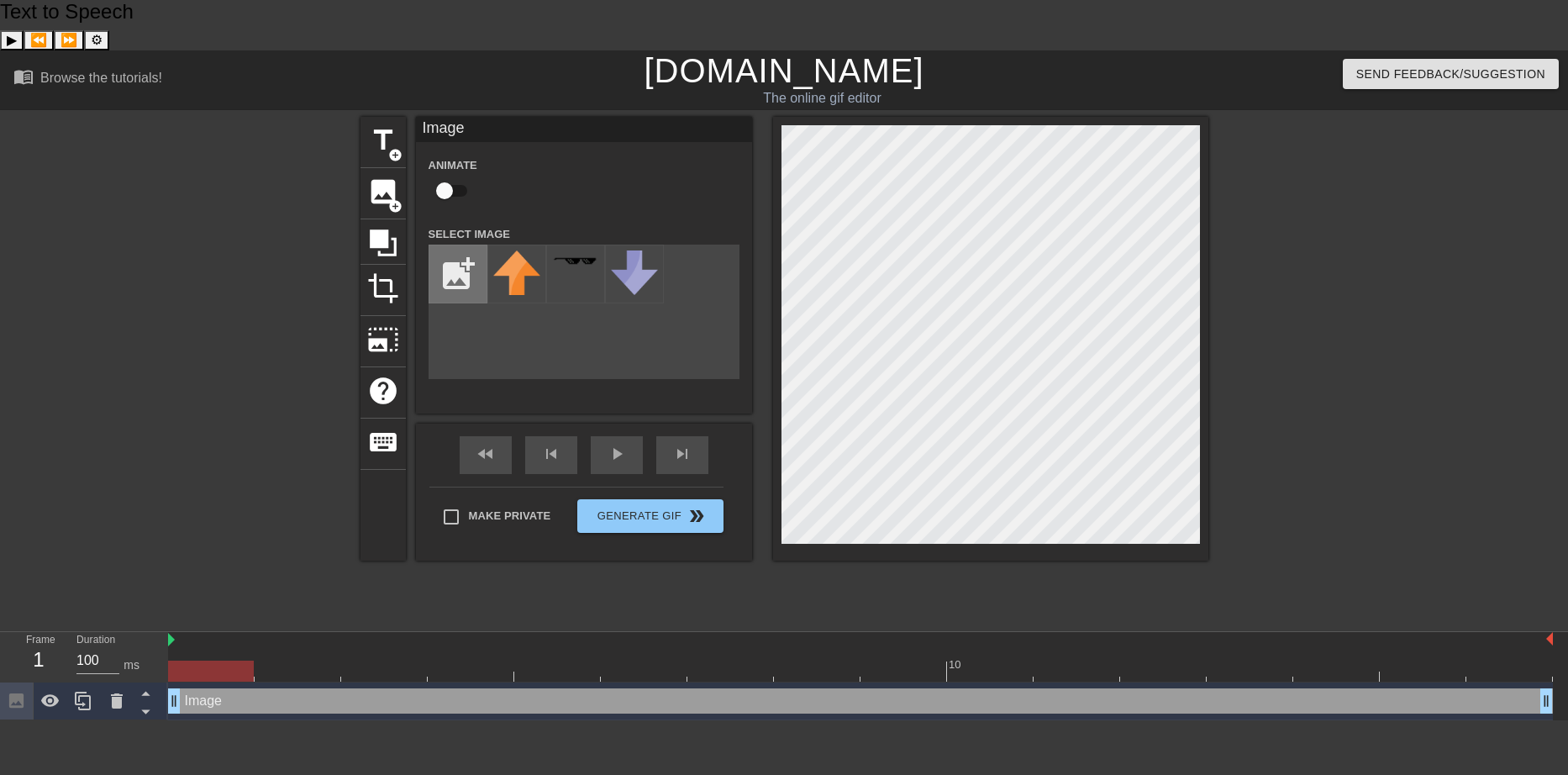
click at [464, 245] on input "file" at bounding box center [458, 274] width 57 height 57
type input "C:\fakepath\rock thrush2.png"
click at [519, 250] on img at bounding box center [517, 265] width 47 height 31
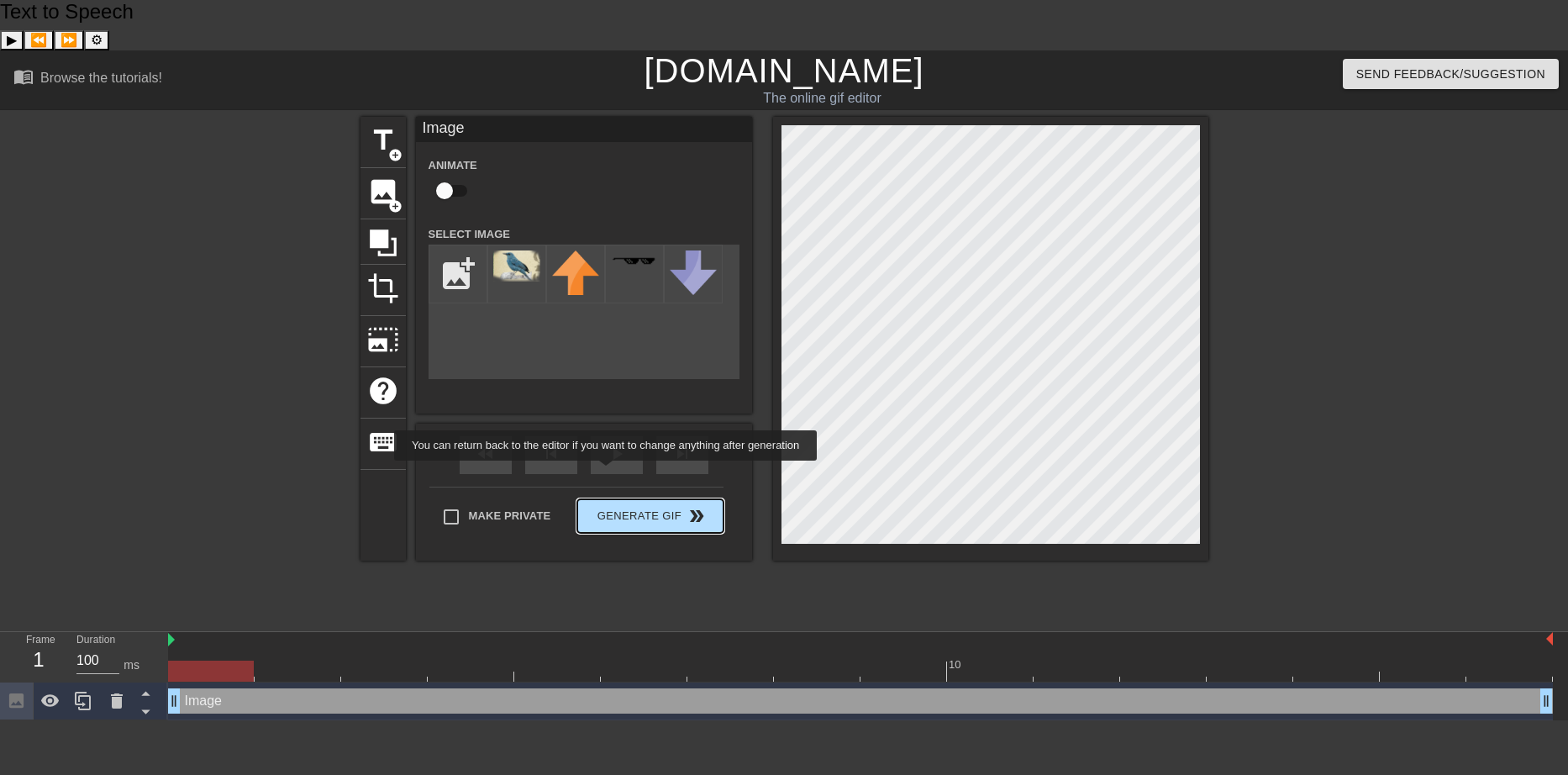
click at [607, 506] on span "Generate Gif double_arrow" at bounding box center [649, 516] width 132 height 20
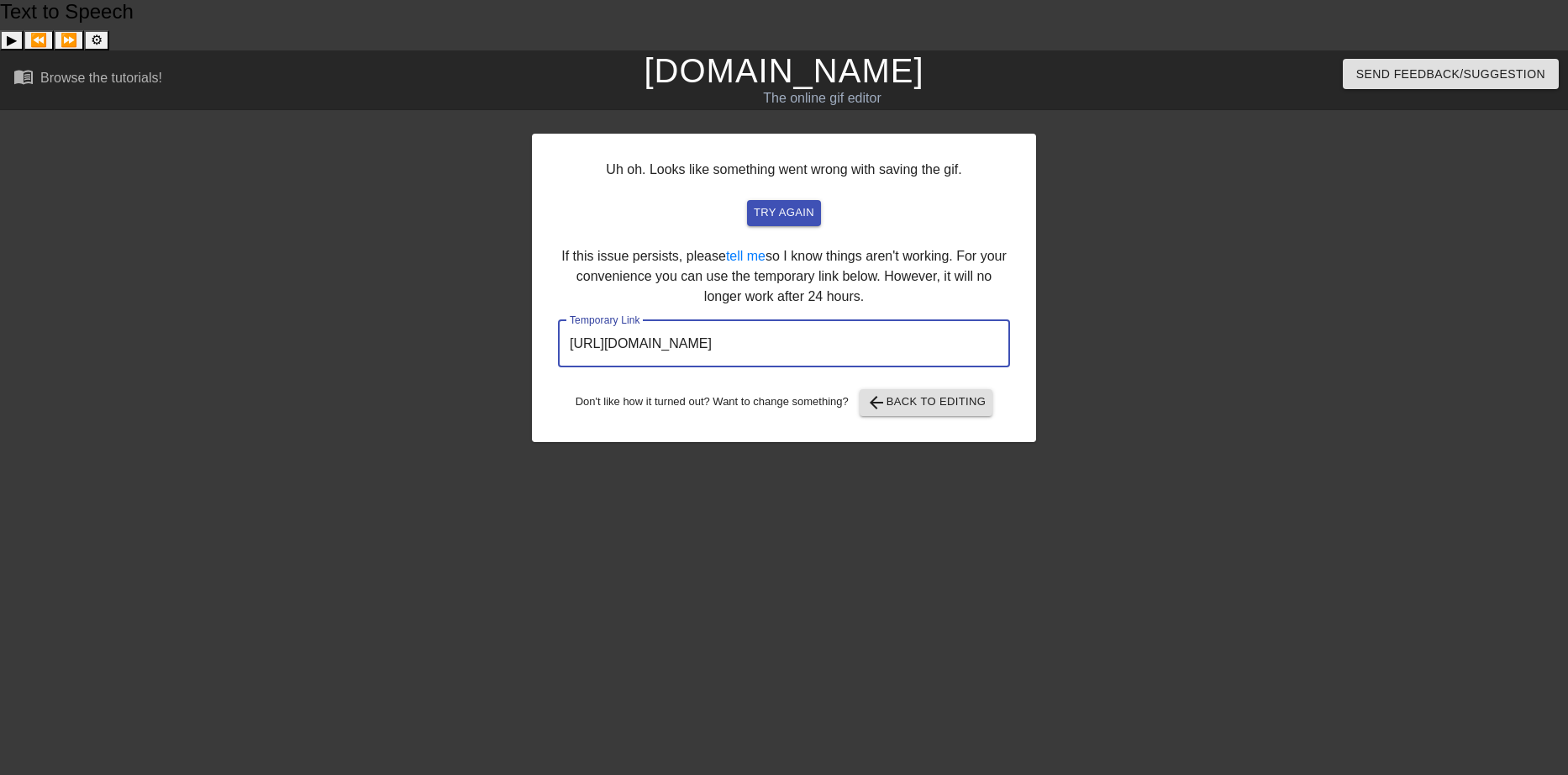
drag, startPoint x: 566, startPoint y: 292, endPoint x: 935, endPoint y: 287, distance: 369.0
click at [935, 321] on input "https://www.gifntext.com/temp_generations/JrcUQctw.gif" at bounding box center [784, 344] width 452 height 48
click at [784, 204] on span "try again" at bounding box center [784, 214] width 60 height 20
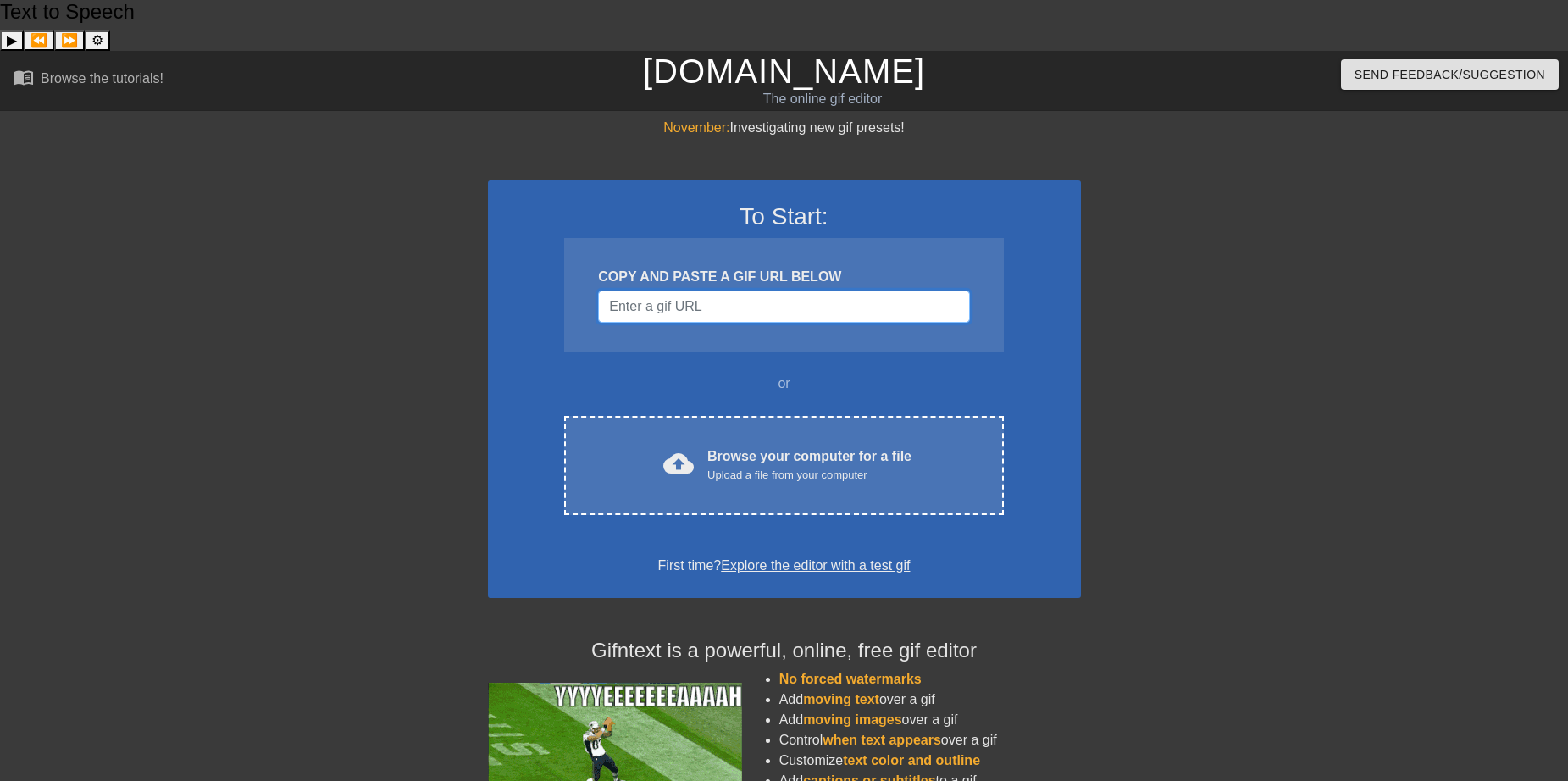
click at [890, 290] on input "Username" at bounding box center [784, 306] width 371 height 32
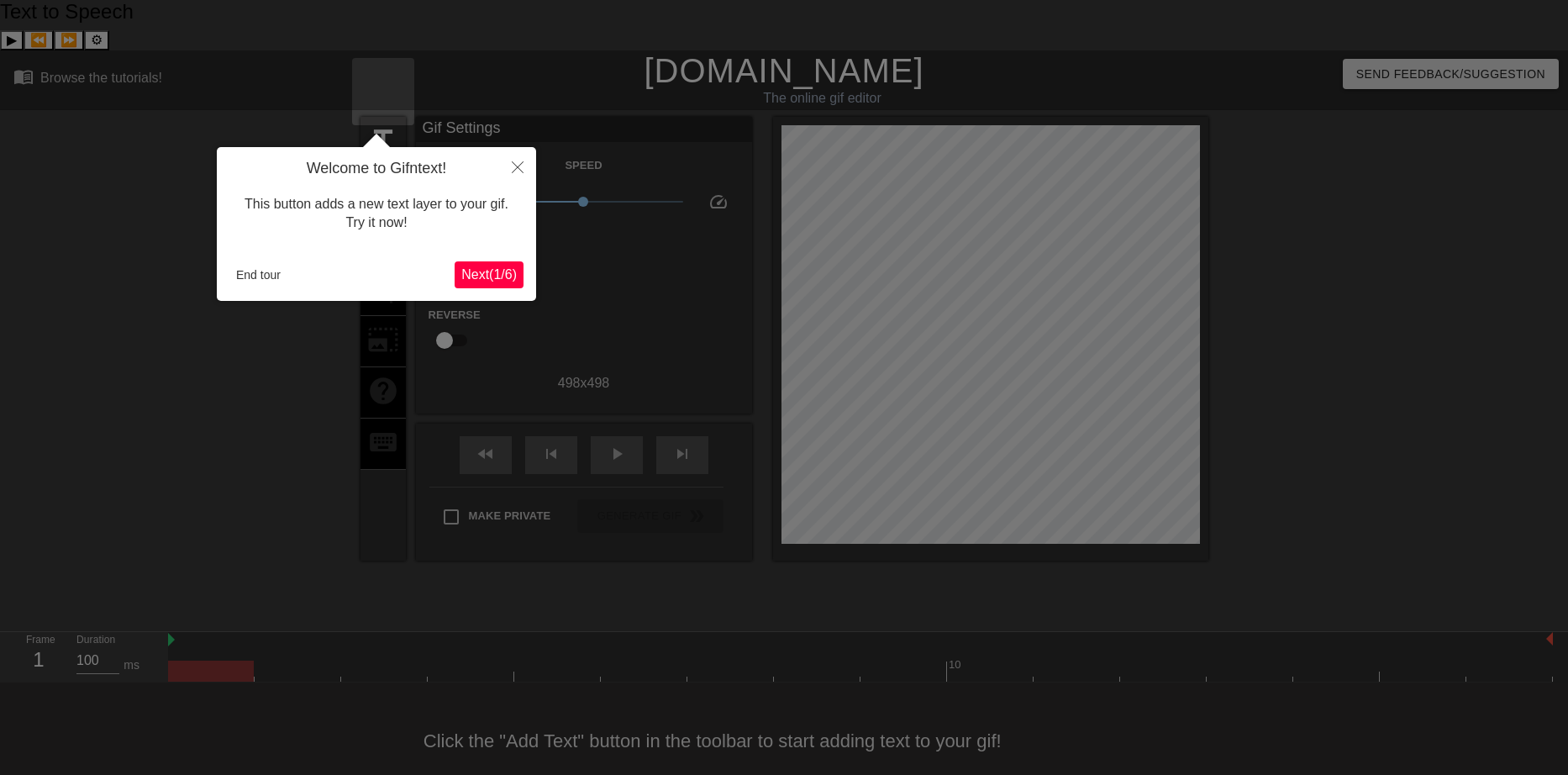
click at [478, 279] on span "Next ( 1 / 6 )" at bounding box center [489, 274] width 55 height 14
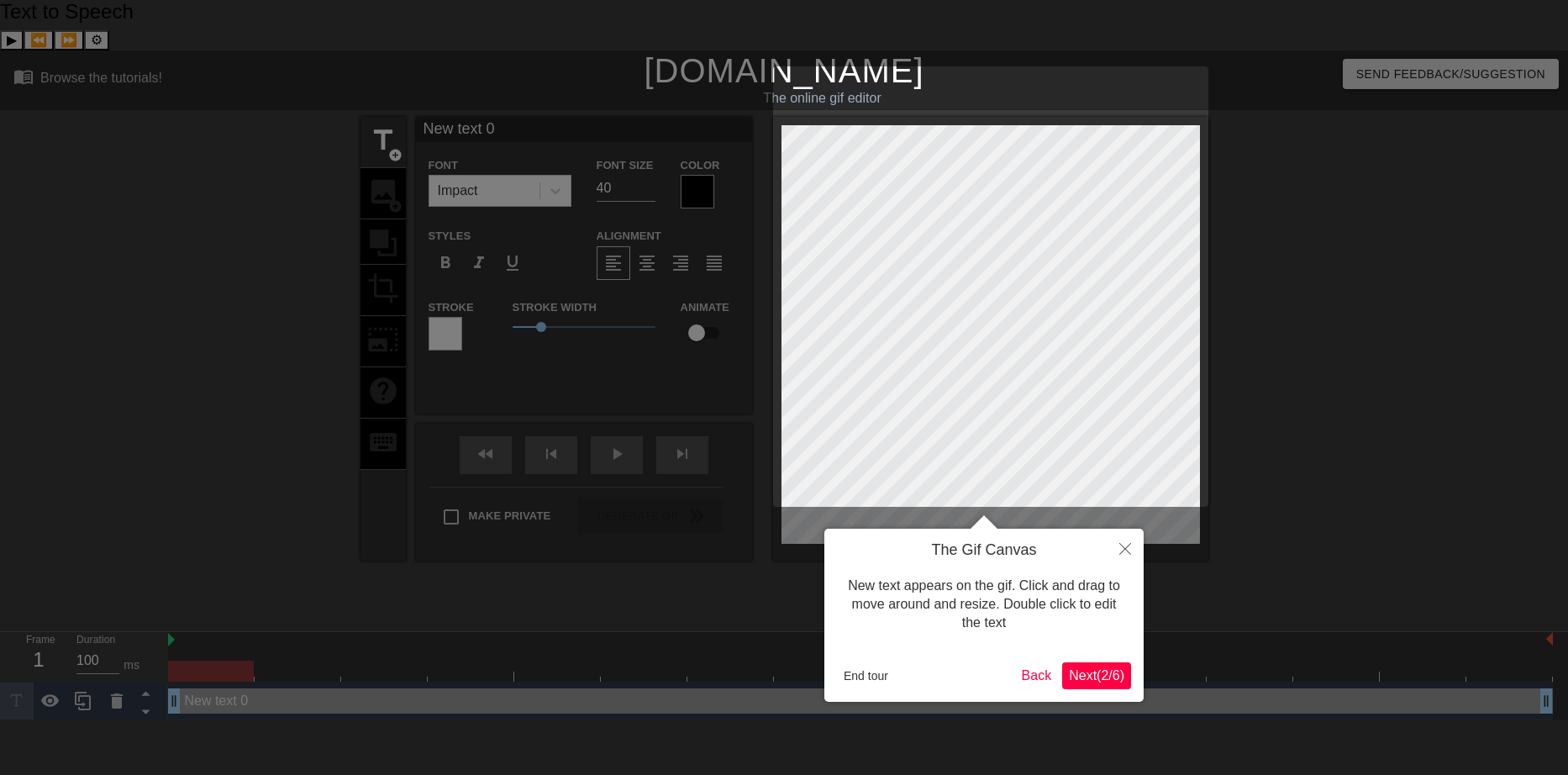
click at [1111, 671] on span "Next ( 2 / 6 )" at bounding box center [1097, 675] width 55 height 14
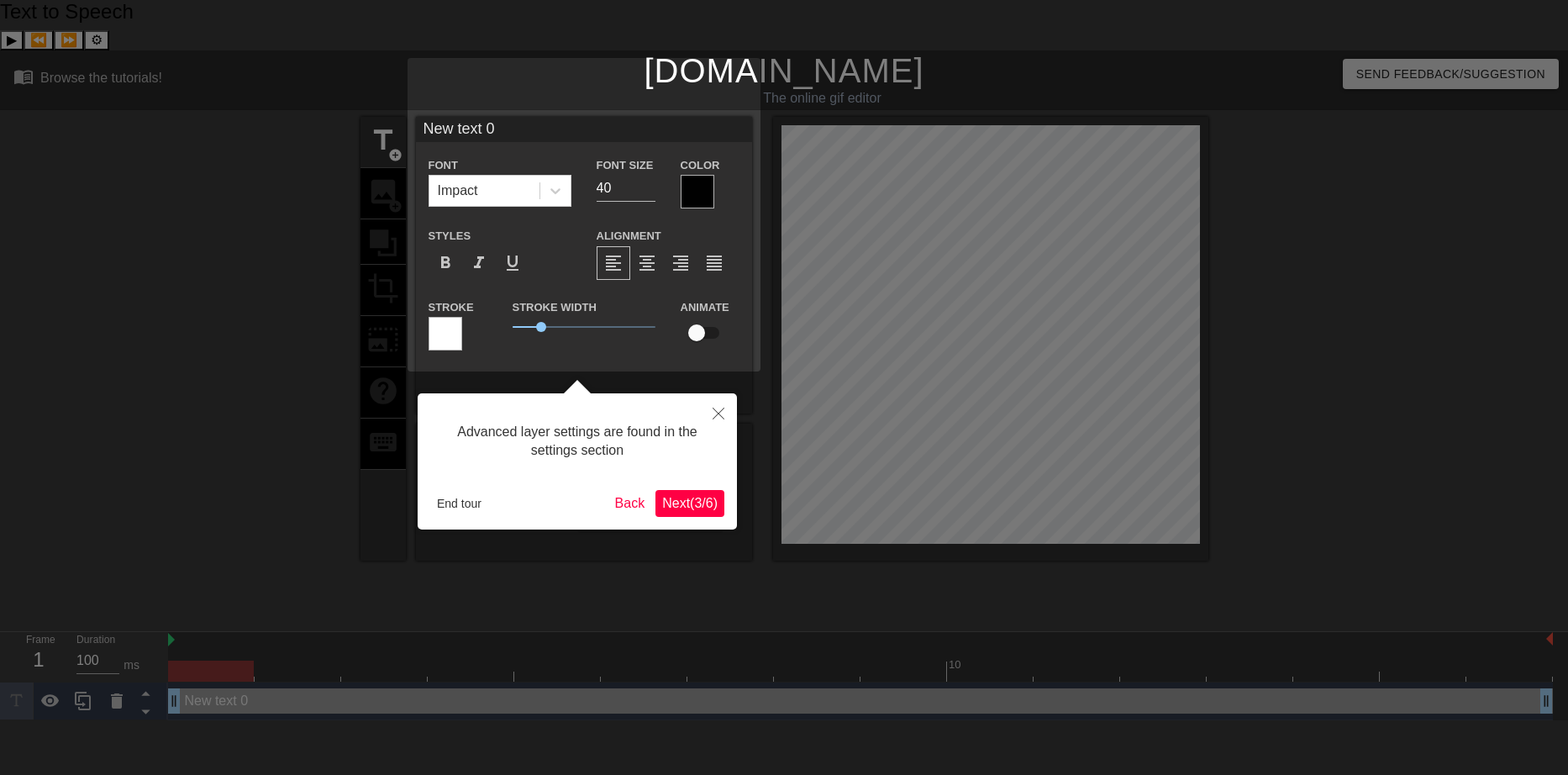
click at [708, 508] on span "Next ( 3 / 6 )" at bounding box center [690, 503] width 55 height 14
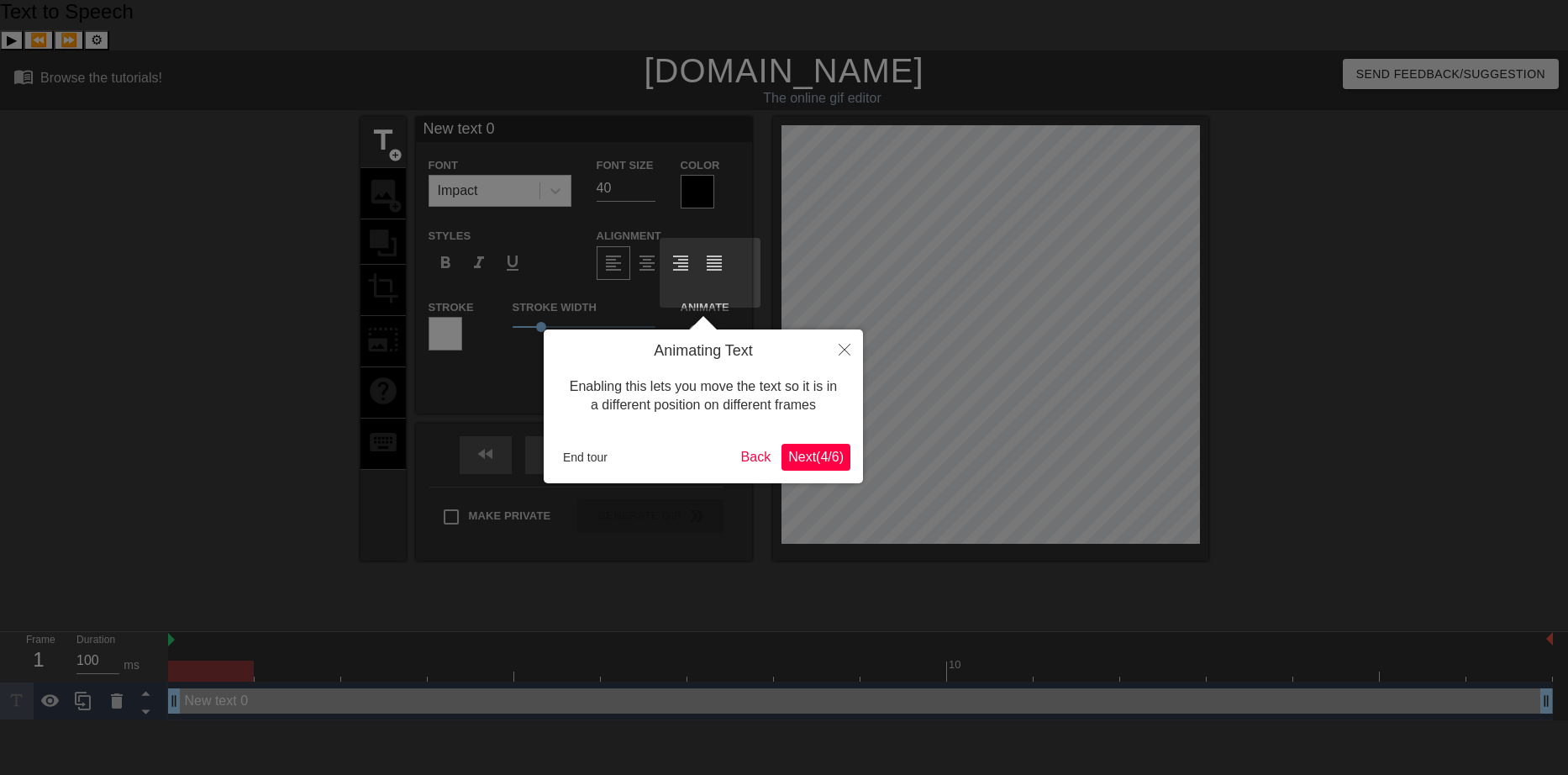
click at [824, 462] on span "Next ( 4 / 6 )" at bounding box center [816, 456] width 55 height 14
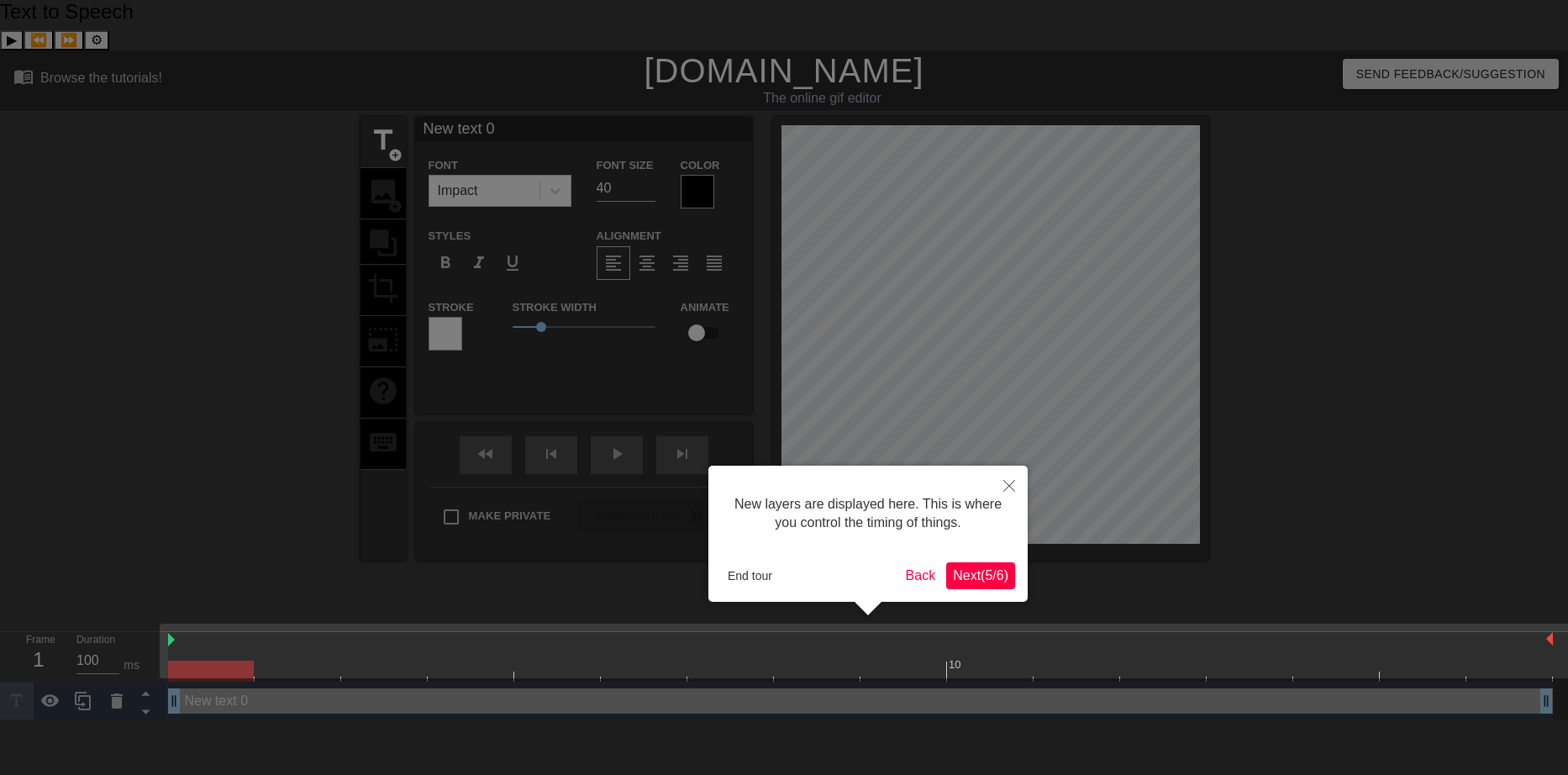
click at [960, 580] on span "Next ( 5 / 6 )" at bounding box center [980, 575] width 55 height 14
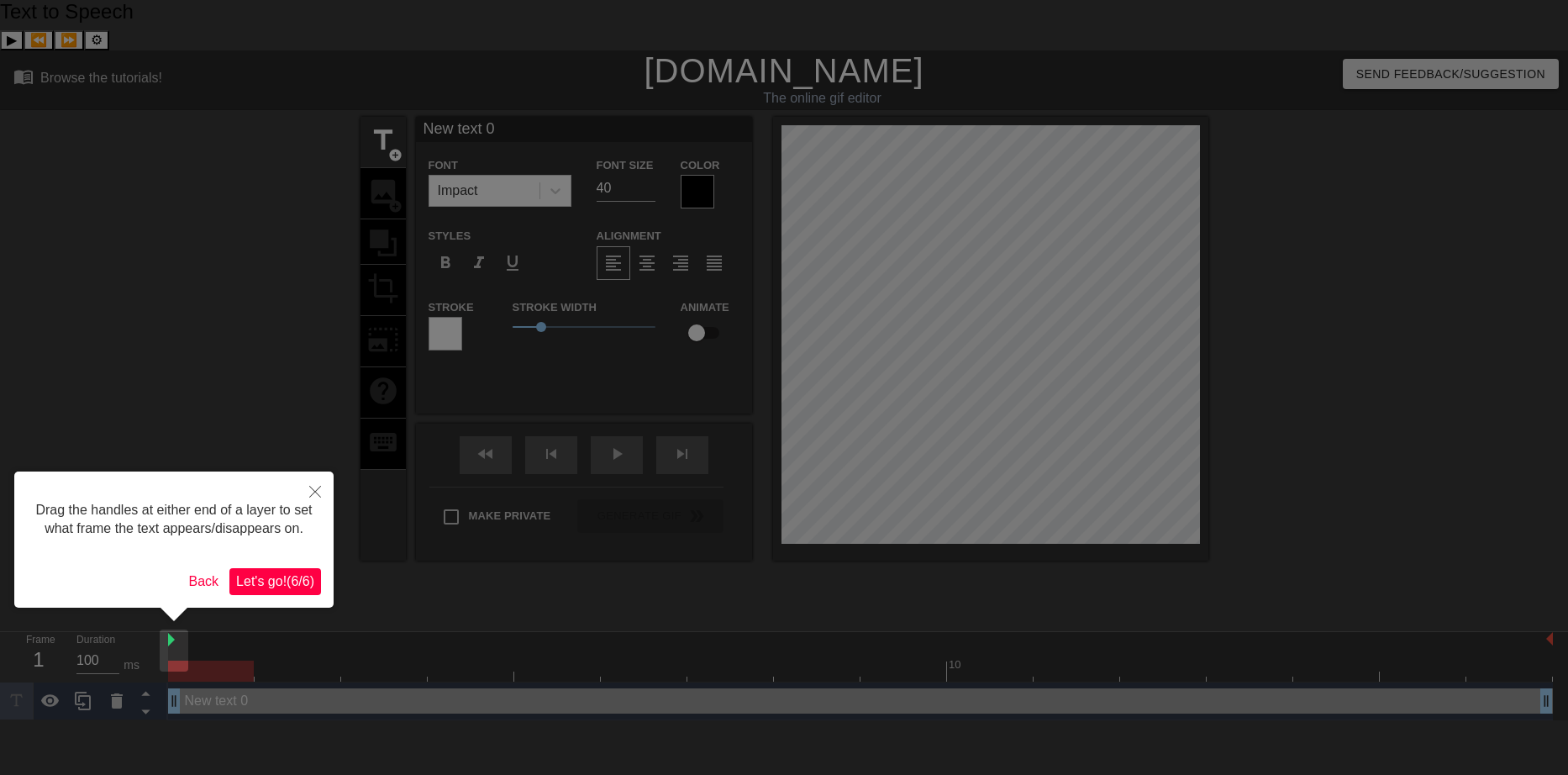
click at [307, 585] on span "Let's go! ( 6 / 6 )" at bounding box center [275, 581] width 78 height 14
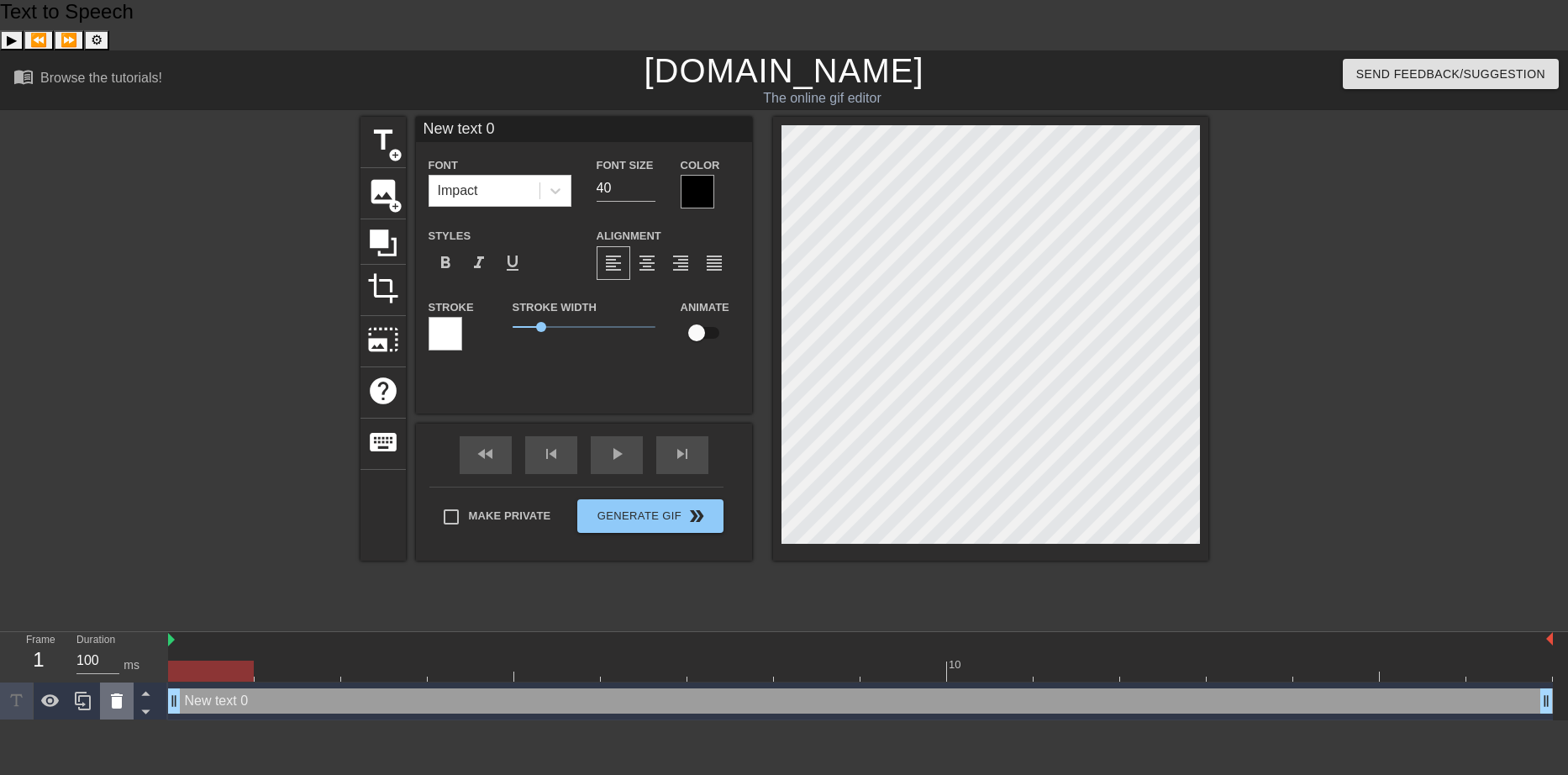
click at [109, 691] on icon at bounding box center [117, 701] width 20 height 20
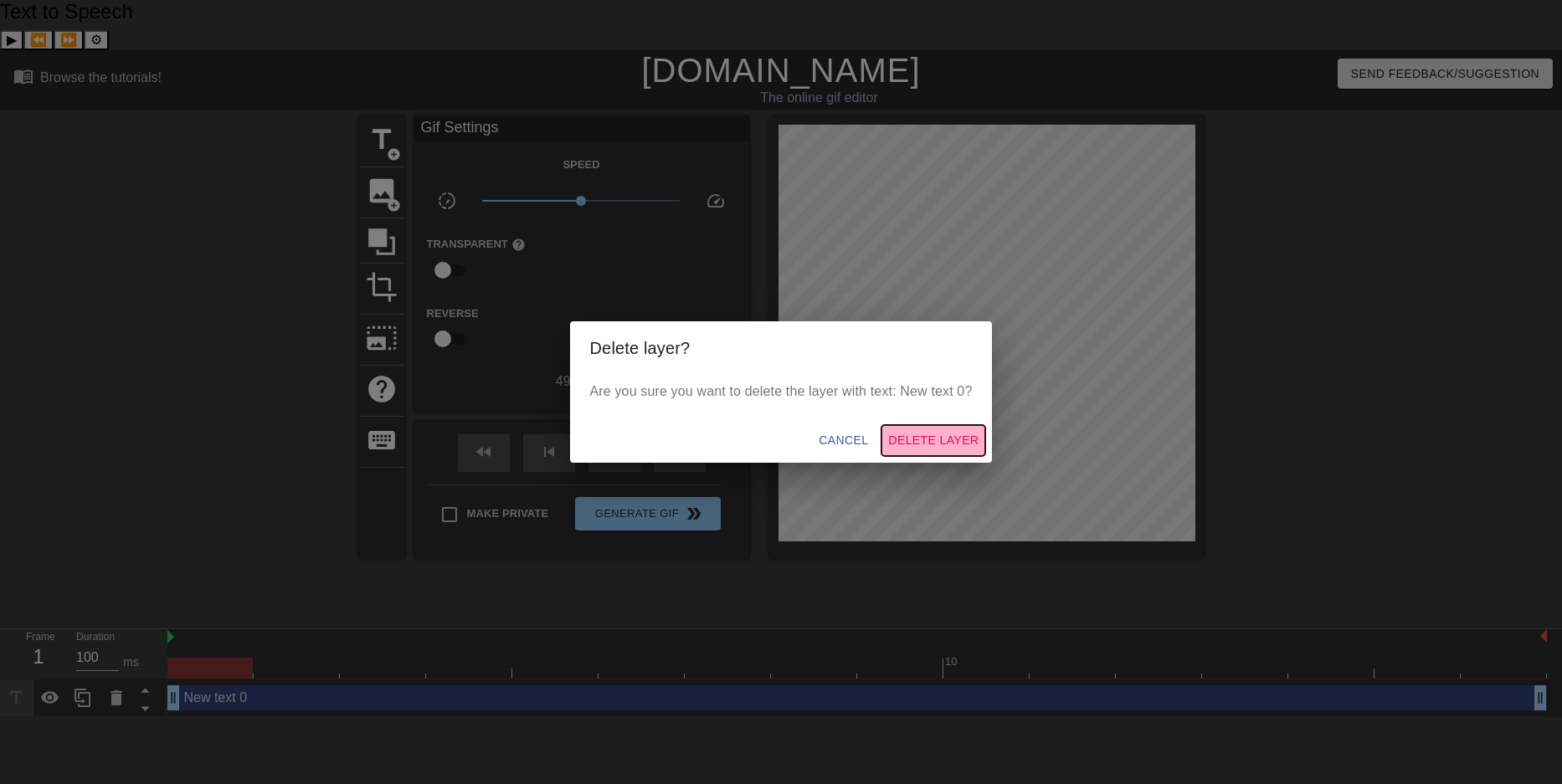
click at [924, 442] on span "Delete Layer" at bounding box center [933, 440] width 91 height 21
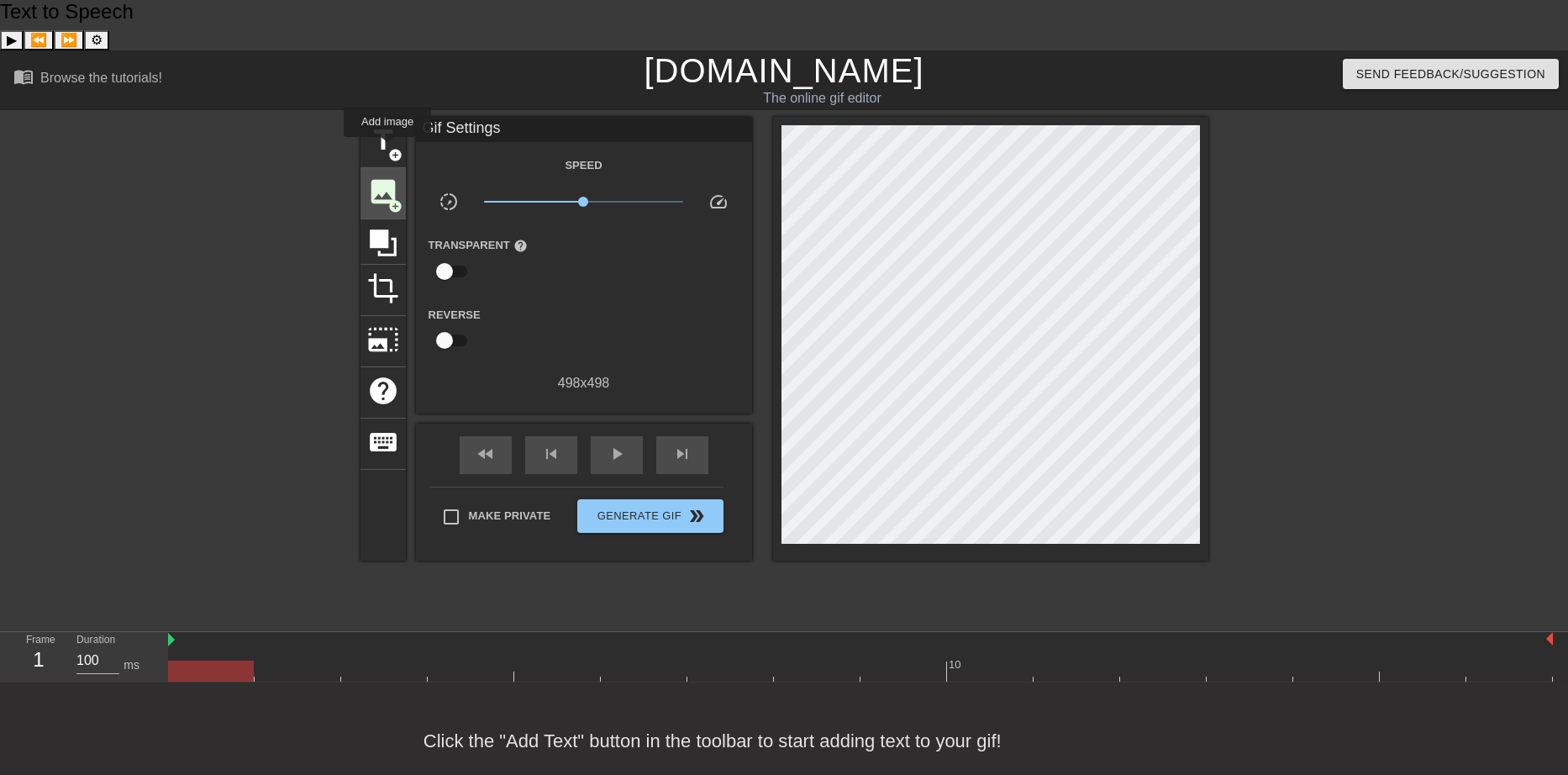
click at [388, 199] on span "add_circle" at bounding box center [395, 206] width 14 height 14
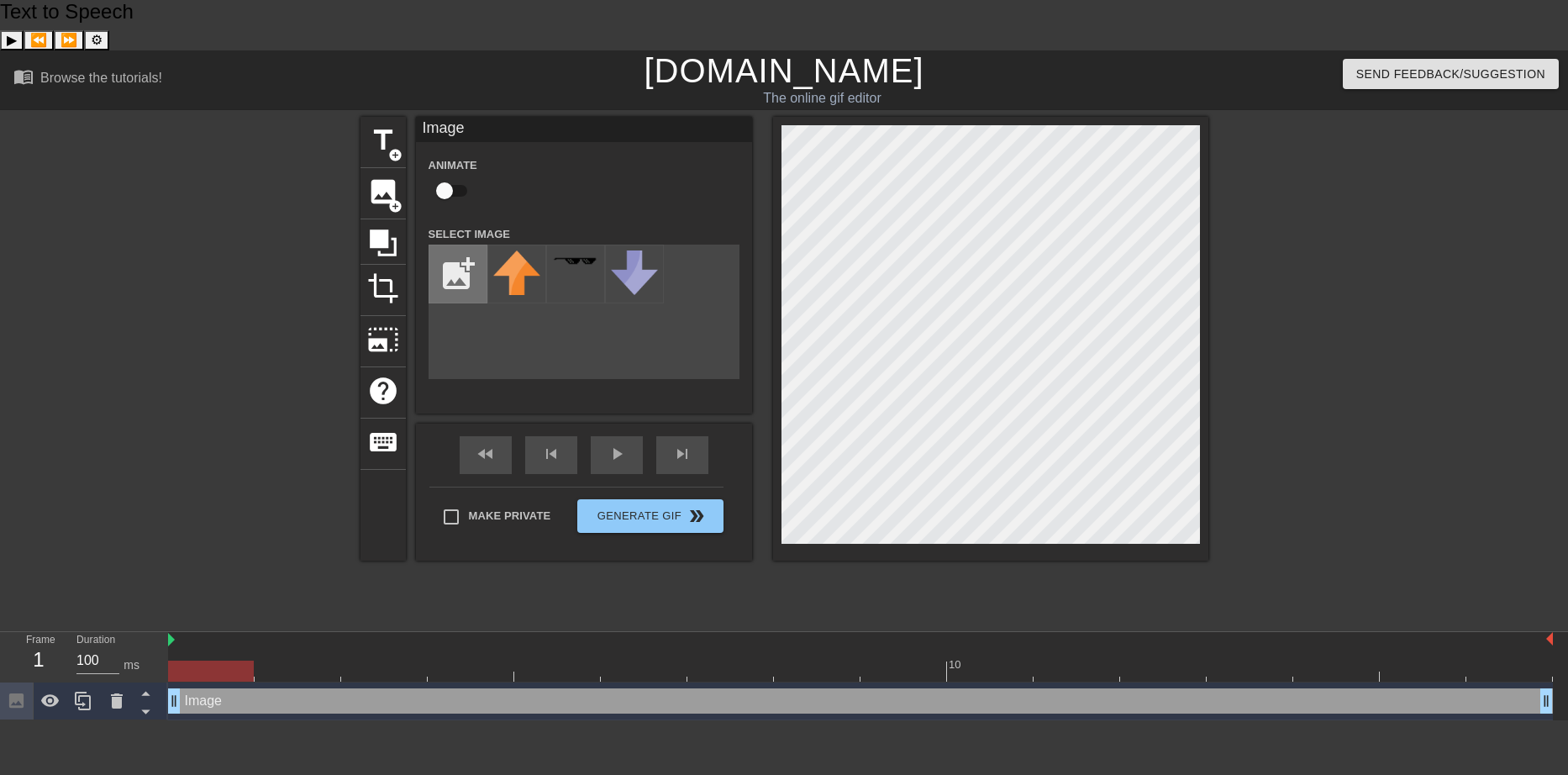
click at [471, 245] on input "file" at bounding box center [458, 274] width 57 height 57
type input "C:\fakepath\rock thrush2.png"
click at [508, 250] on img at bounding box center [517, 265] width 47 height 31
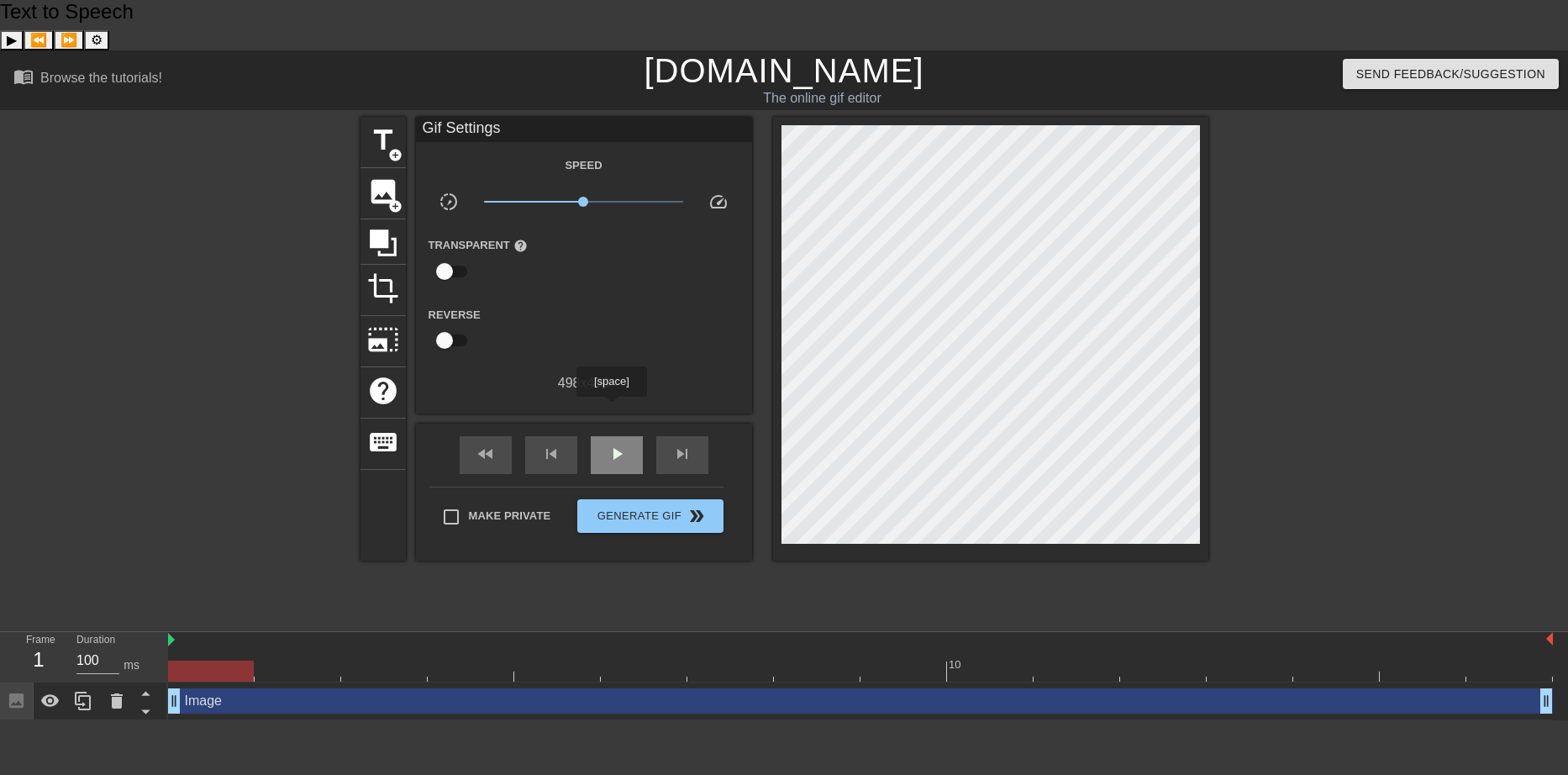
click at [611, 444] on span "play_arrow" at bounding box center [616, 454] width 20 height 20
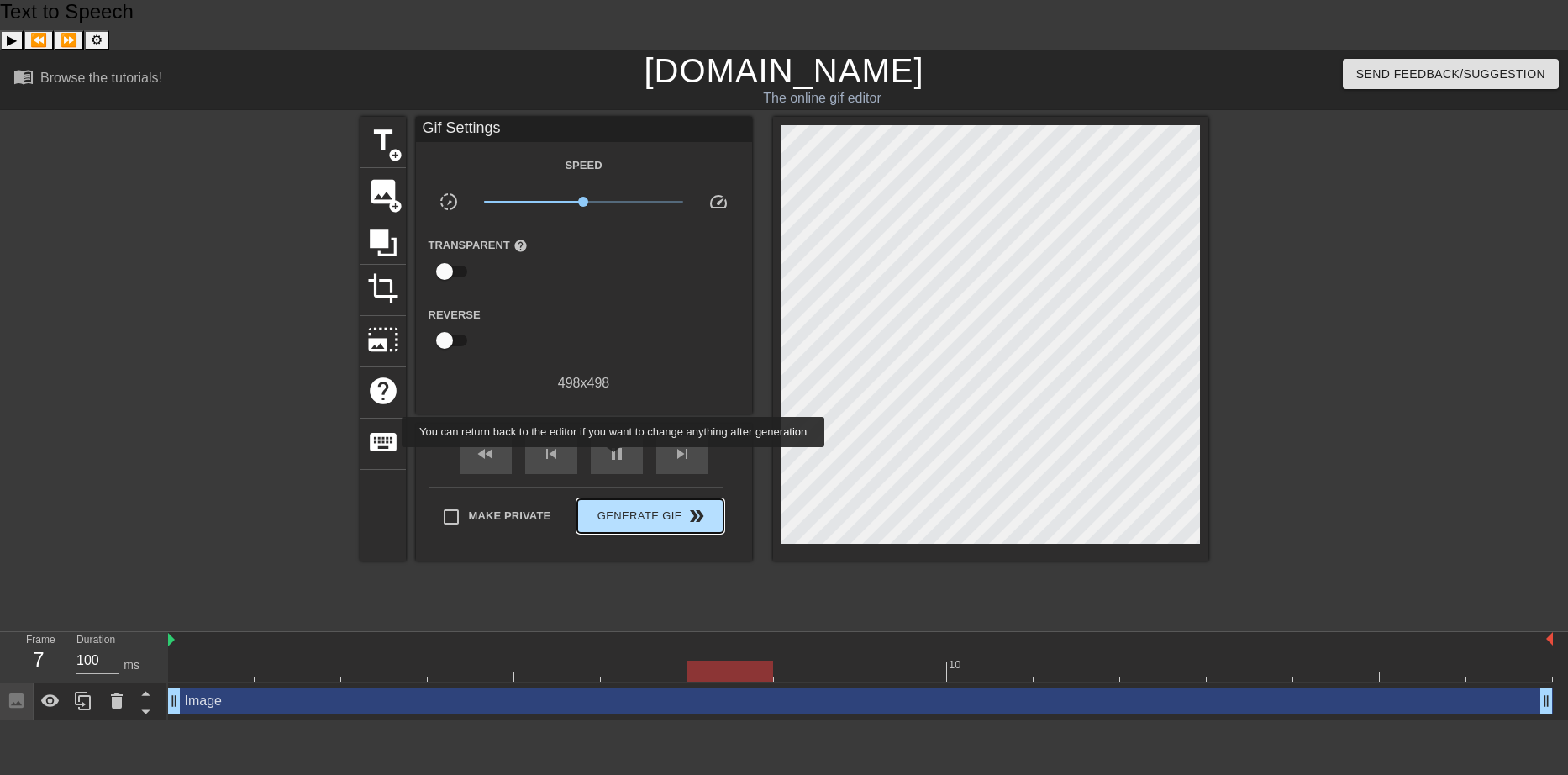
click at [615, 506] on span "Generate Gif double_arrow" at bounding box center [649, 516] width 132 height 20
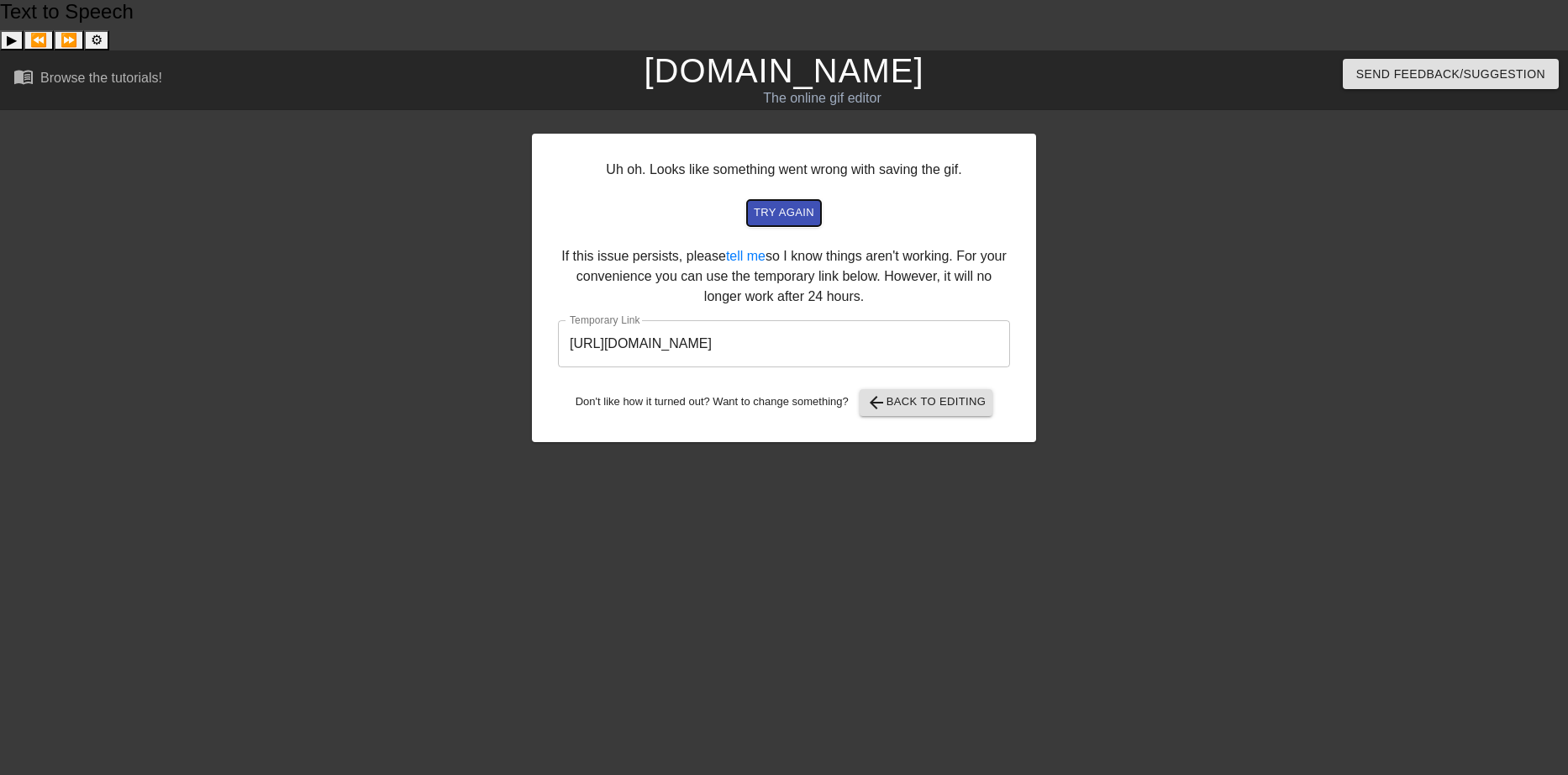
click at [814, 204] on span "try again" at bounding box center [784, 214] width 60 height 20
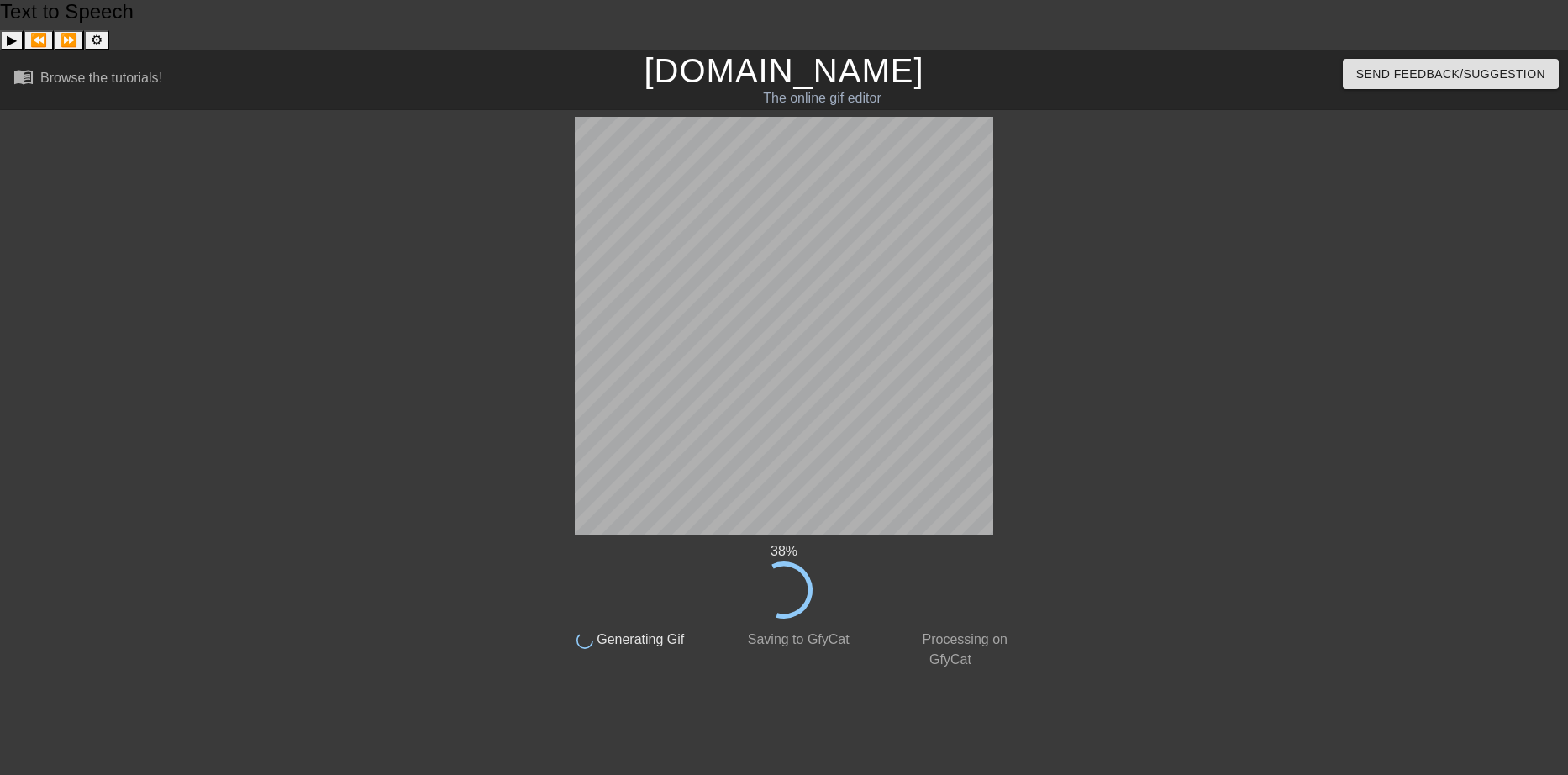
click at [729, 52] on link "[DOMAIN_NAME]" at bounding box center [784, 70] width 280 height 37
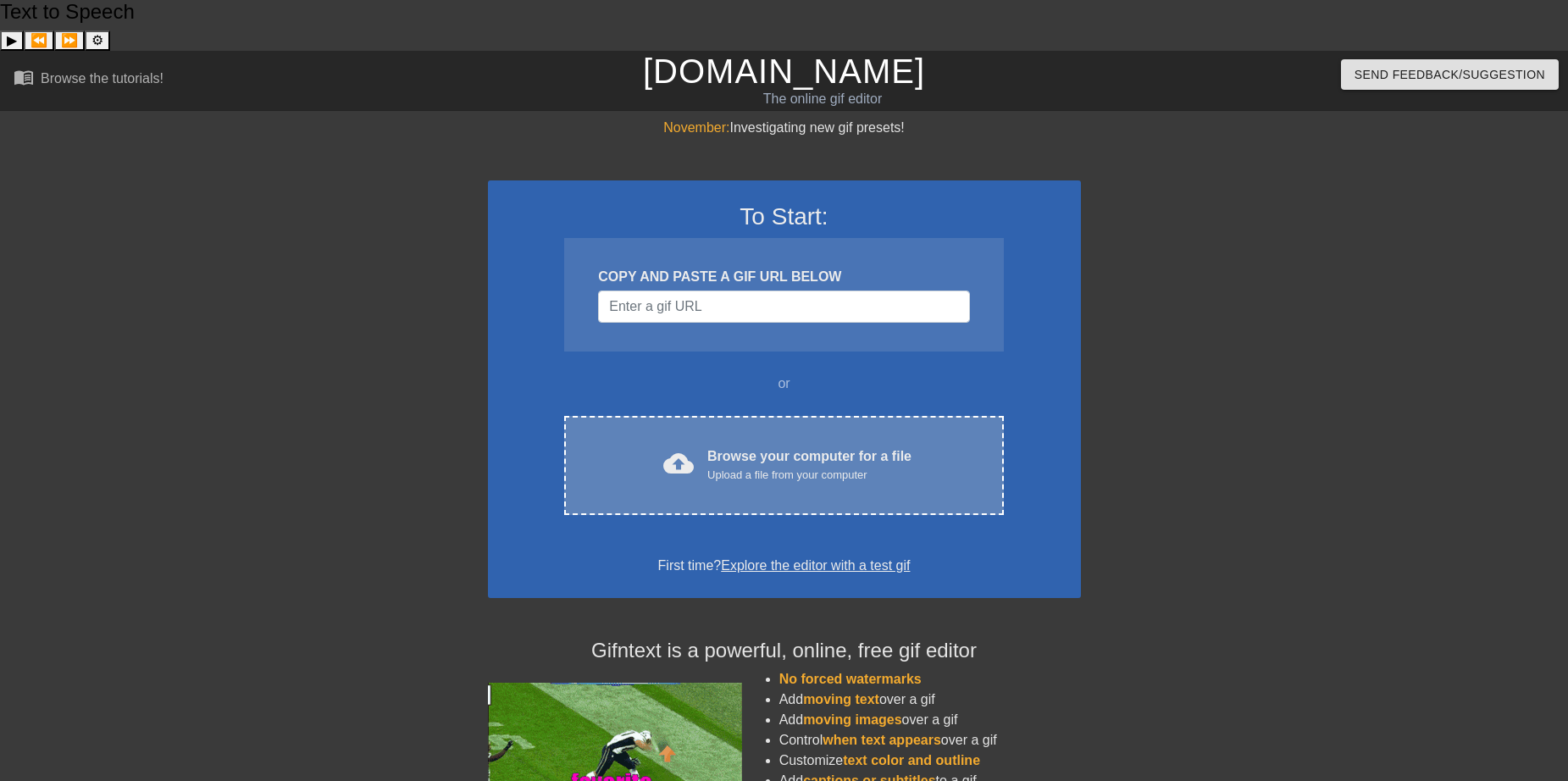
click at [693, 435] on div "cloud_upload Browse your computer for a file Upload a file from your computer C…" at bounding box center [784, 465] width 439 height 99
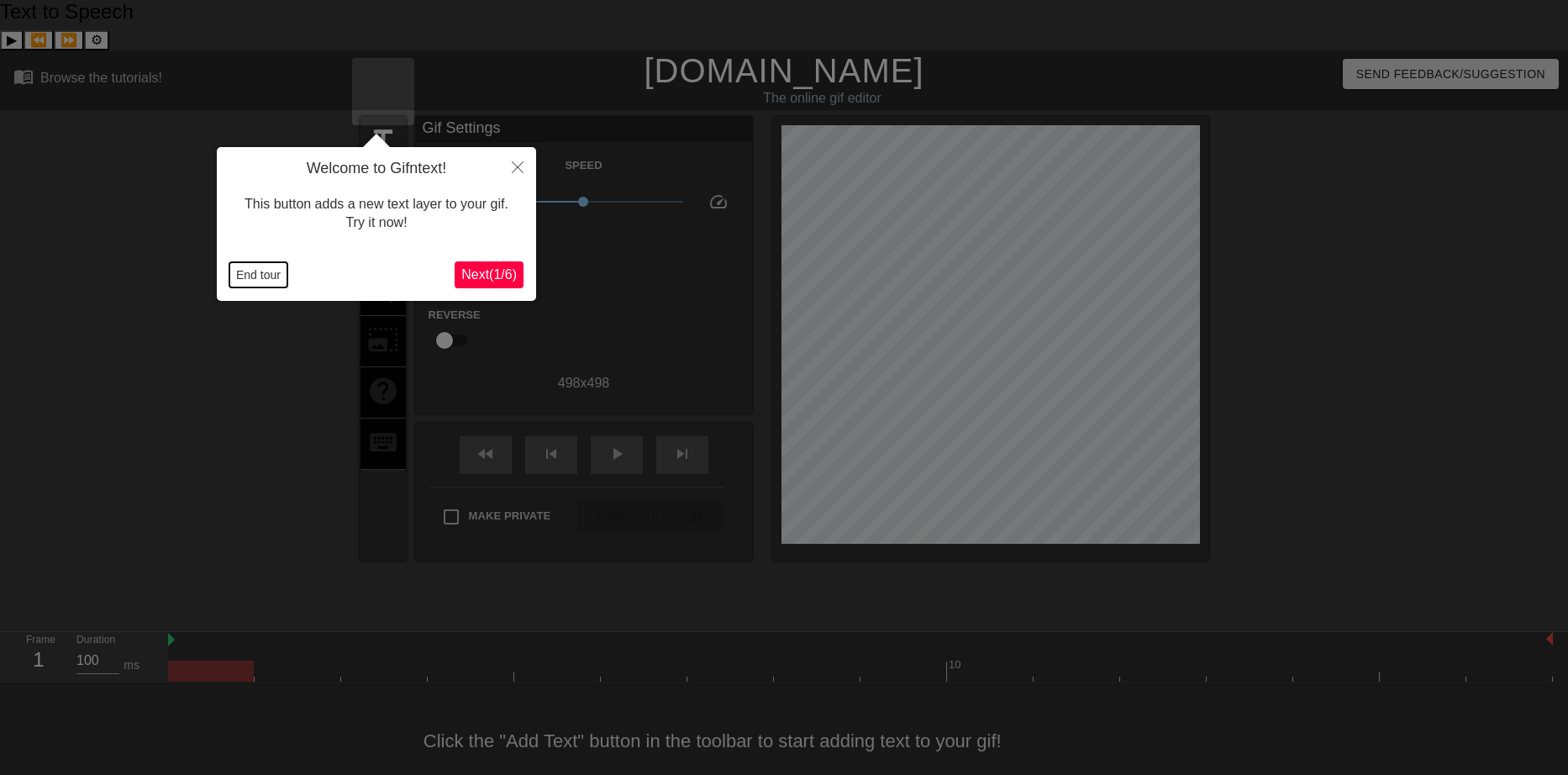
click at [263, 277] on button "End tour" at bounding box center [258, 274] width 58 height 25
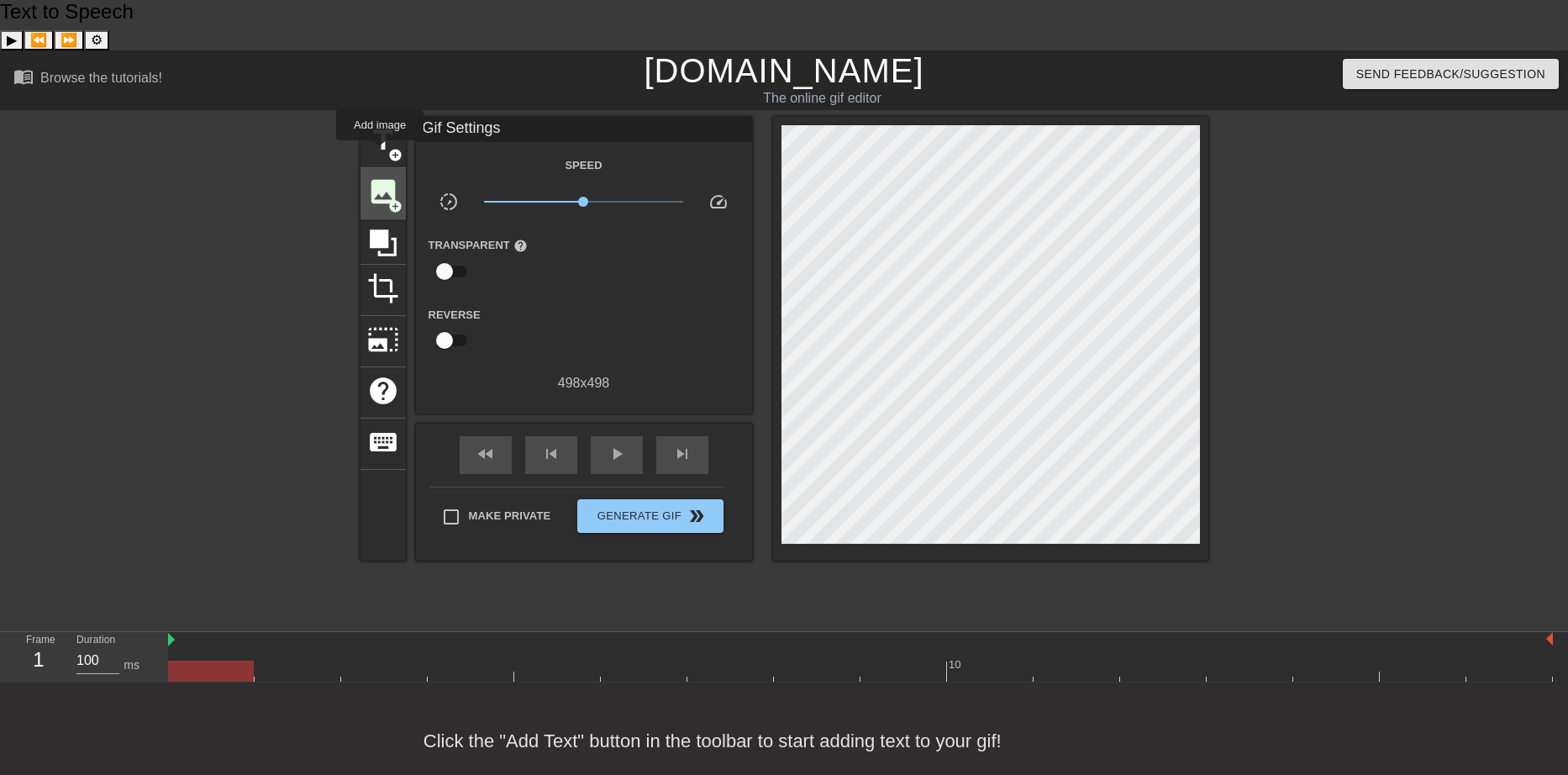
click at [380, 176] on span "image" at bounding box center [383, 192] width 32 height 32
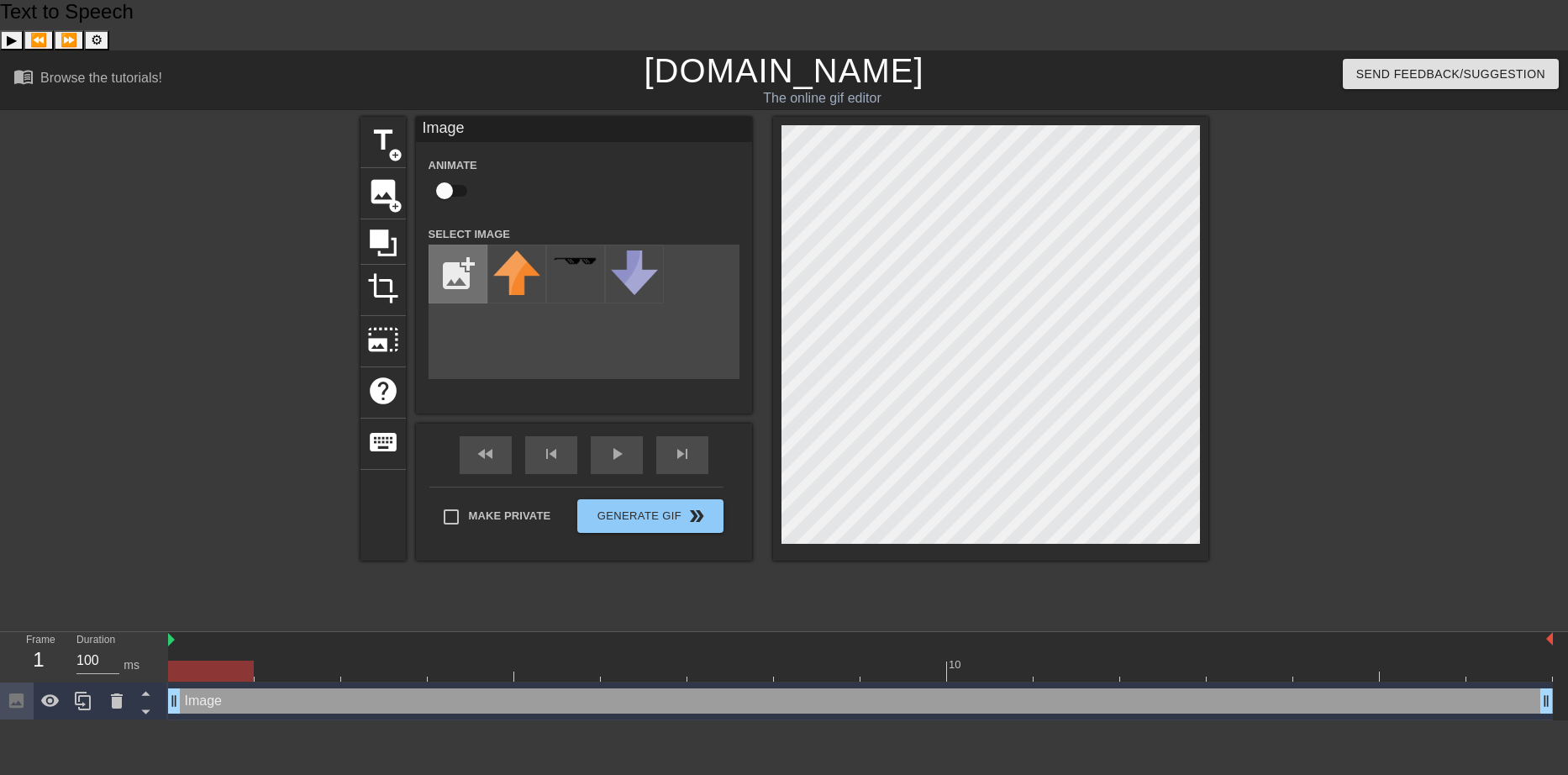
click at [461, 245] on input "file" at bounding box center [458, 274] width 57 height 57
type input "C:\fakepath\rock thrush2.png"
click at [518, 250] on img at bounding box center [517, 265] width 47 height 31
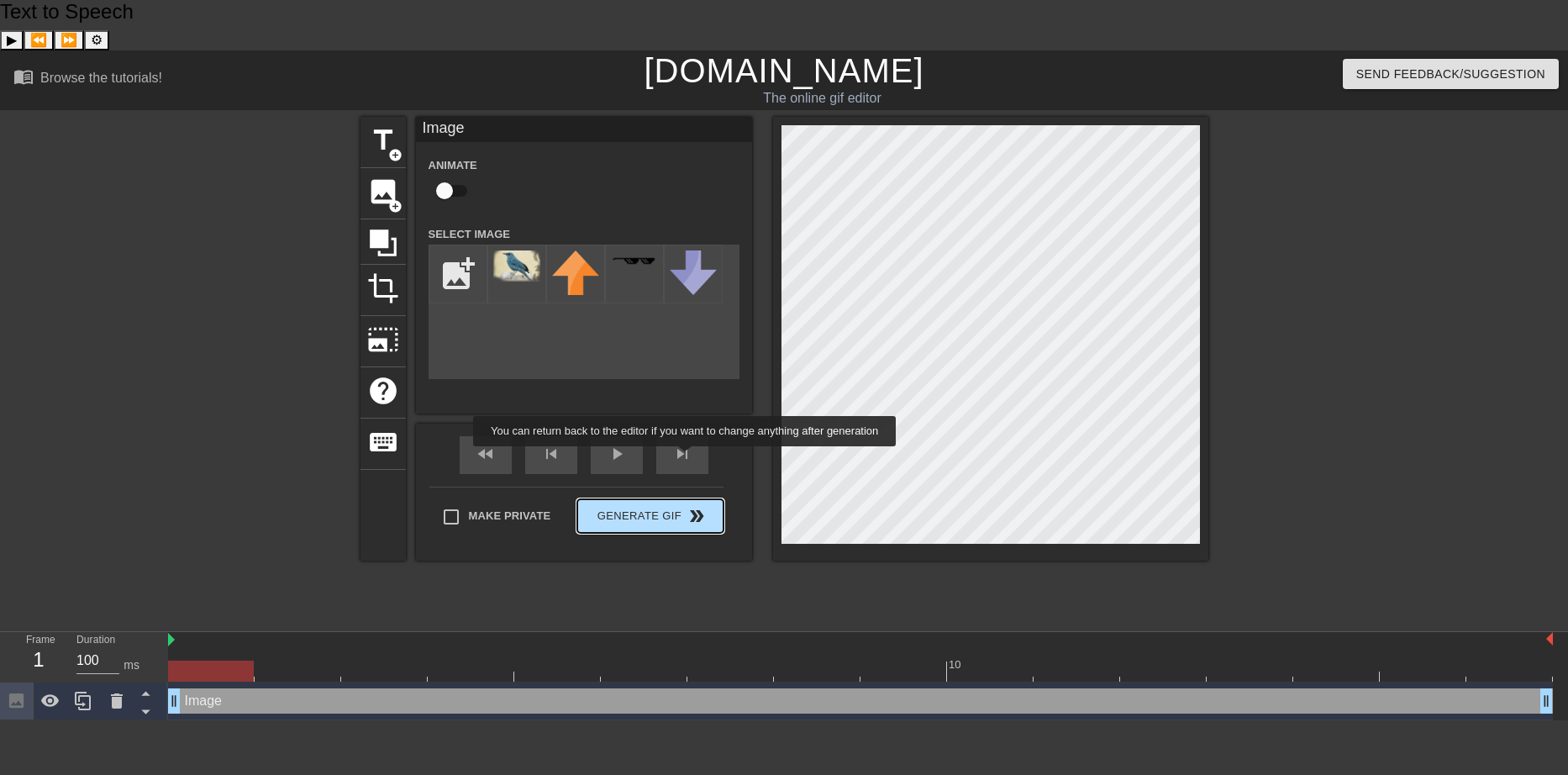
click at [687, 506] on span "double_arrow" at bounding box center [696, 516] width 20 height 20
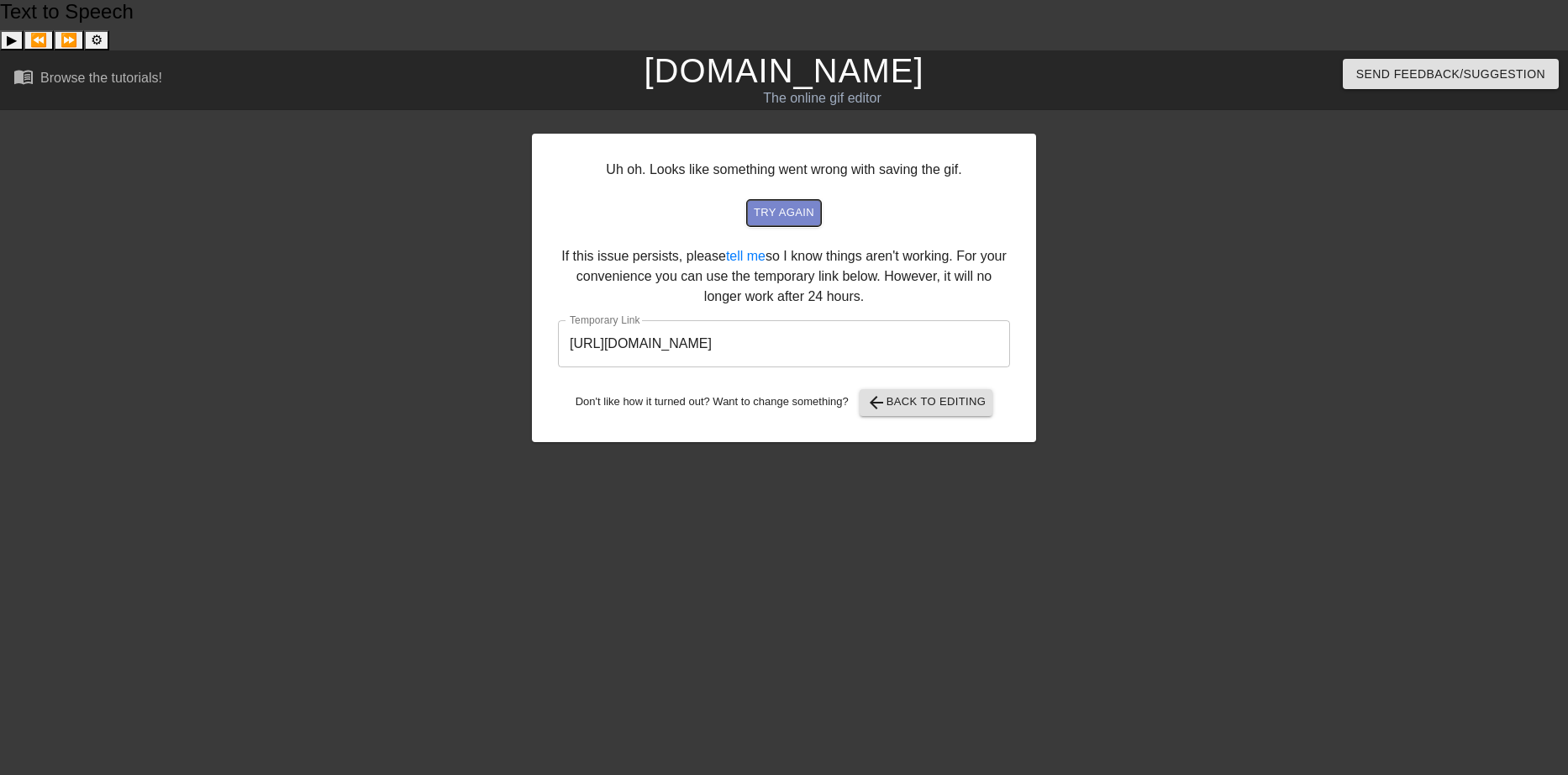
click at [799, 204] on span "try again" at bounding box center [784, 214] width 60 height 20
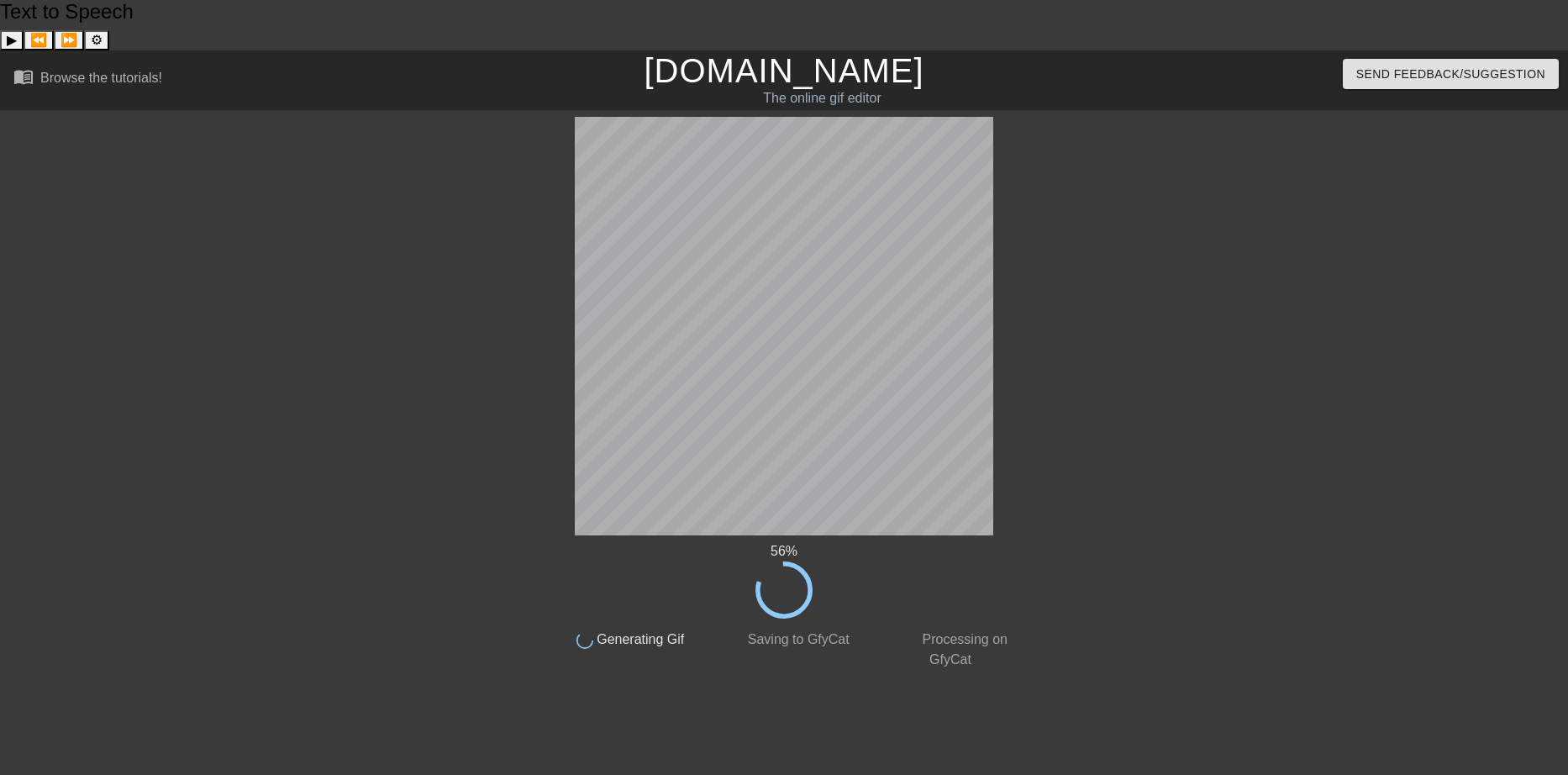
click at [832, 52] on link "[DOMAIN_NAME]" at bounding box center [784, 70] width 280 height 37
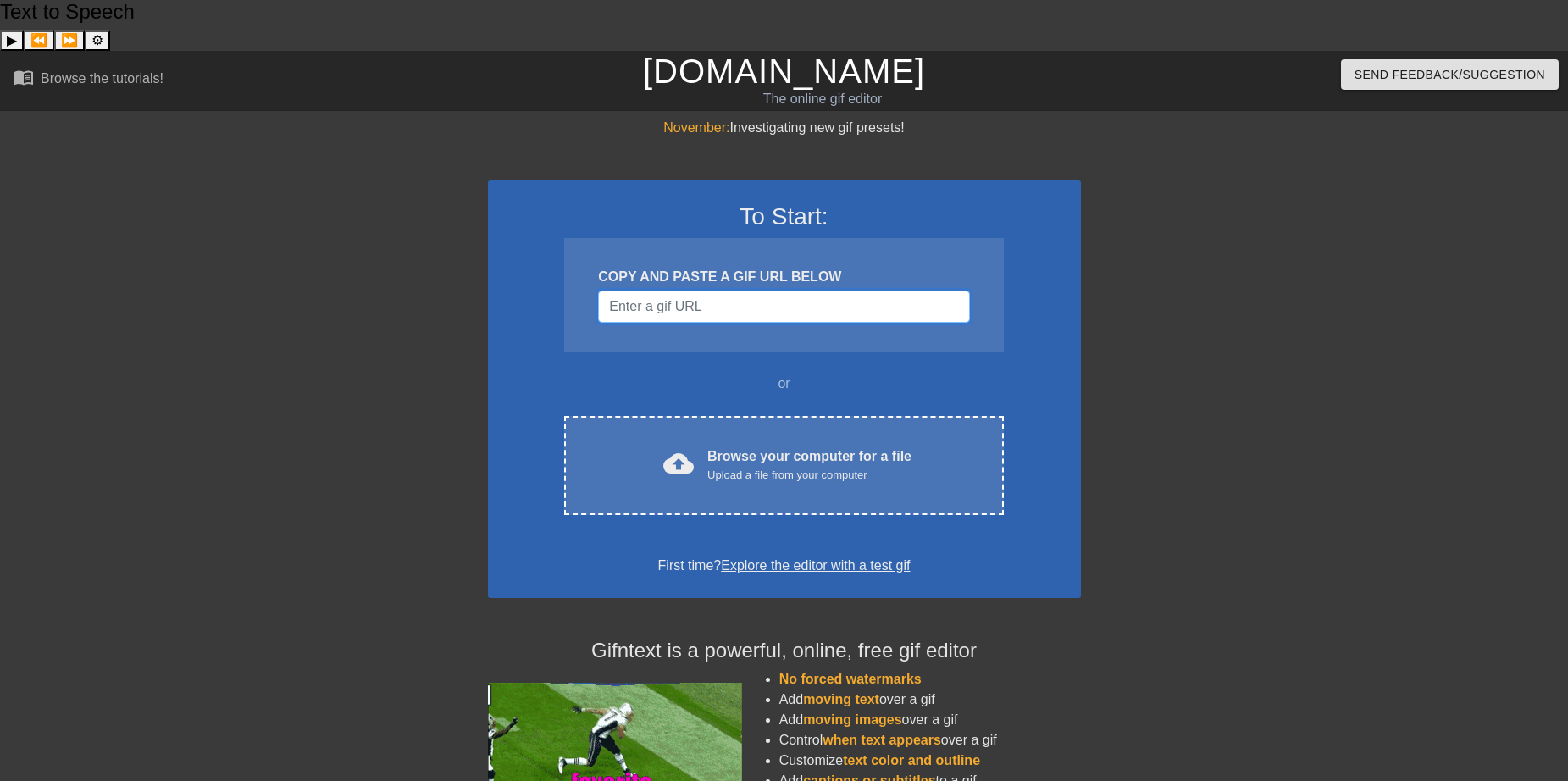
click at [721, 290] on input "Username" at bounding box center [784, 306] width 371 height 32
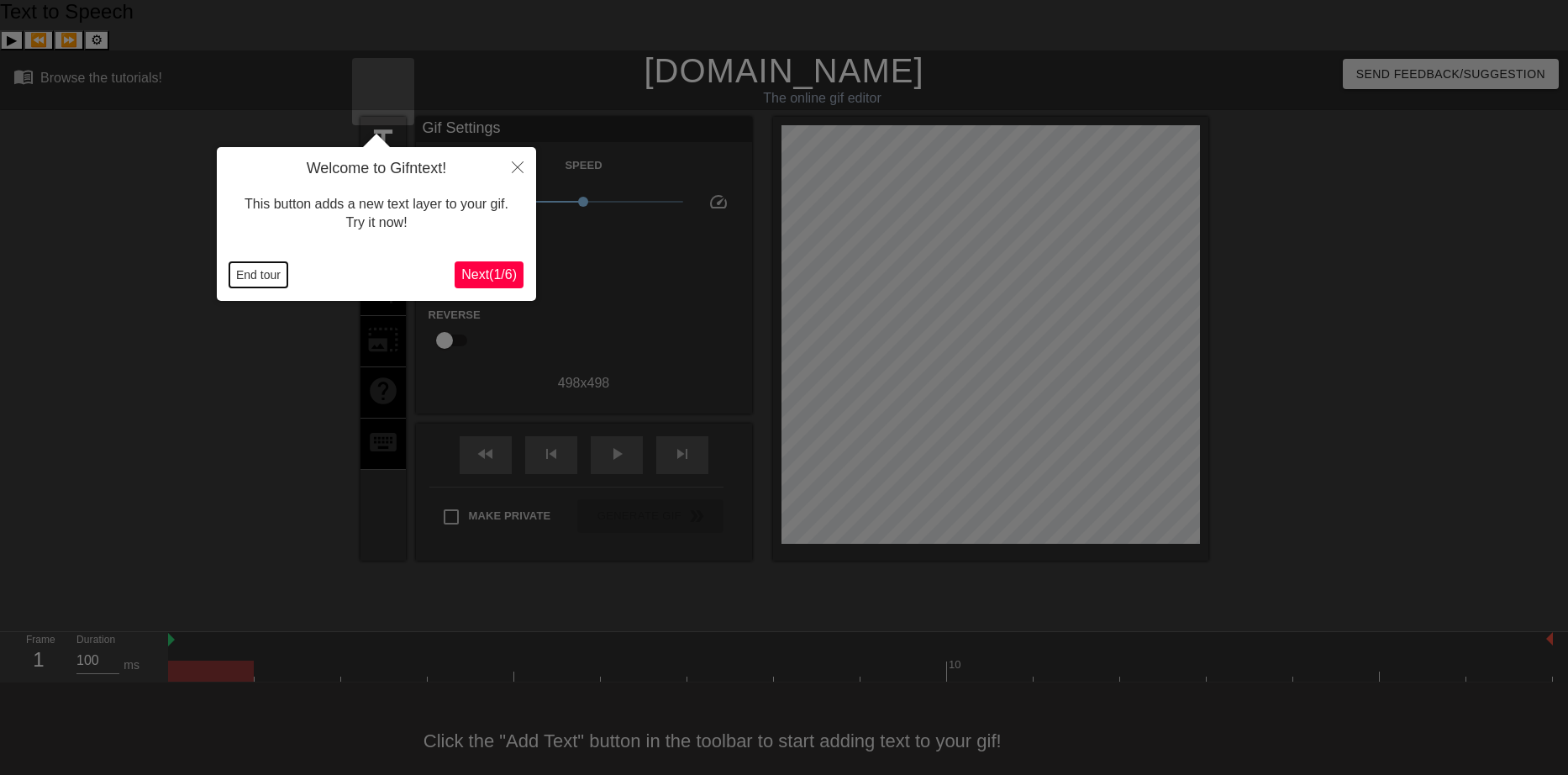
click at [260, 275] on button "End tour" at bounding box center [258, 274] width 58 height 25
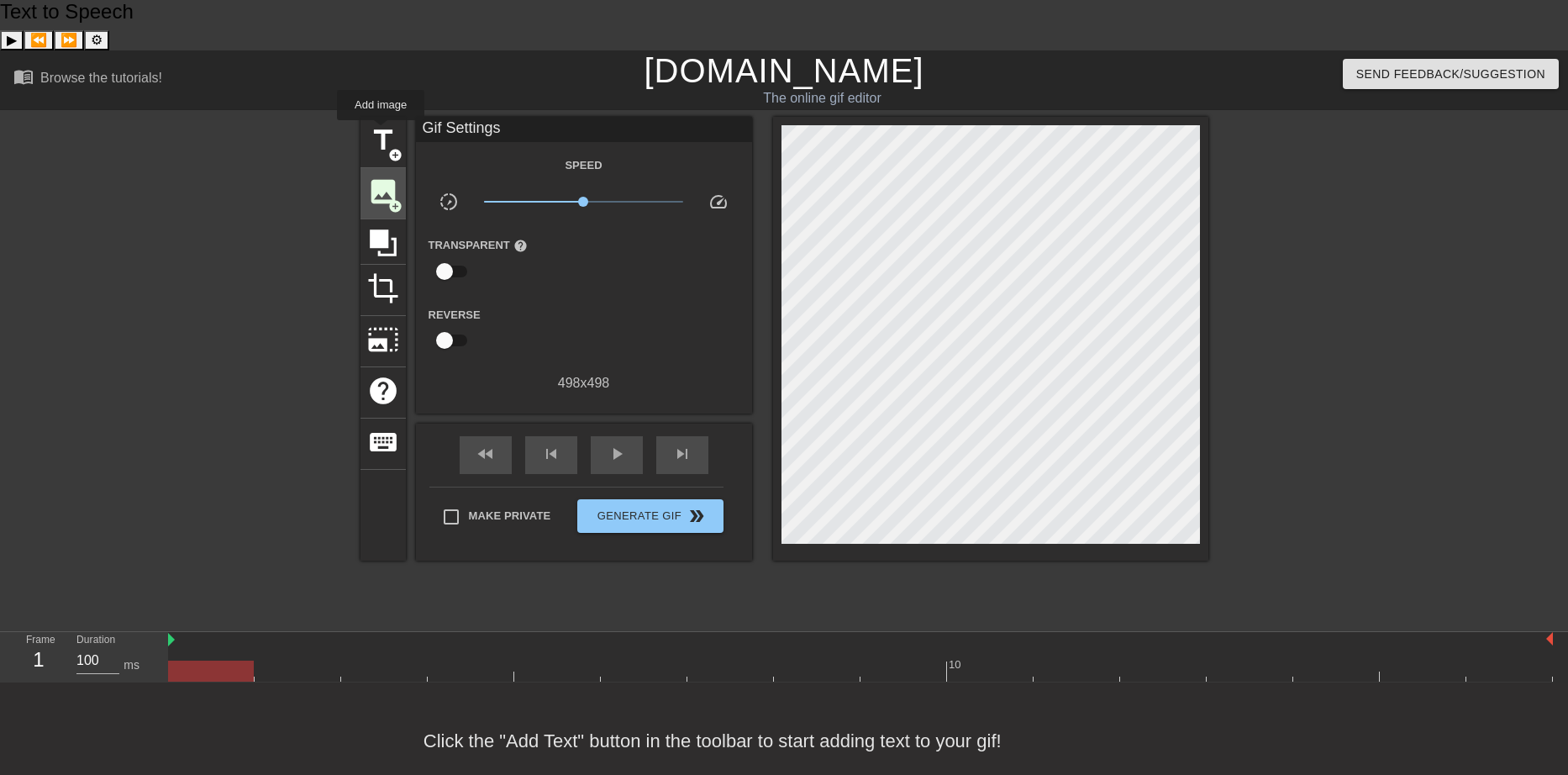
click at [381, 176] on span "image" at bounding box center [383, 192] width 32 height 32
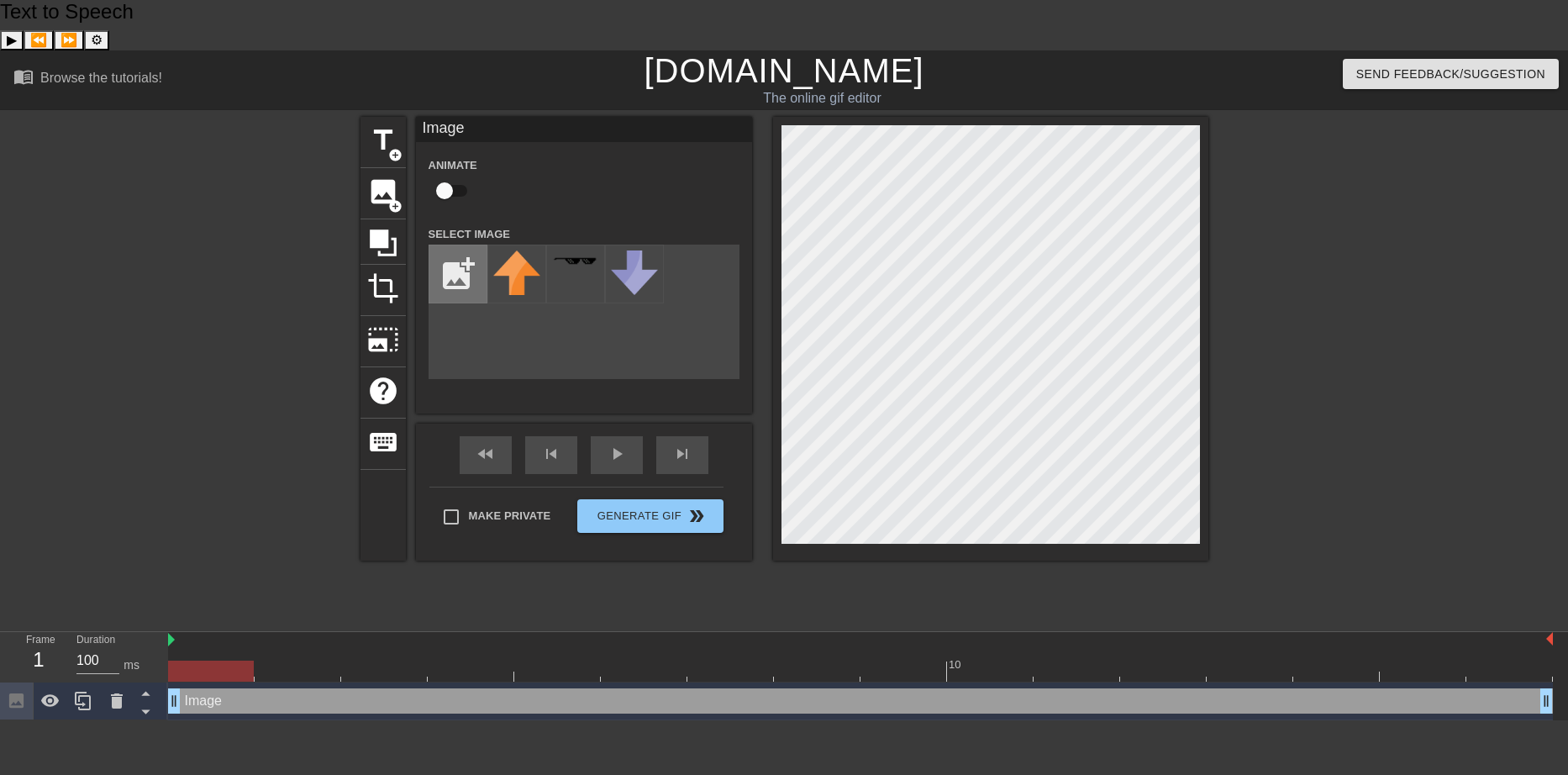
click at [461, 245] on input "file" at bounding box center [458, 274] width 57 height 57
type input "C:\fakepath\rock thrush2.png"
click at [503, 250] on img at bounding box center [517, 265] width 47 height 31
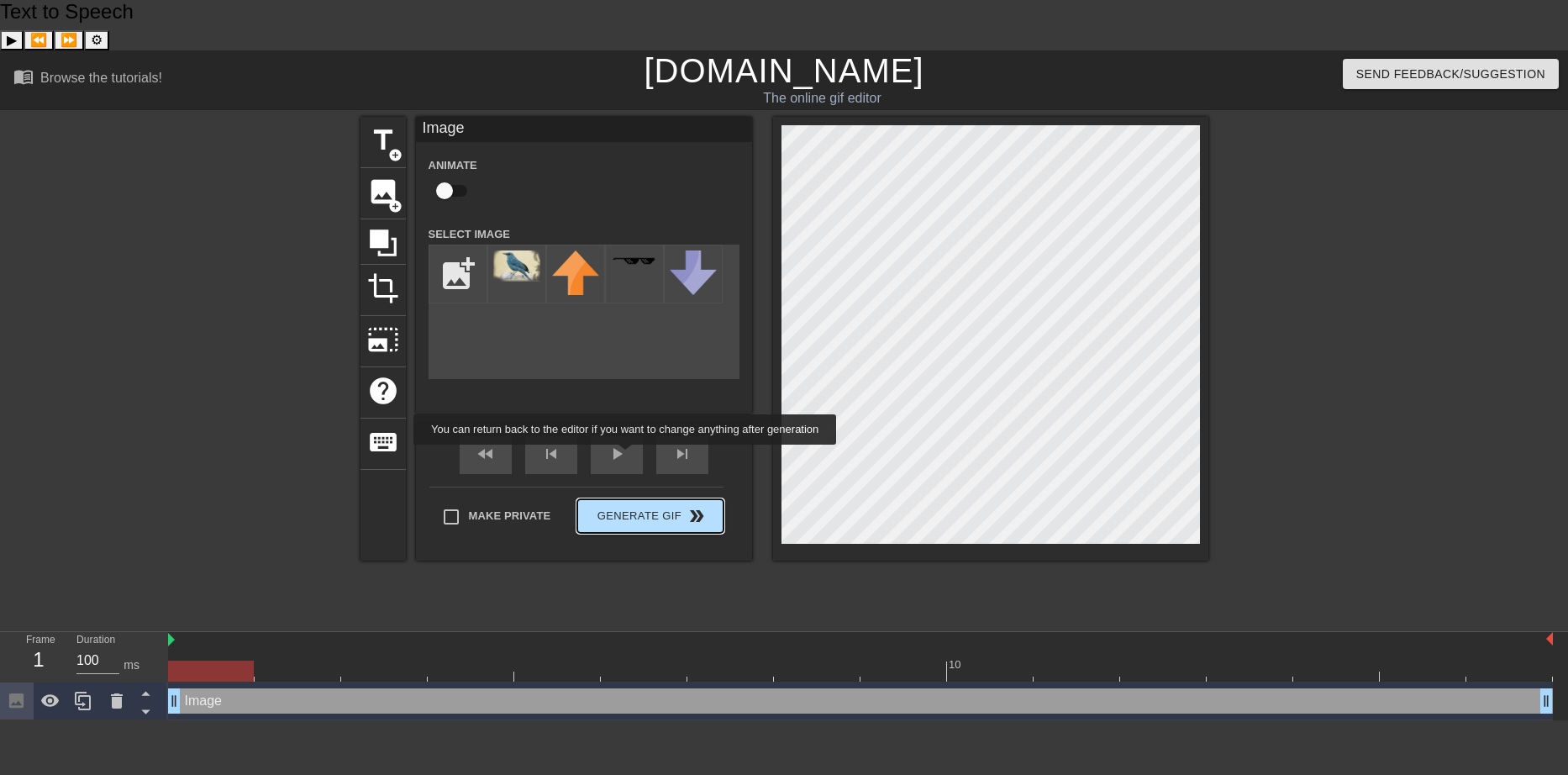
click at [627, 506] on span "Generate Gif double_arrow" at bounding box center [649, 516] width 132 height 20
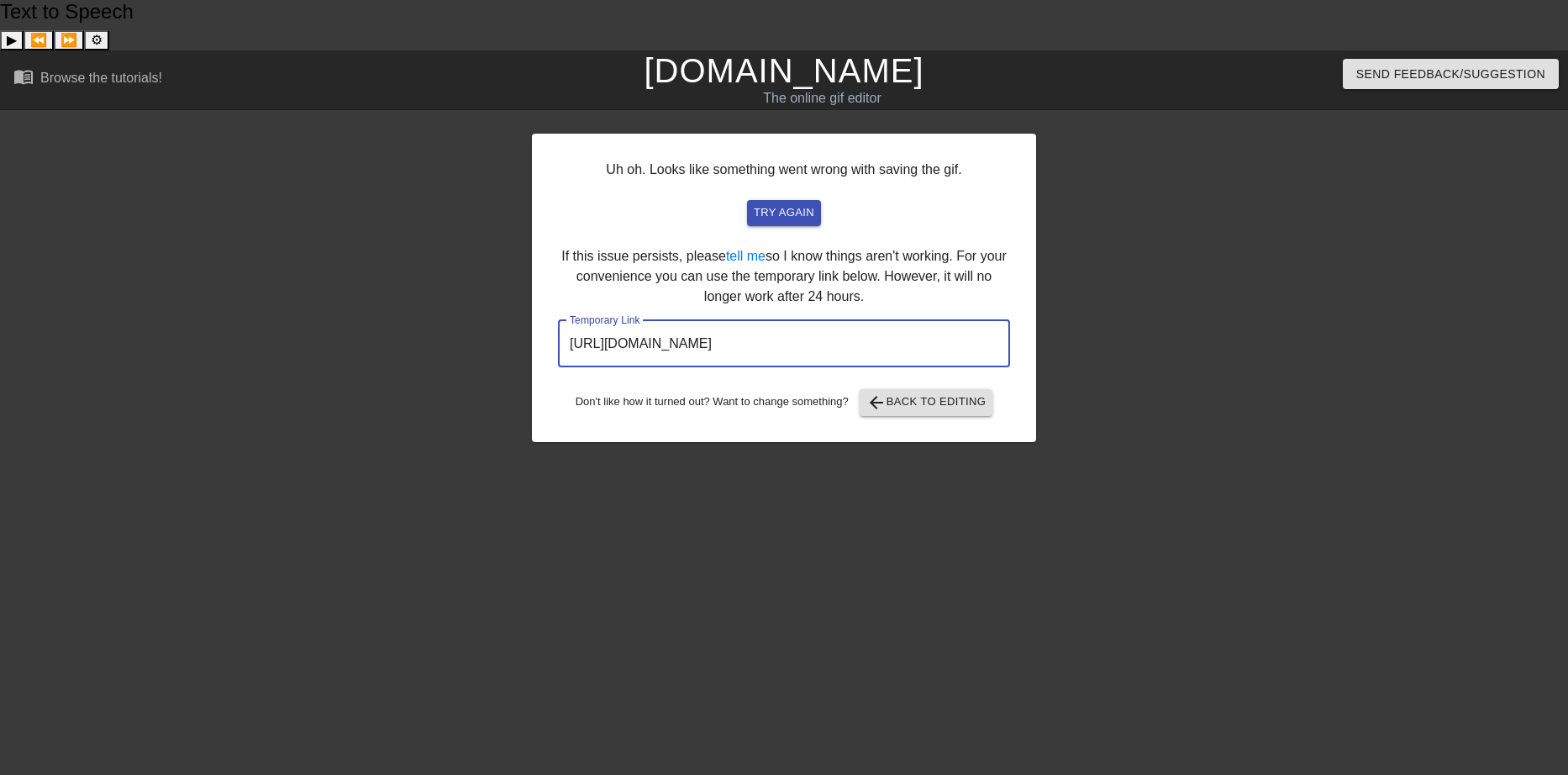
drag, startPoint x: 572, startPoint y: 290, endPoint x: 907, endPoint y: 292, distance: 335.0
click at [907, 321] on input "[URL][DOMAIN_NAME]" at bounding box center [784, 344] width 452 height 48
